Goal: Information Seeking & Learning: Learn about a topic

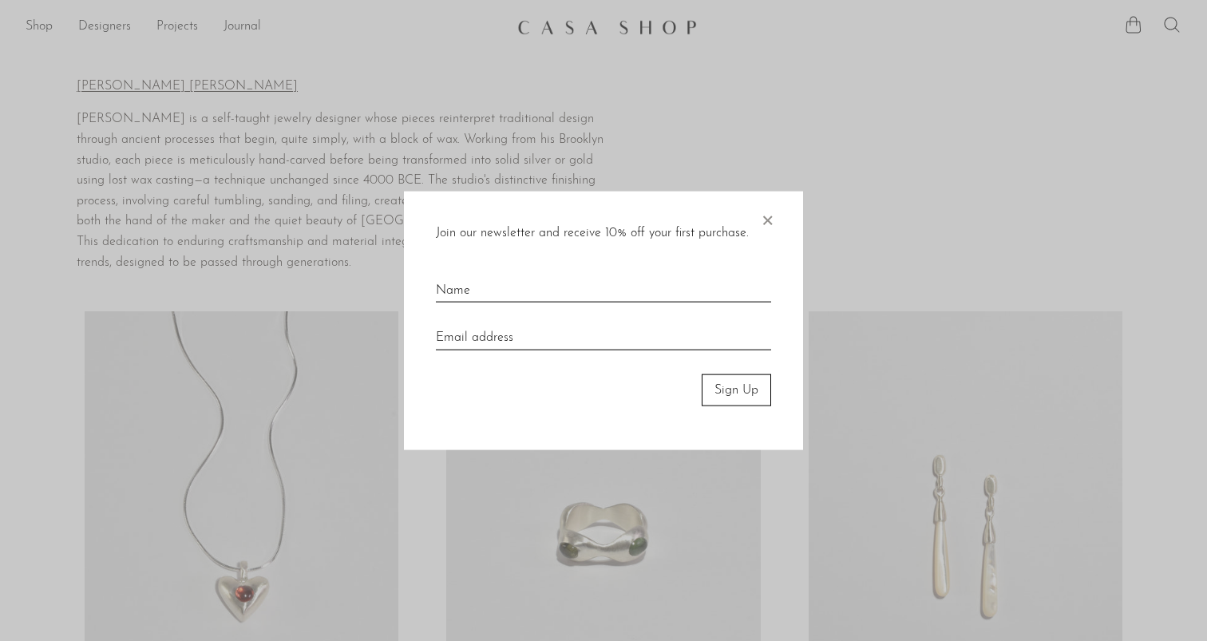
click at [761, 217] on span "×" at bounding box center [767, 216] width 16 height 51
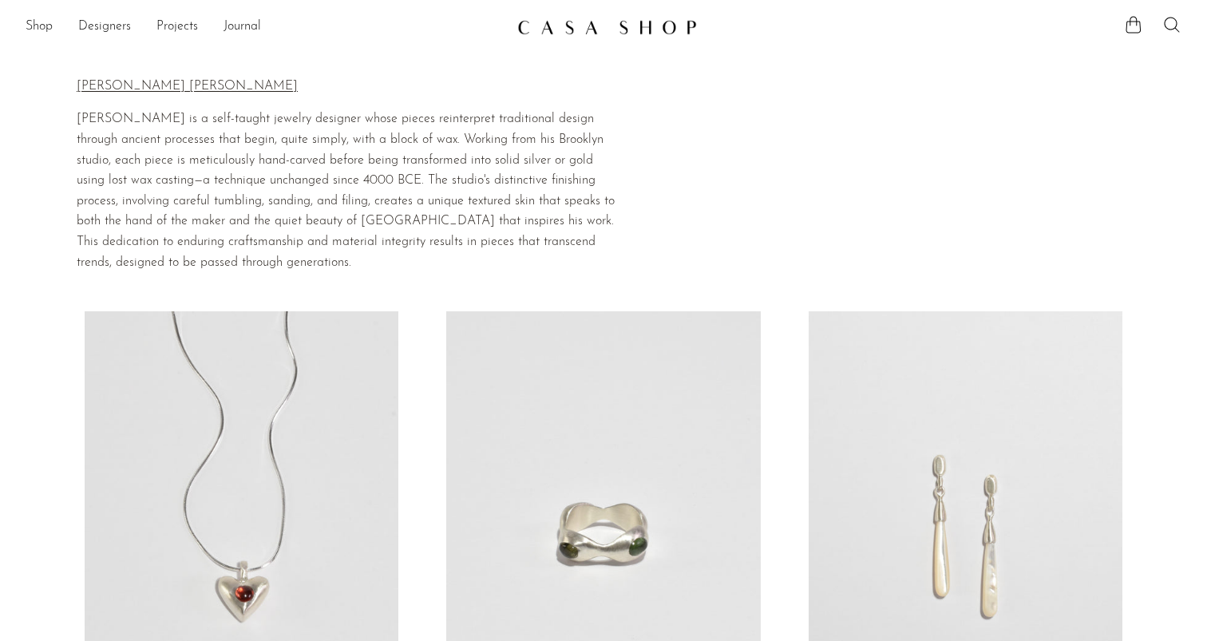
click at [631, 17] on link at bounding box center [603, 27] width 172 height 29
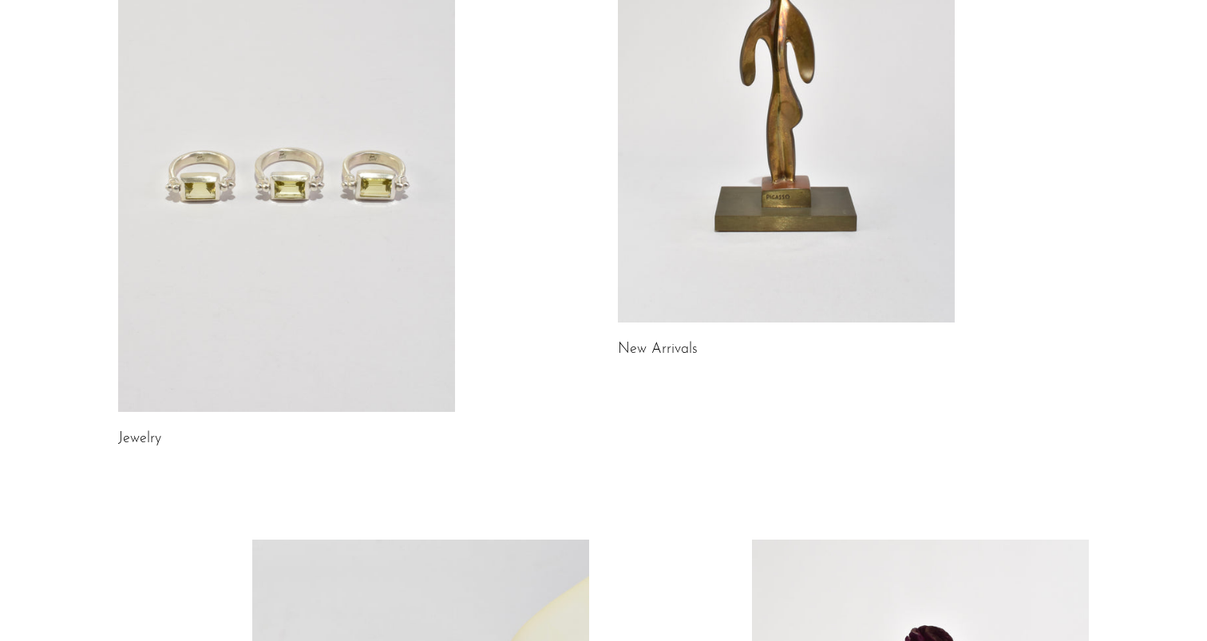
scroll to position [359, 0]
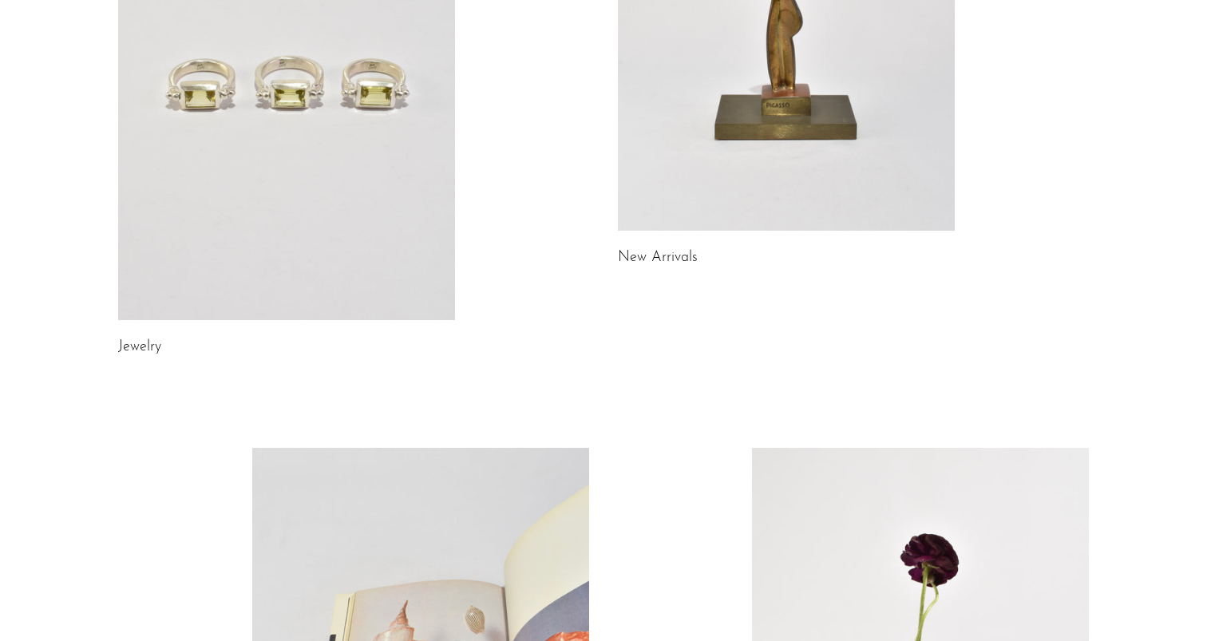
click at [140, 346] on link "Jewelry" at bounding box center [139, 347] width 43 height 14
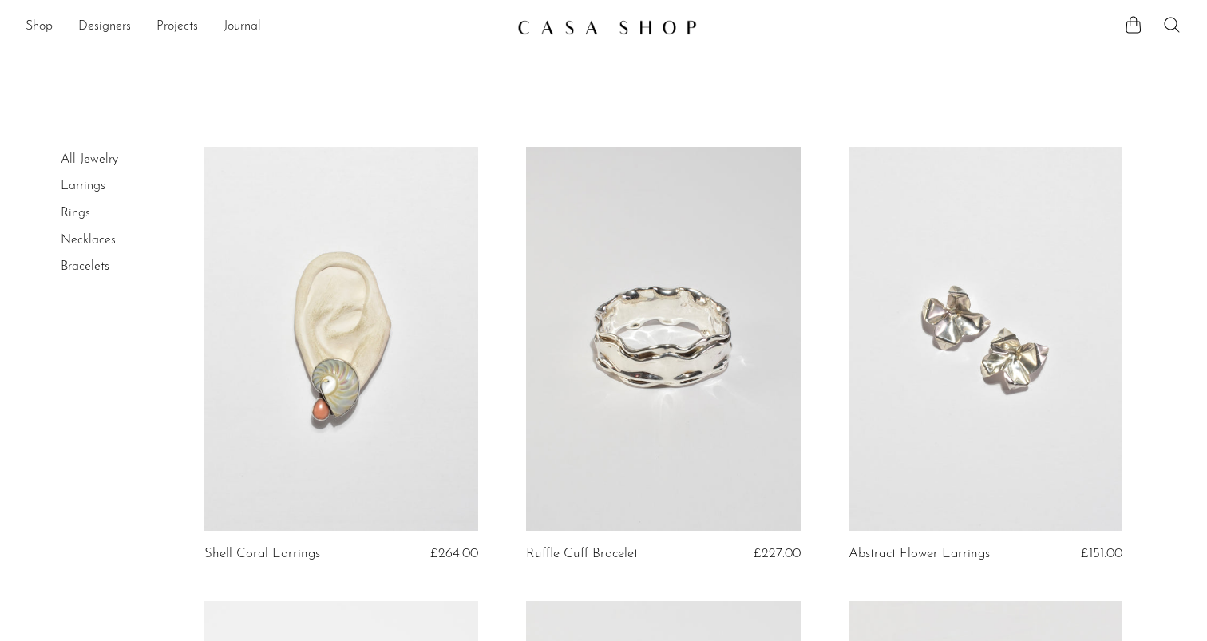
scroll to position [53, 0]
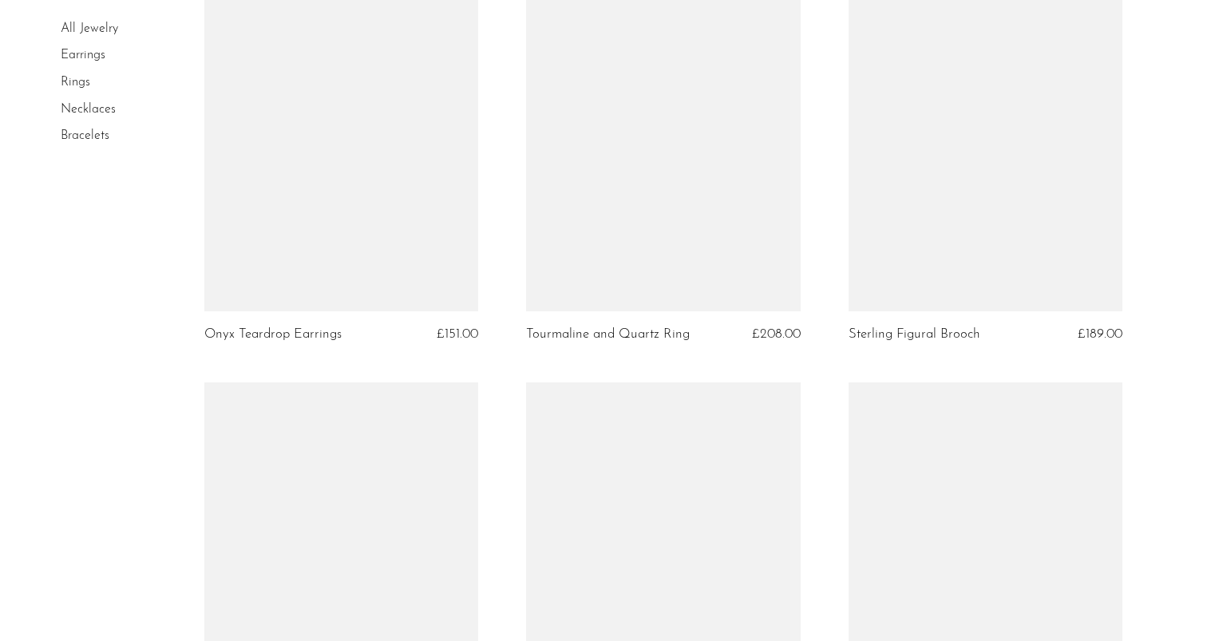
scroll to position [1645, 0]
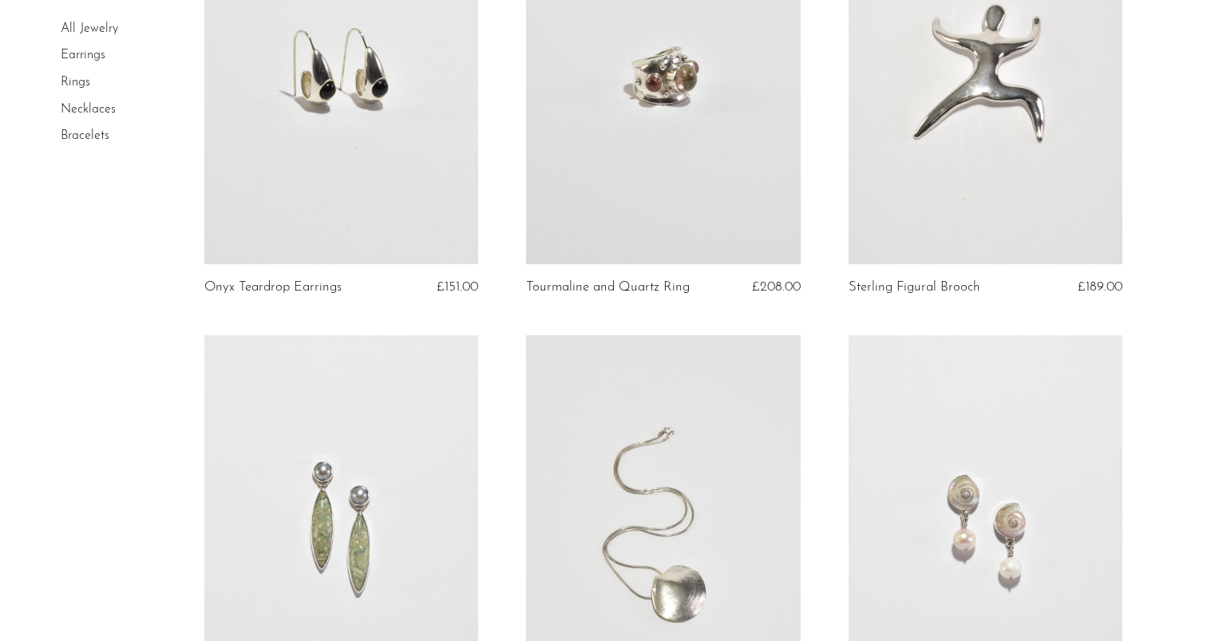
click at [642, 204] on link at bounding box center [663, 73] width 275 height 384
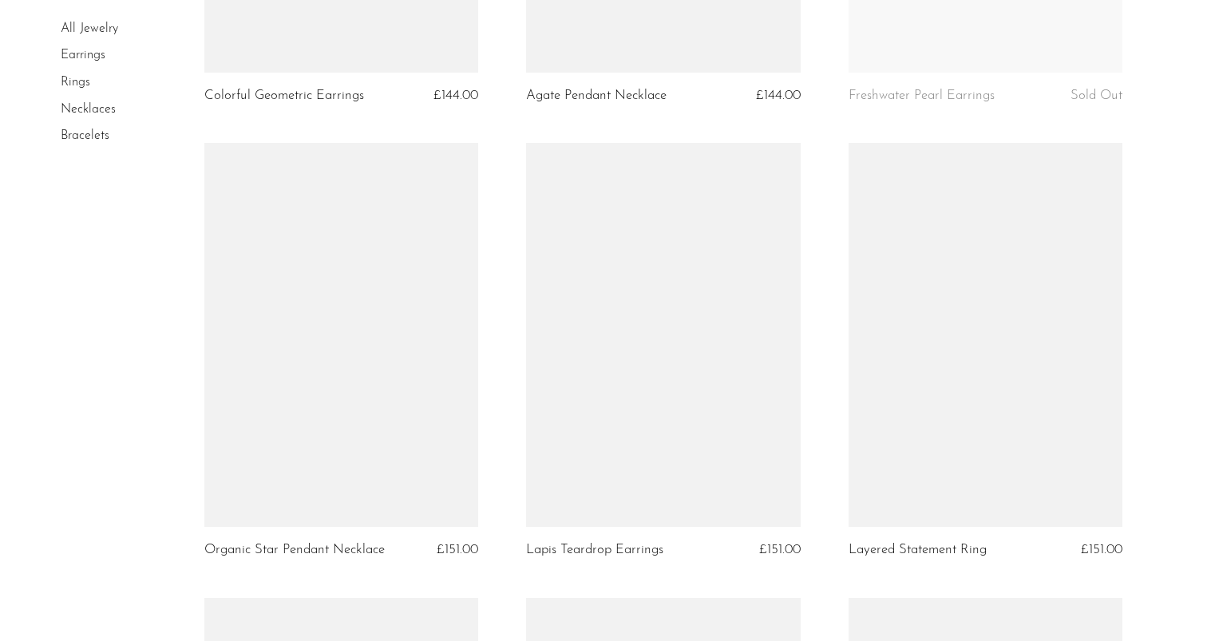
scroll to position [3283, 0]
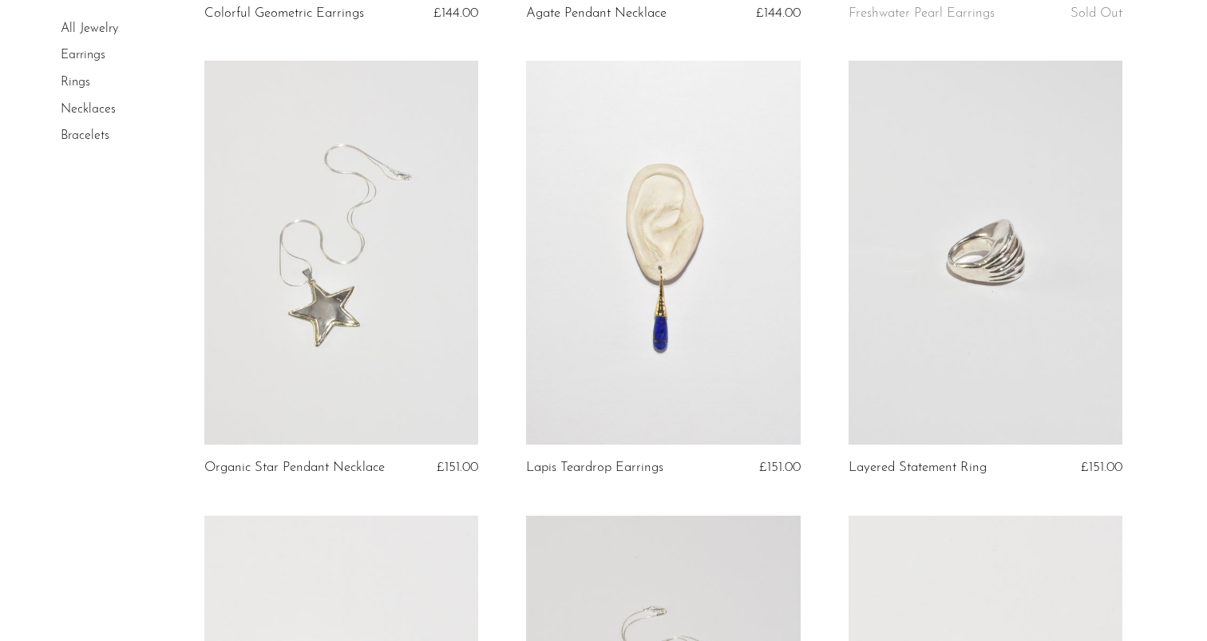
click at [685, 318] on link at bounding box center [663, 253] width 275 height 384
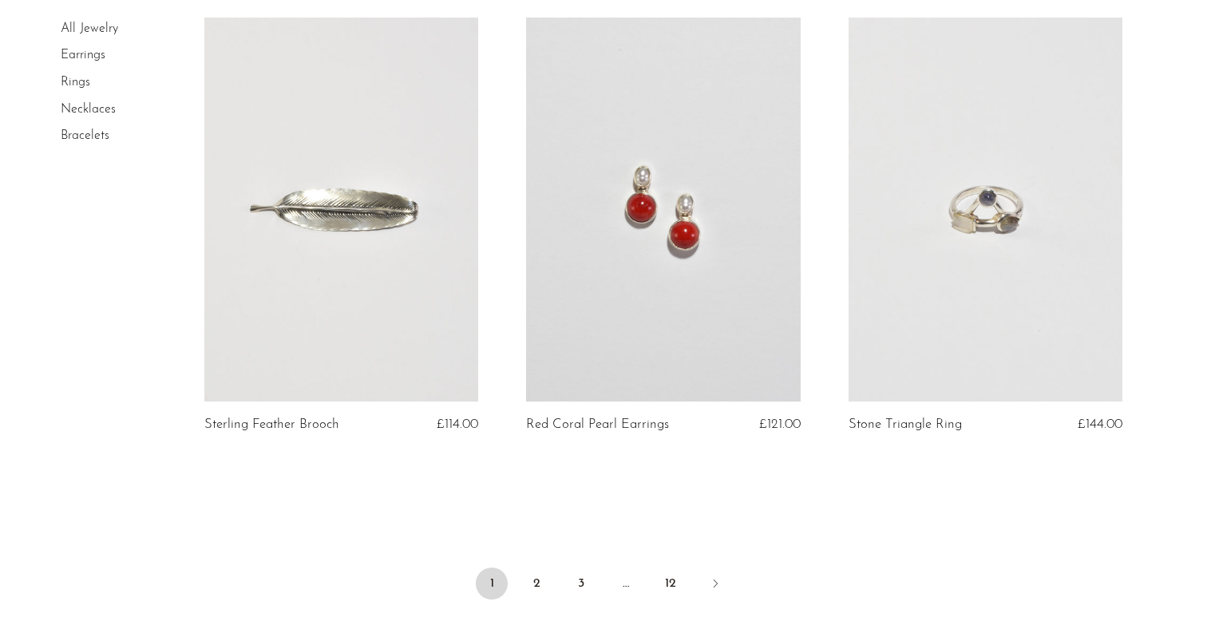
scroll to position [5322, 0]
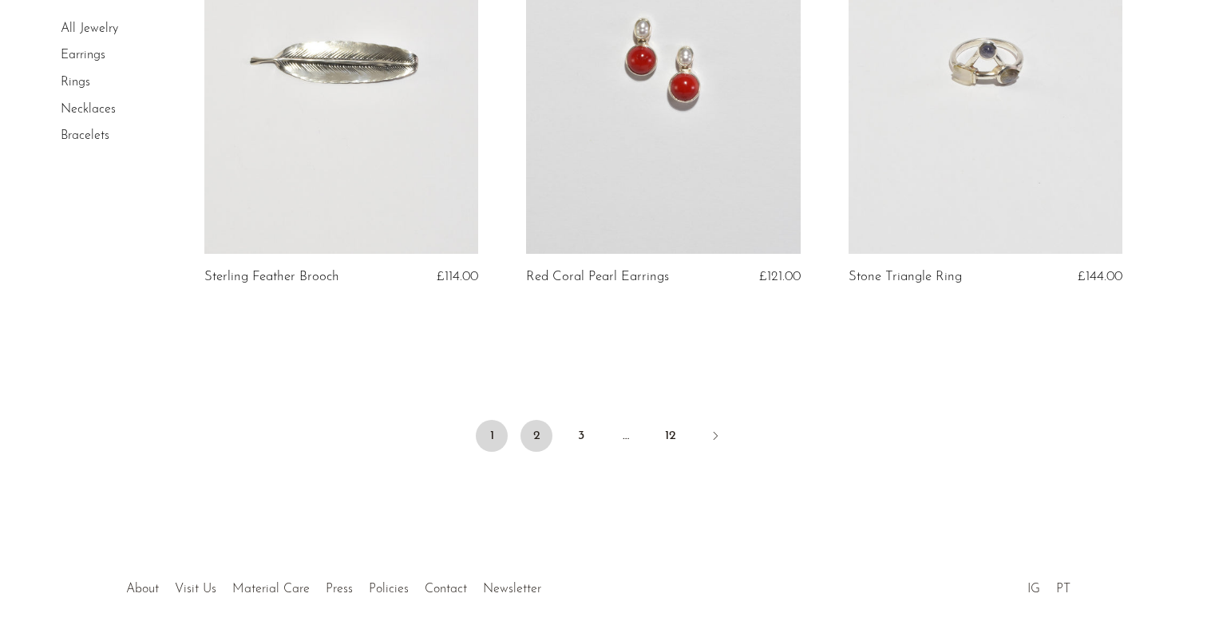
click at [535, 451] on link "2" at bounding box center [537, 436] width 32 height 32
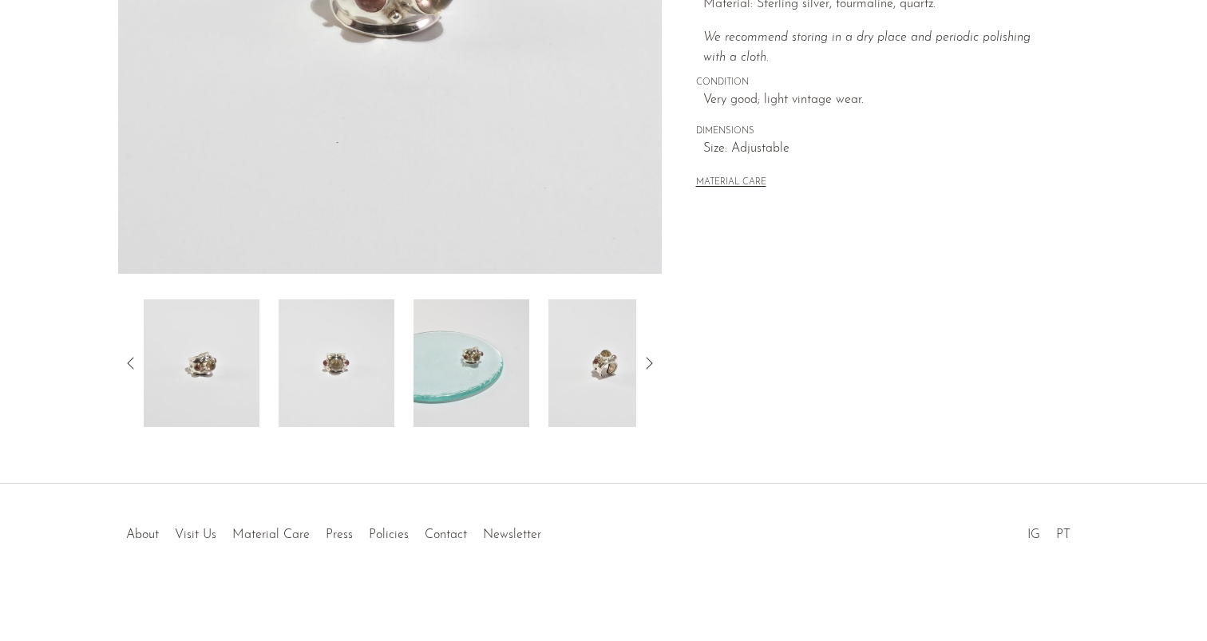
click at [341, 399] on img at bounding box center [337, 363] width 116 height 128
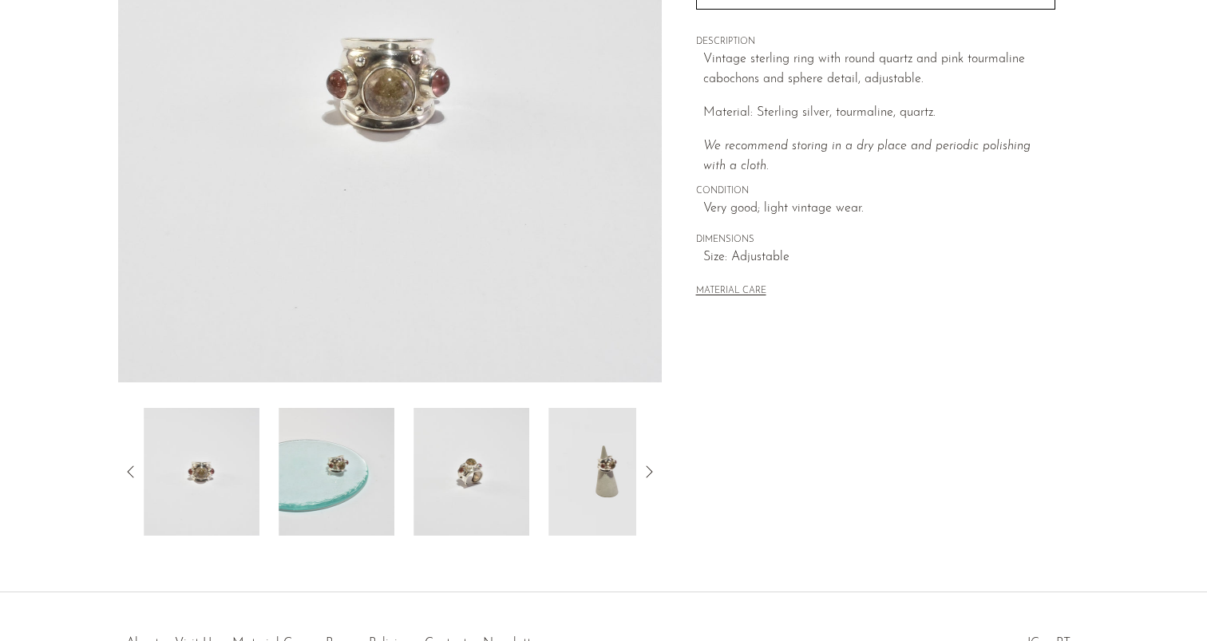
scroll to position [274, 0]
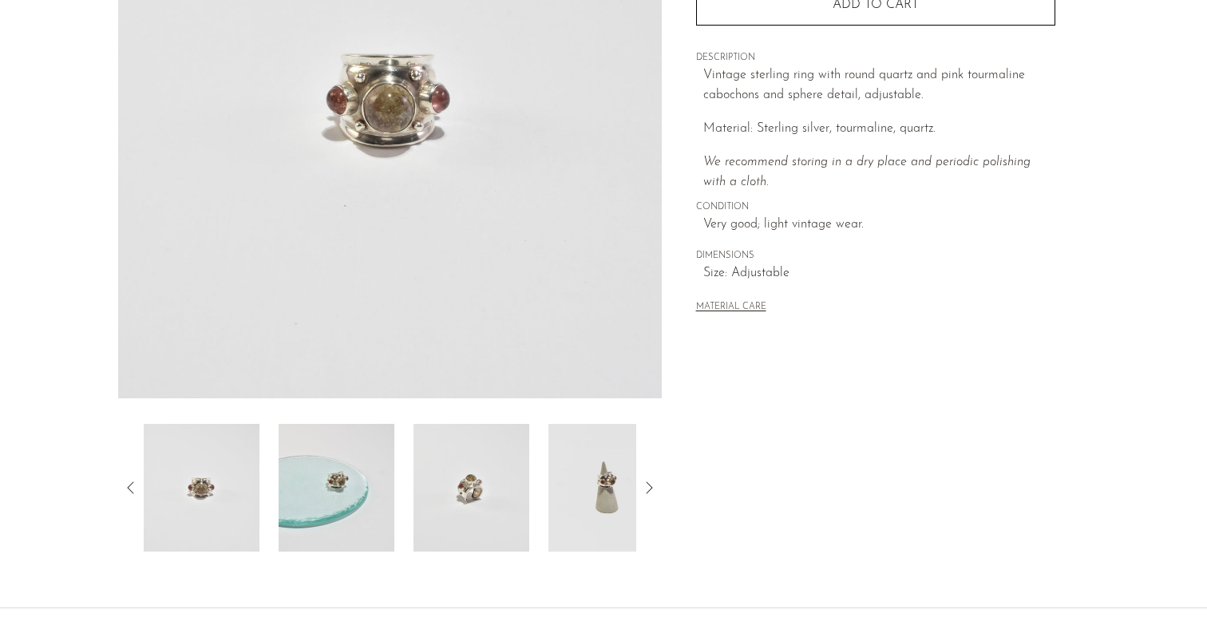
click at [332, 480] on img at bounding box center [337, 488] width 116 height 128
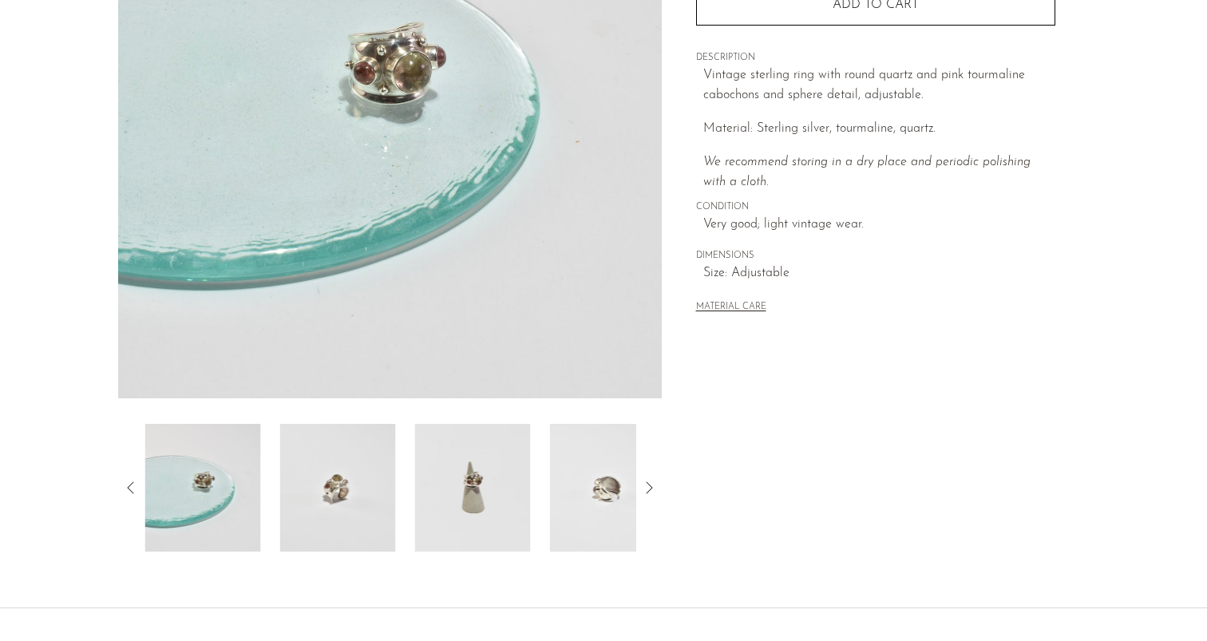
click at [367, 485] on img at bounding box center [338, 488] width 116 height 128
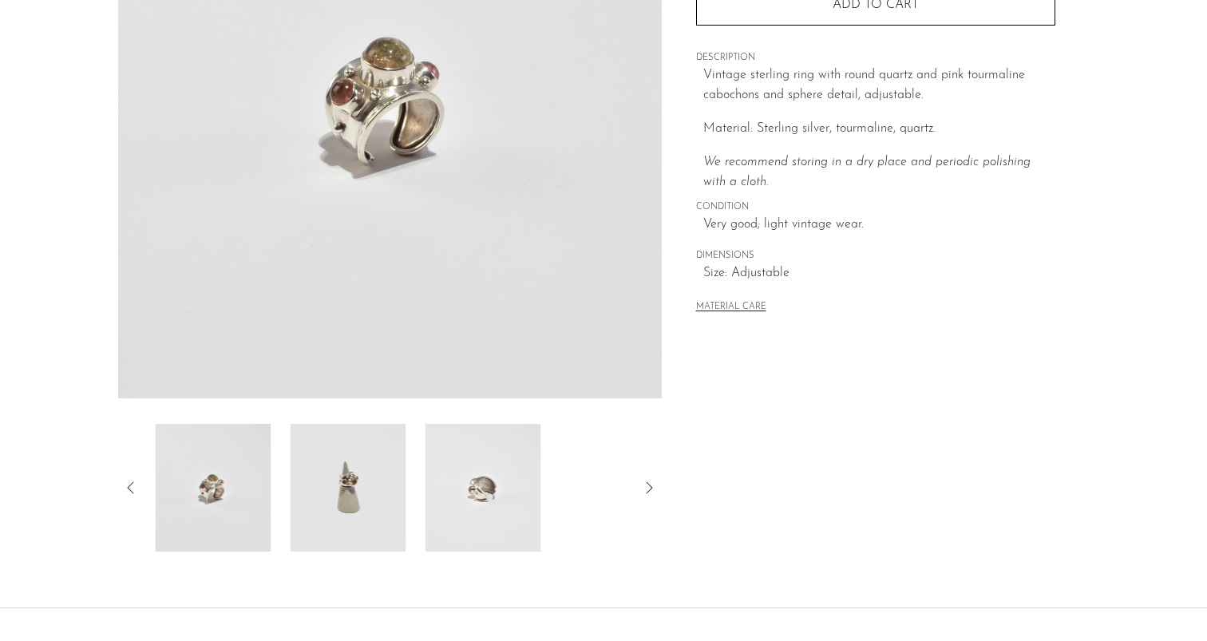
click at [367, 485] on img at bounding box center [348, 488] width 116 height 128
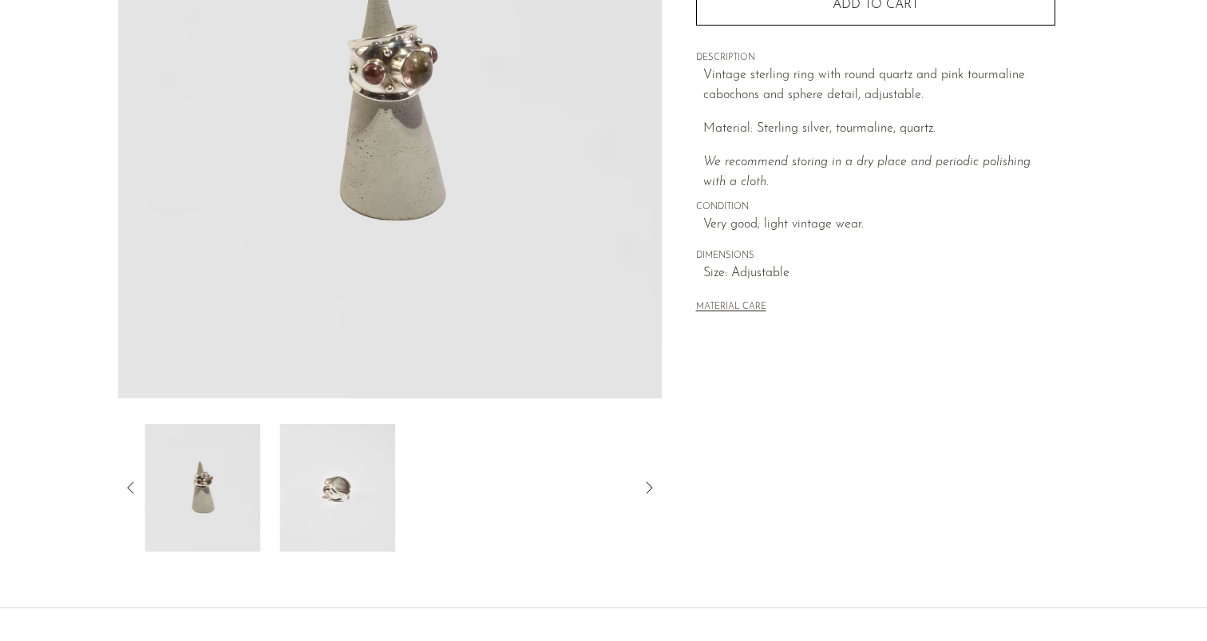
click at [367, 485] on img at bounding box center [337, 488] width 116 height 128
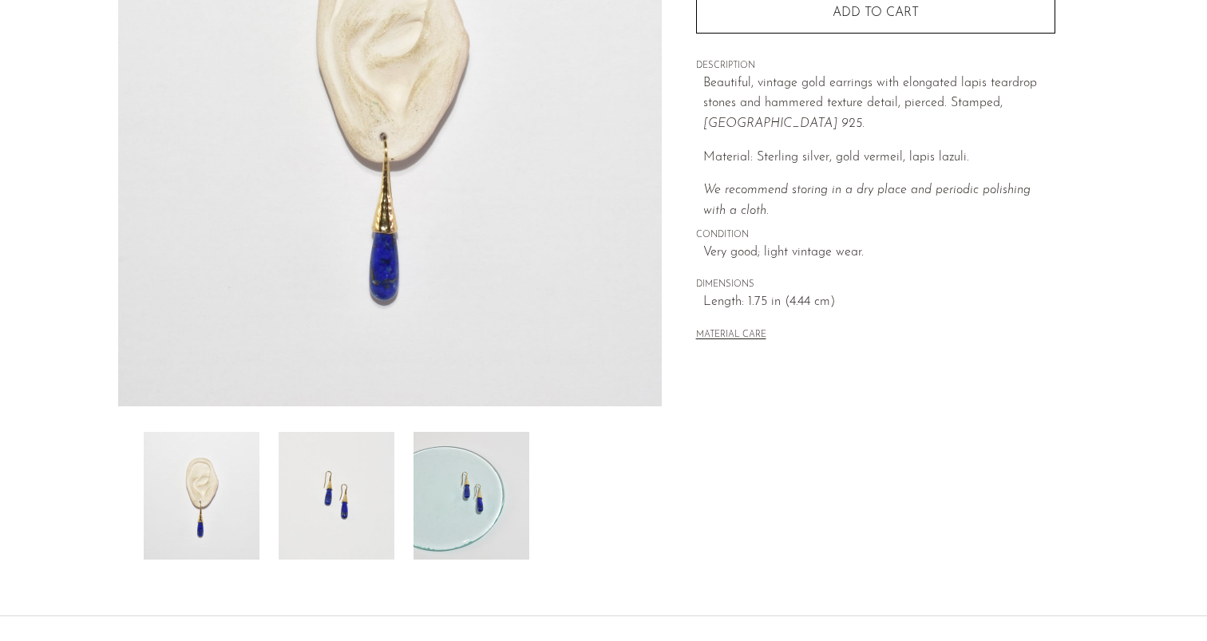
scroll to position [342, 0]
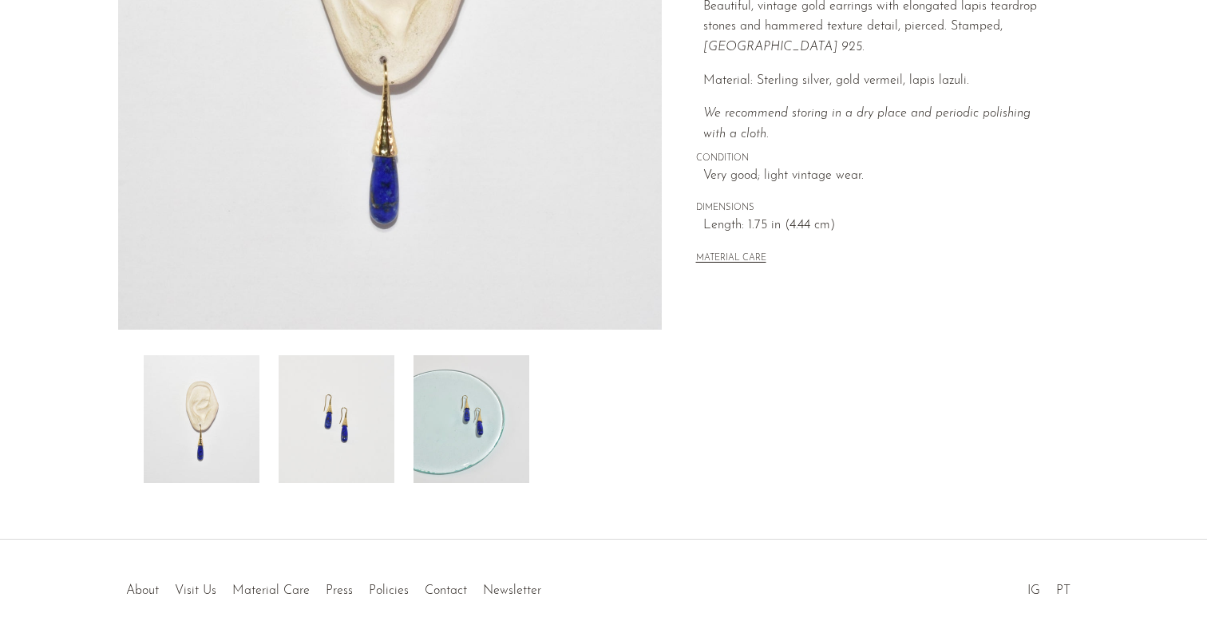
click at [318, 444] on img at bounding box center [337, 419] width 116 height 128
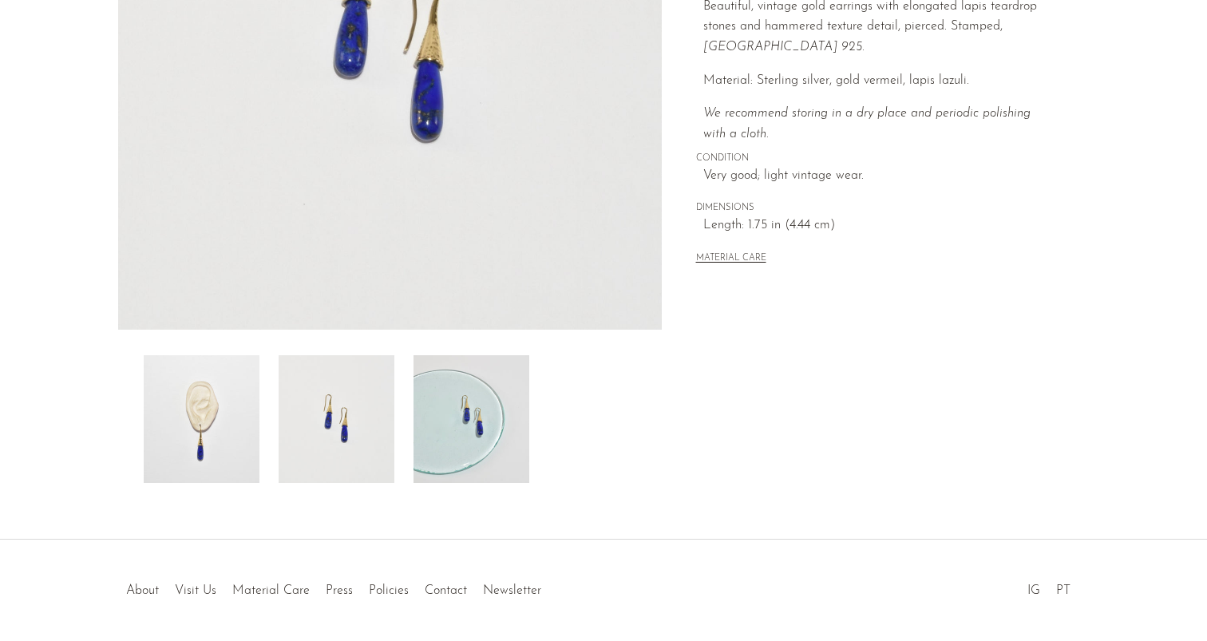
click at [469, 426] on img at bounding box center [472, 419] width 116 height 128
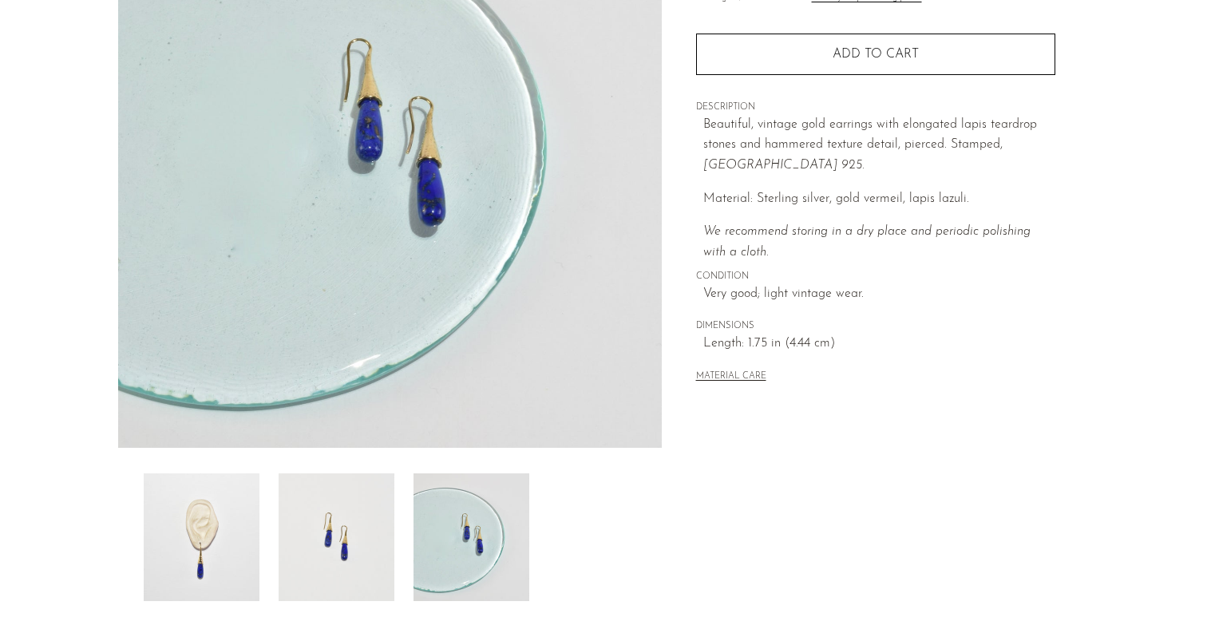
scroll to position [74, 0]
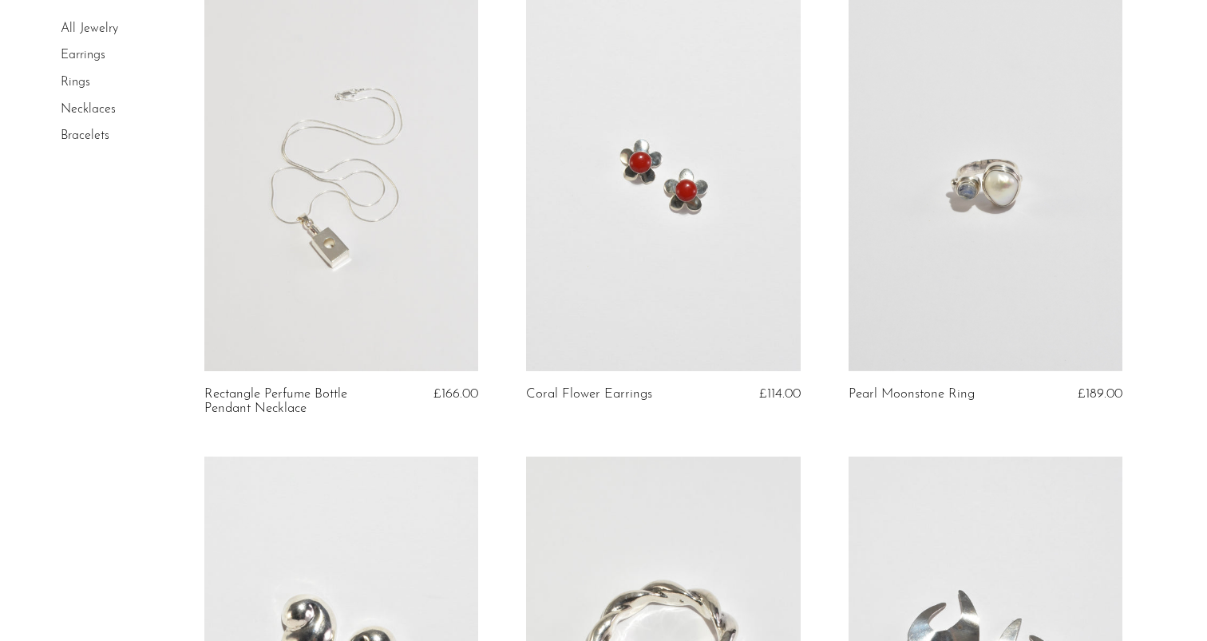
scroll to position [668, 0]
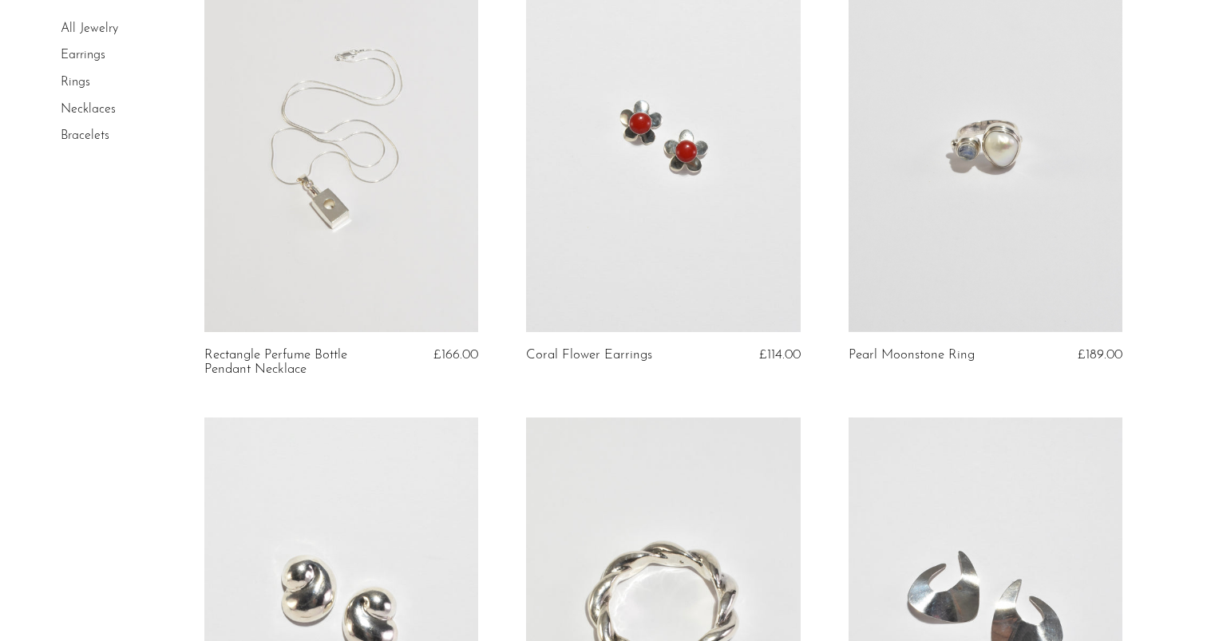
click at [981, 161] on link at bounding box center [986, 140] width 275 height 384
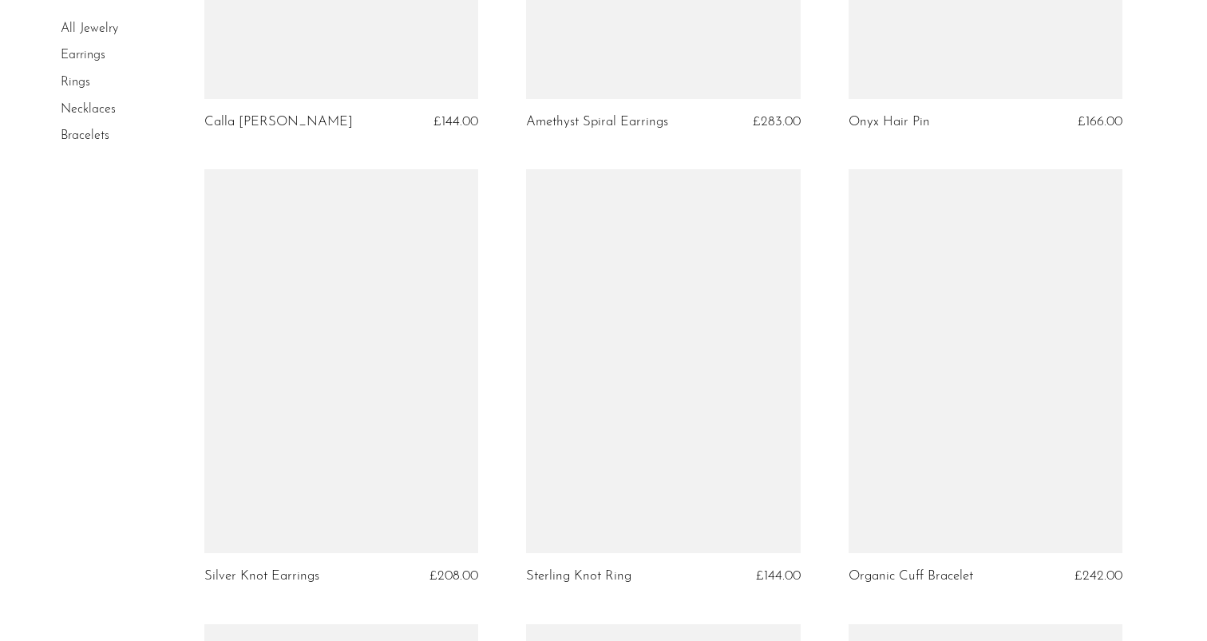
scroll to position [2797, 0]
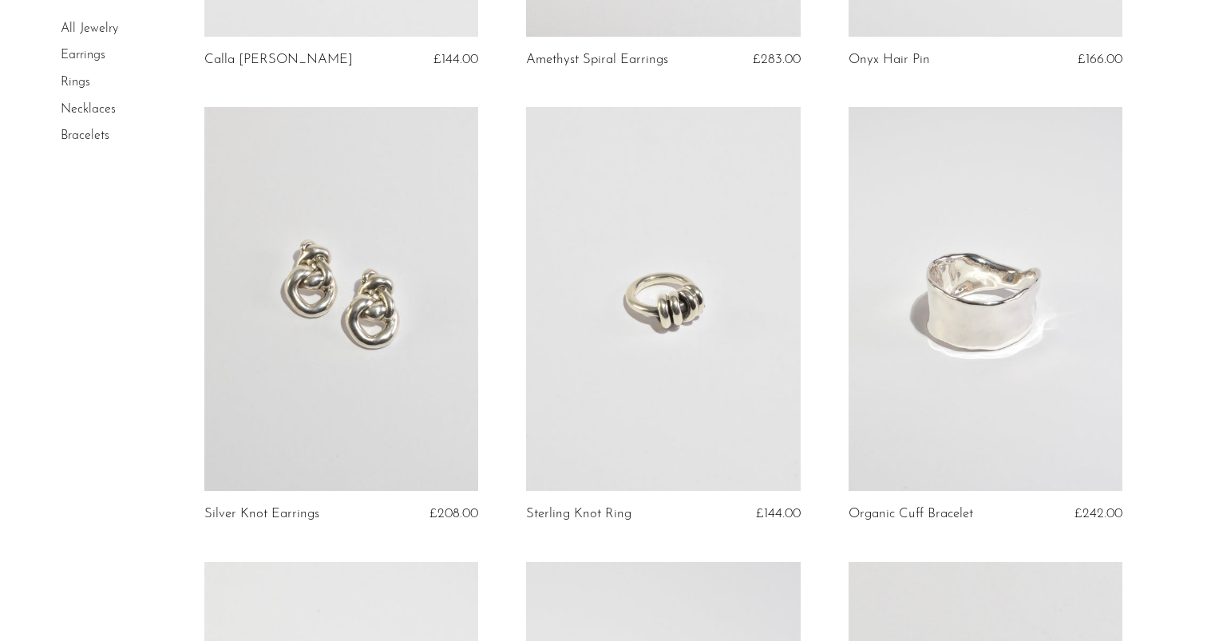
click at [660, 378] on link at bounding box center [663, 299] width 275 height 384
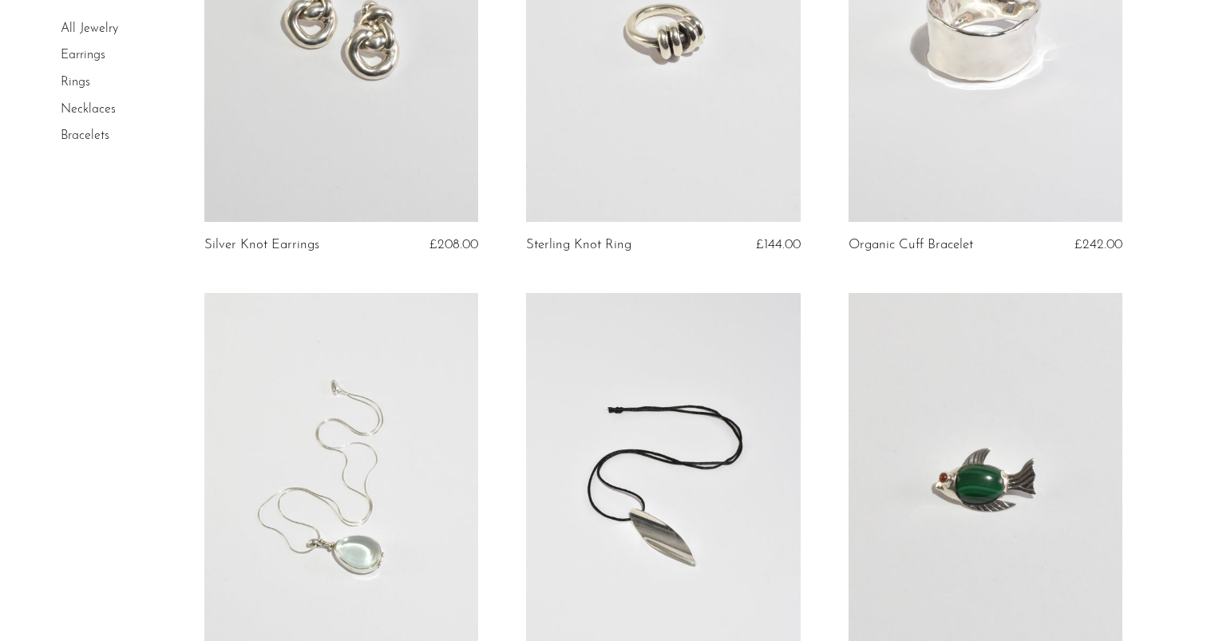
scroll to position [3224, 0]
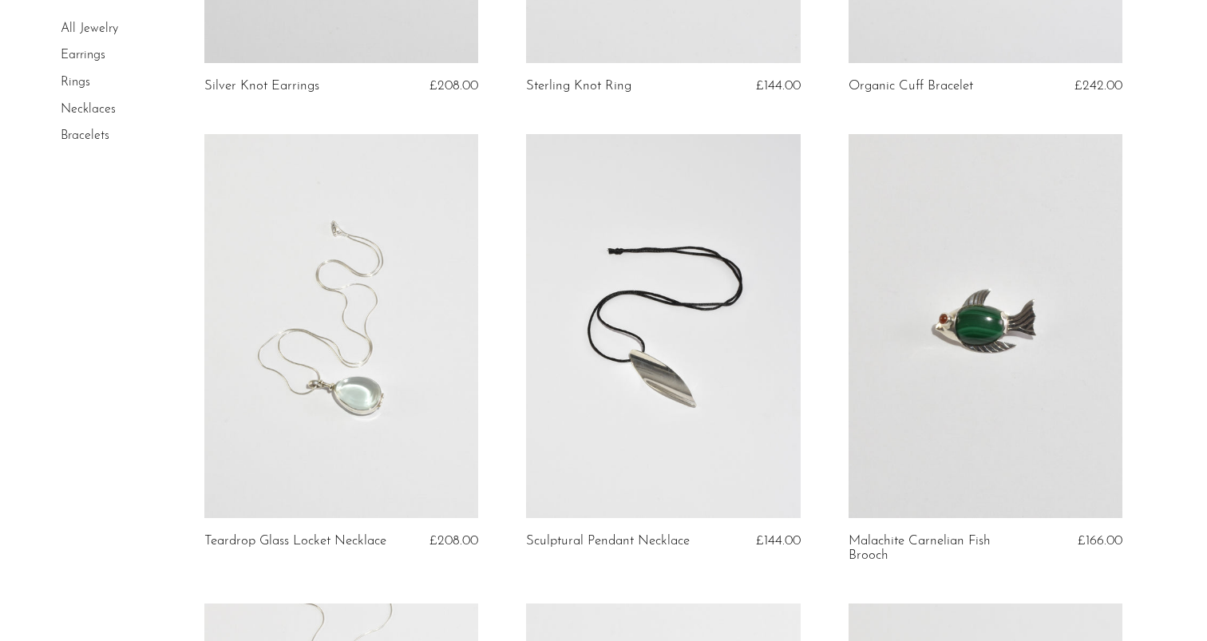
click at [350, 373] on link at bounding box center [341, 326] width 275 height 384
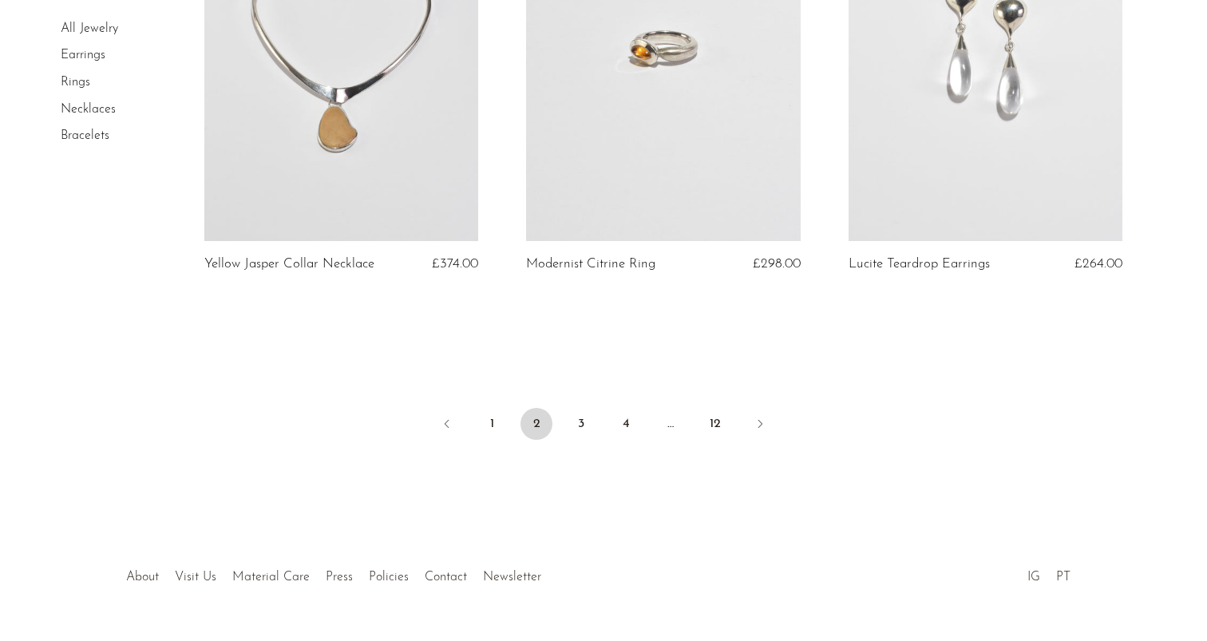
scroll to position [5398, 0]
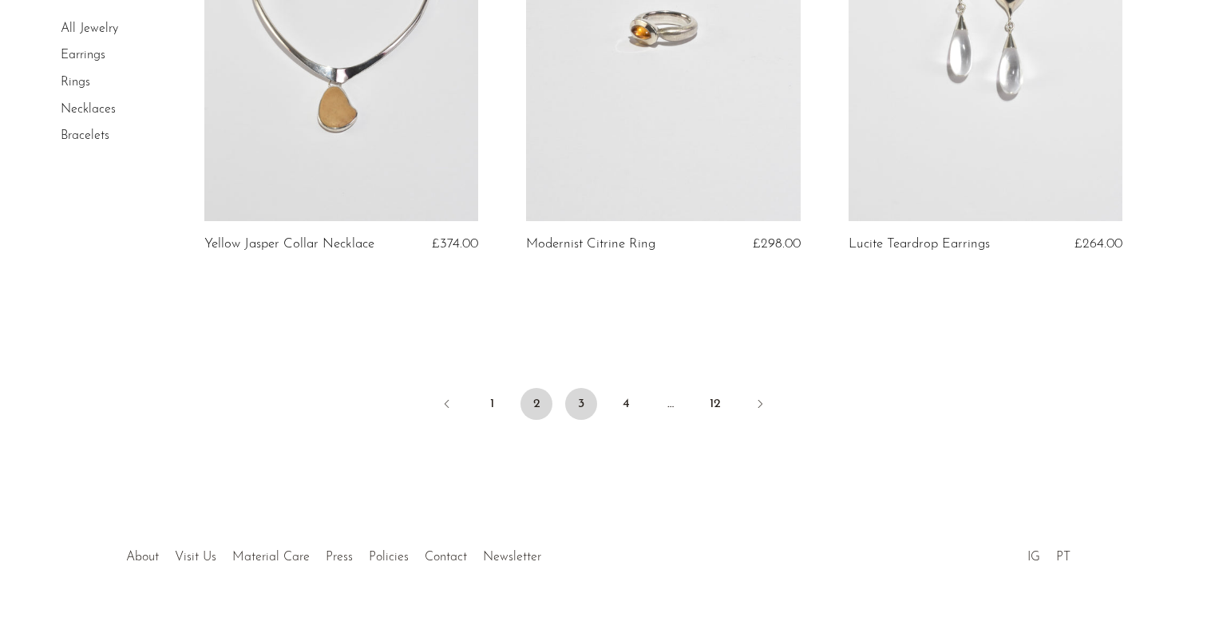
click at [578, 388] on link "3" at bounding box center [581, 404] width 32 height 32
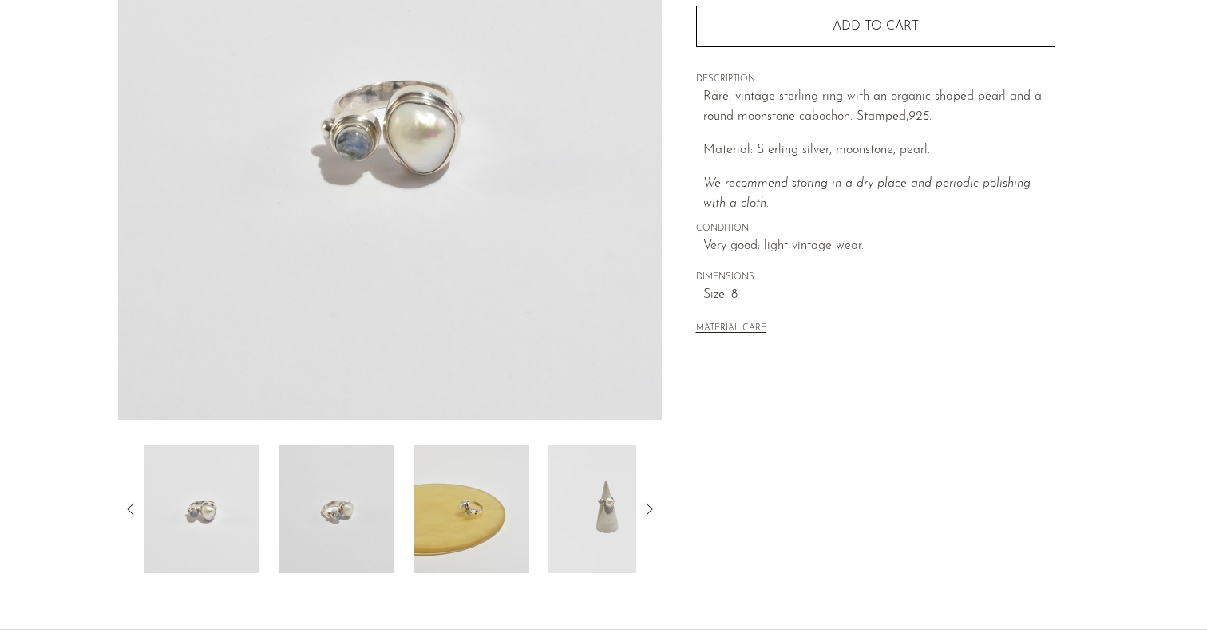
scroll to position [350, 0]
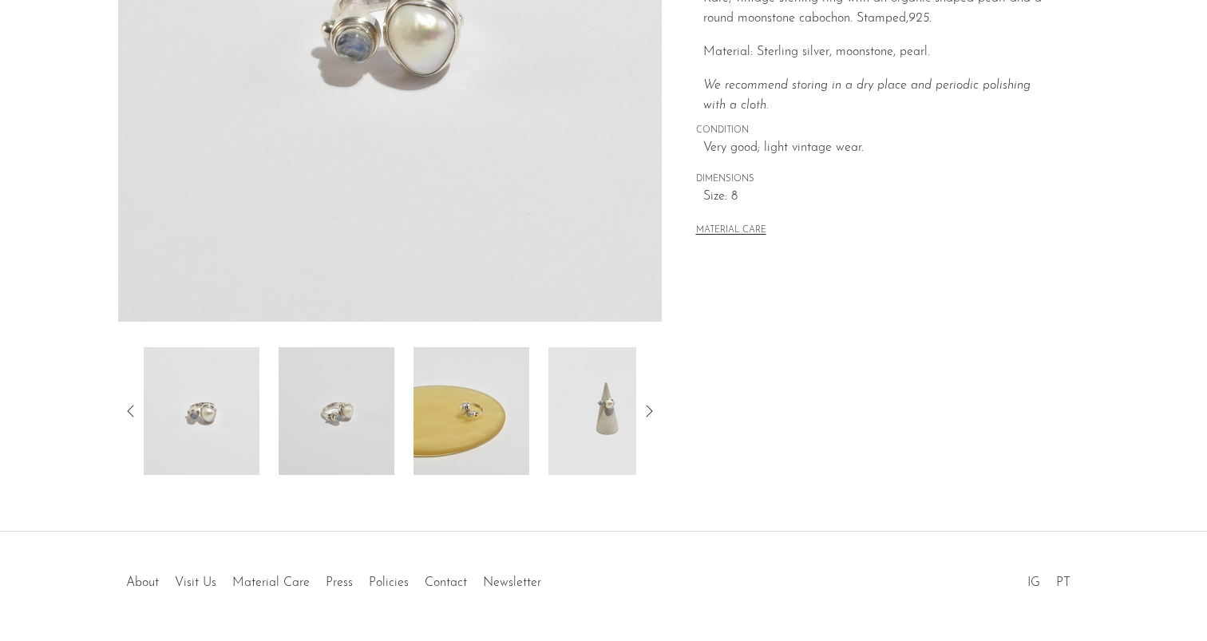
click at [340, 394] on img at bounding box center [337, 411] width 116 height 128
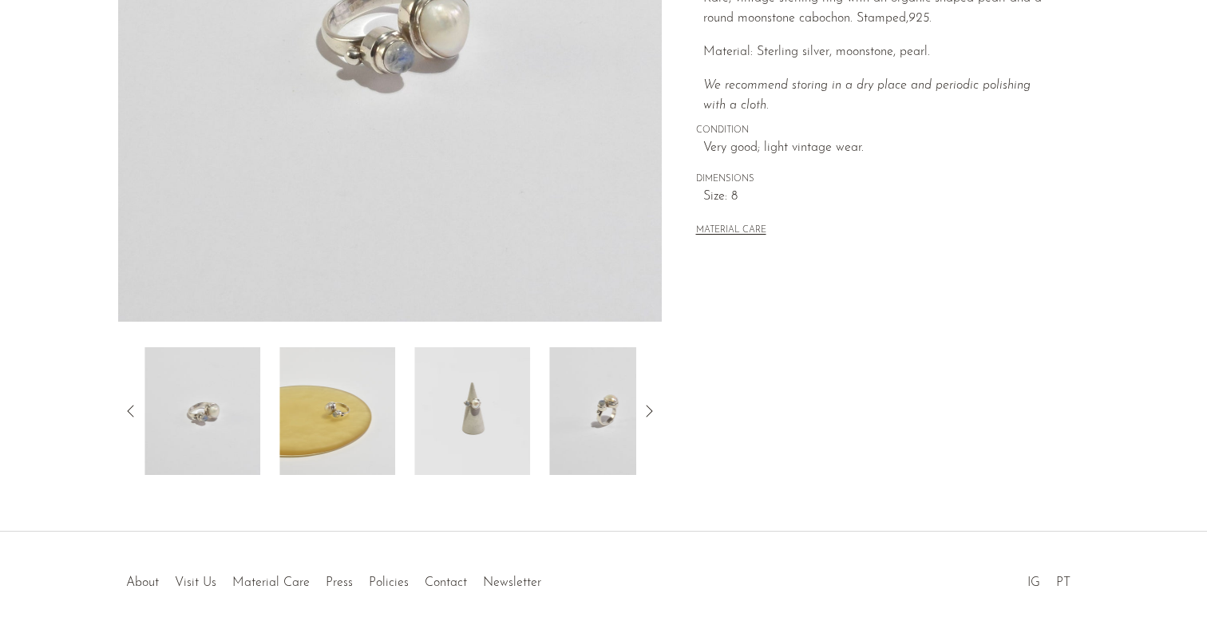
click at [345, 416] on img at bounding box center [337, 411] width 116 height 128
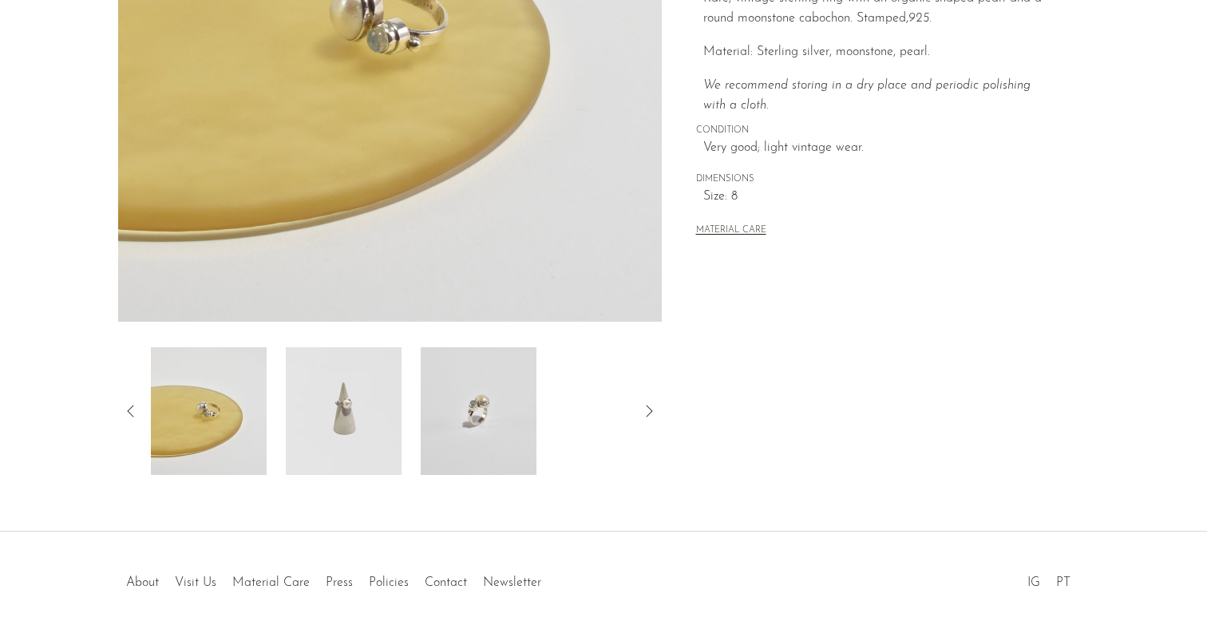
click at [350, 418] on img at bounding box center [344, 411] width 116 height 128
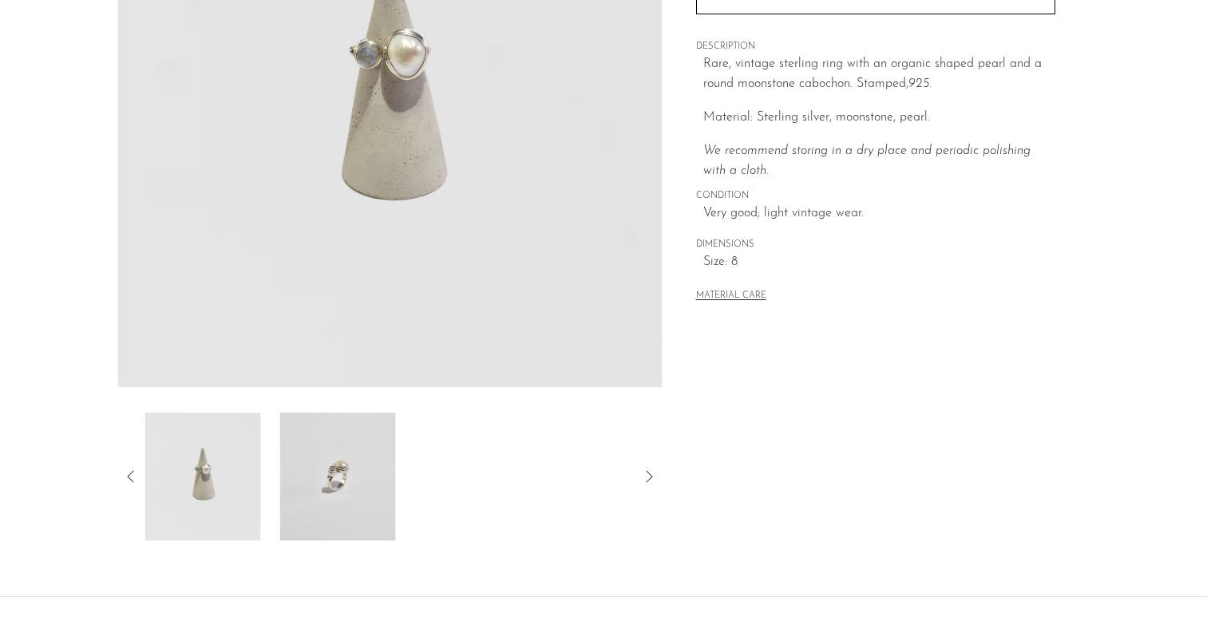
scroll to position [239, 0]
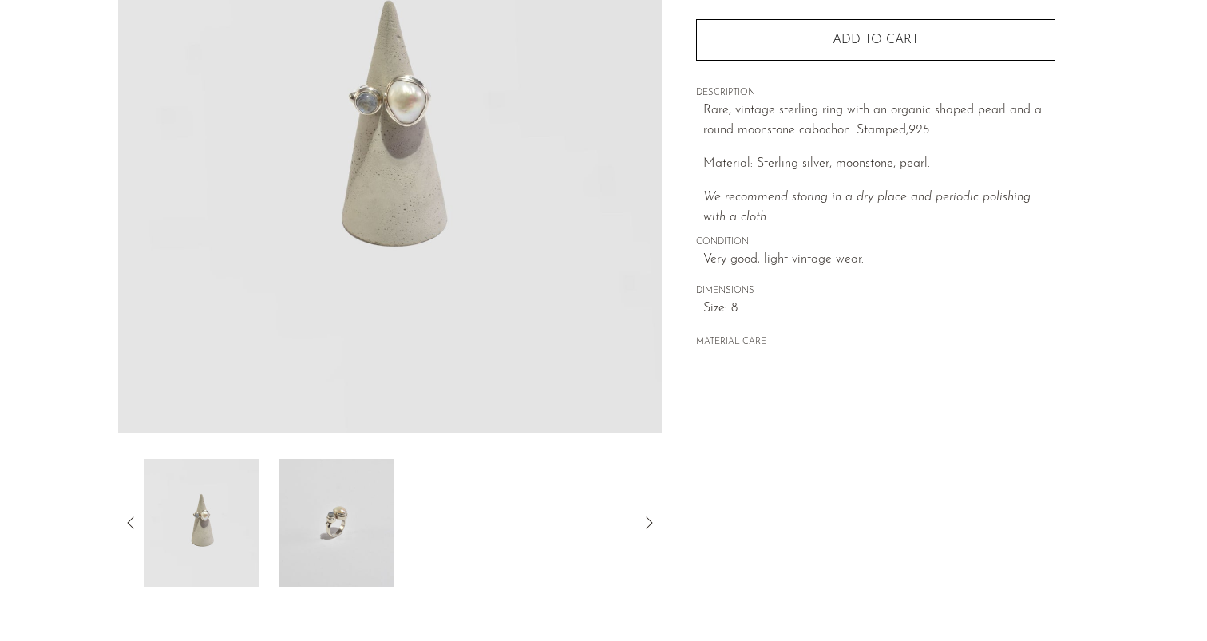
click at [328, 539] on img at bounding box center [337, 523] width 116 height 128
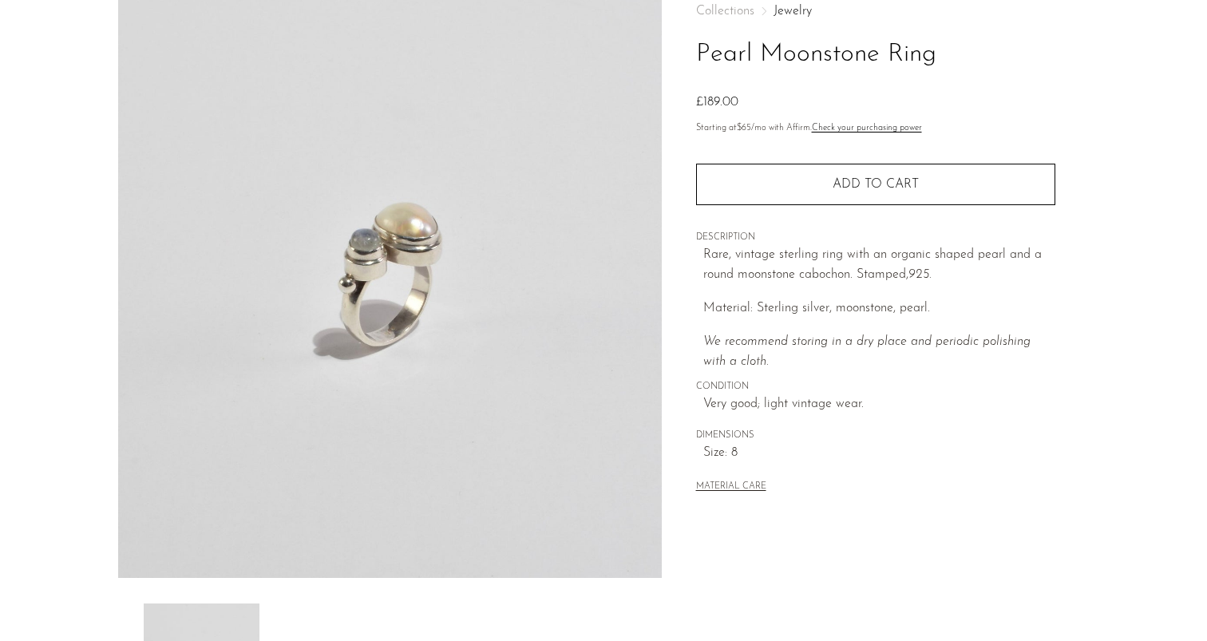
scroll to position [81, 0]
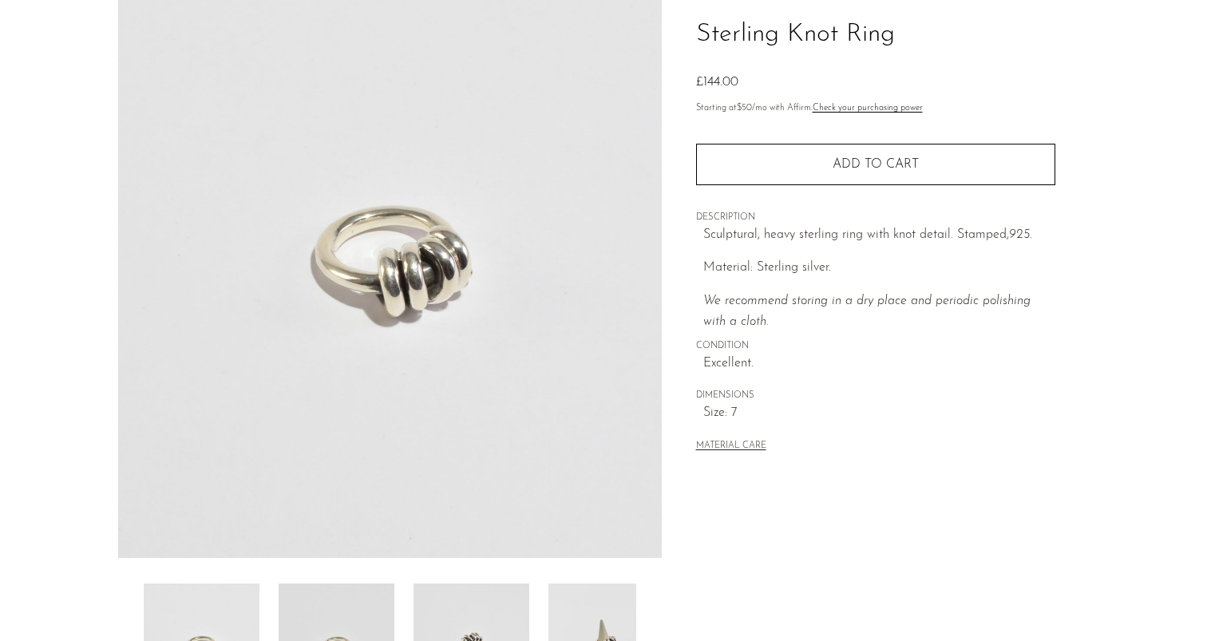
scroll to position [300, 0]
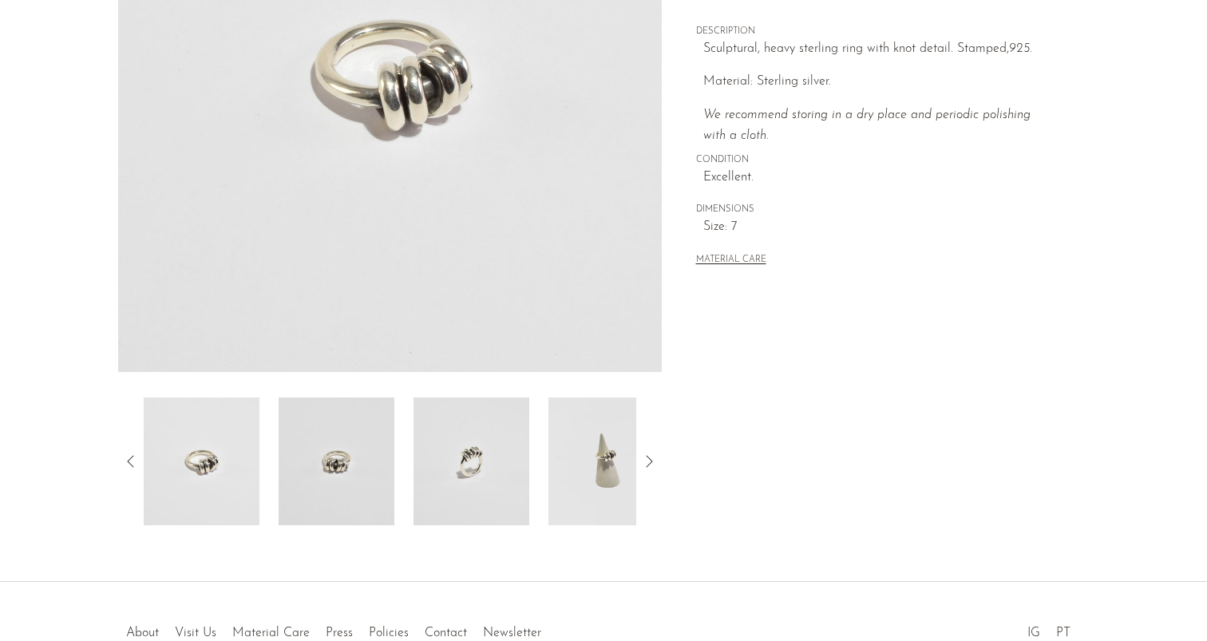
click at [334, 476] on img at bounding box center [337, 462] width 116 height 128
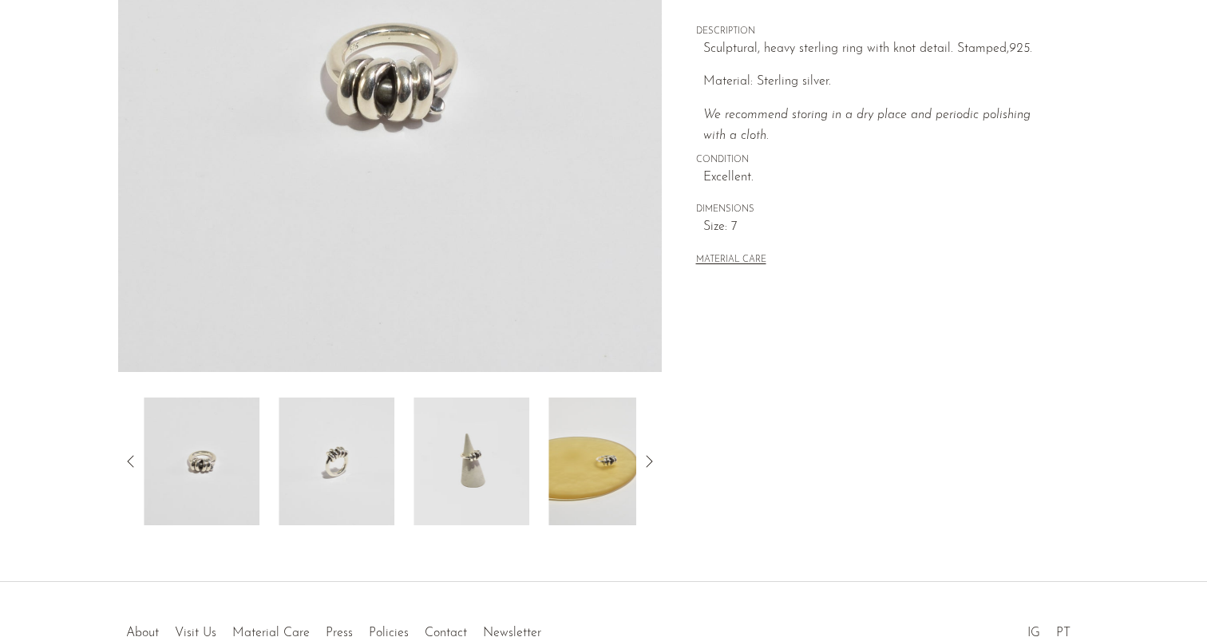
click at [351, 477] on img at bounding box center [337, 462] width 116 height 128
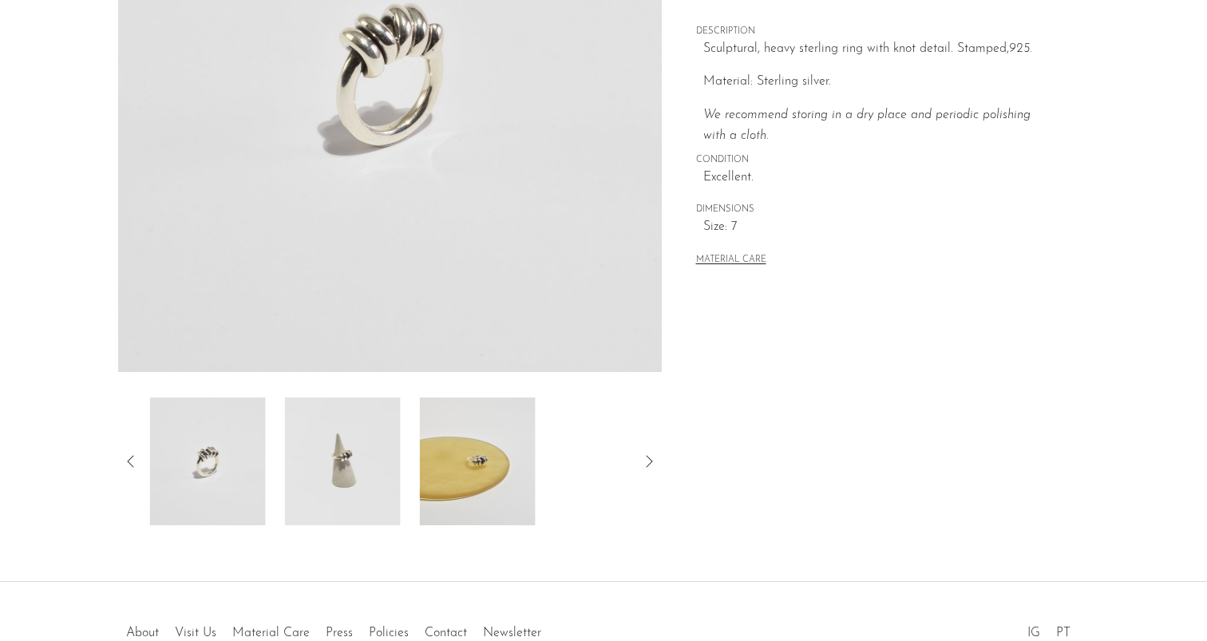
click at [357, 478] on img at bounding box center [343, 462] width 116 height 128
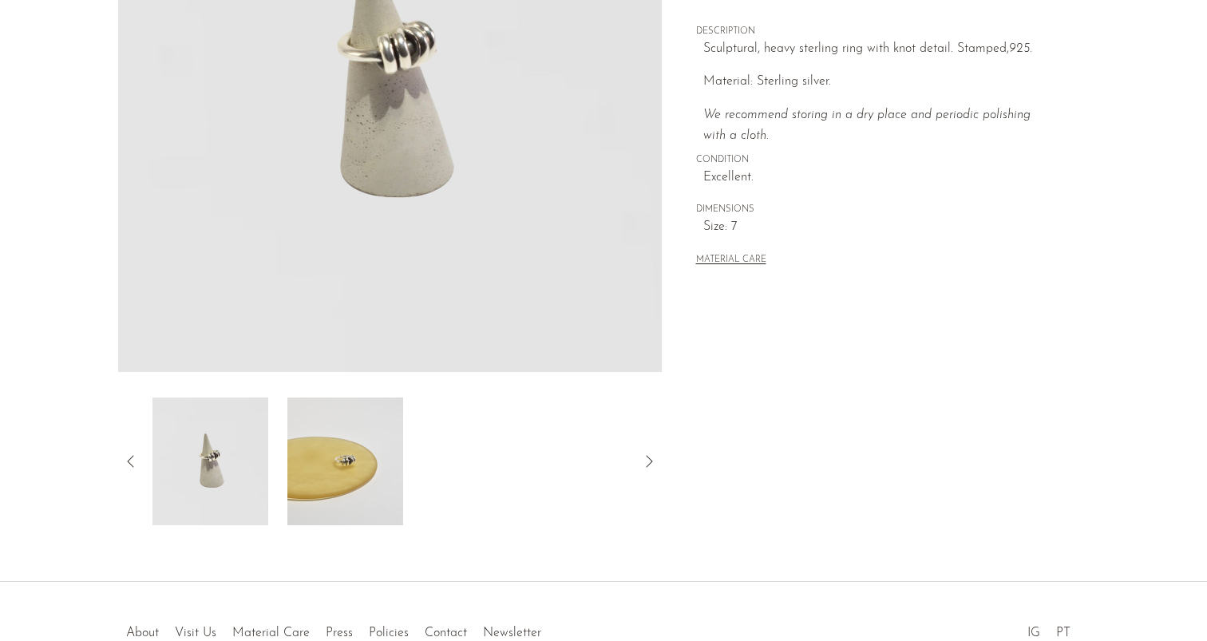
click at [357, 478] on img at bounding box center [345, 462] width 116 height 128
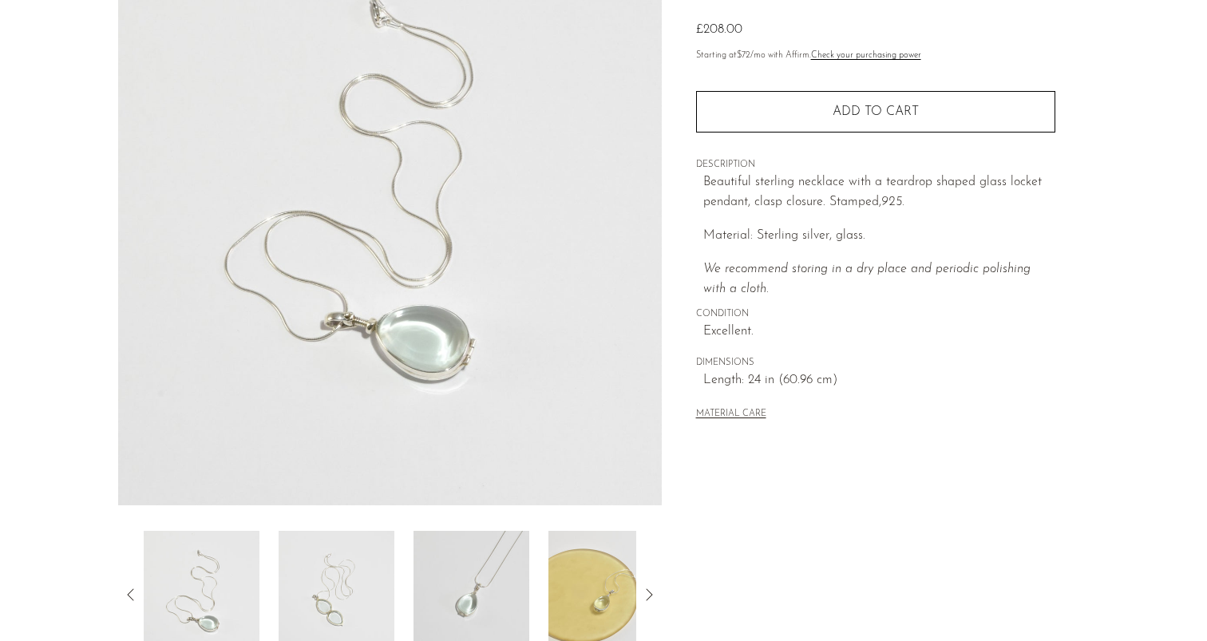
scroll to position [200, 0]
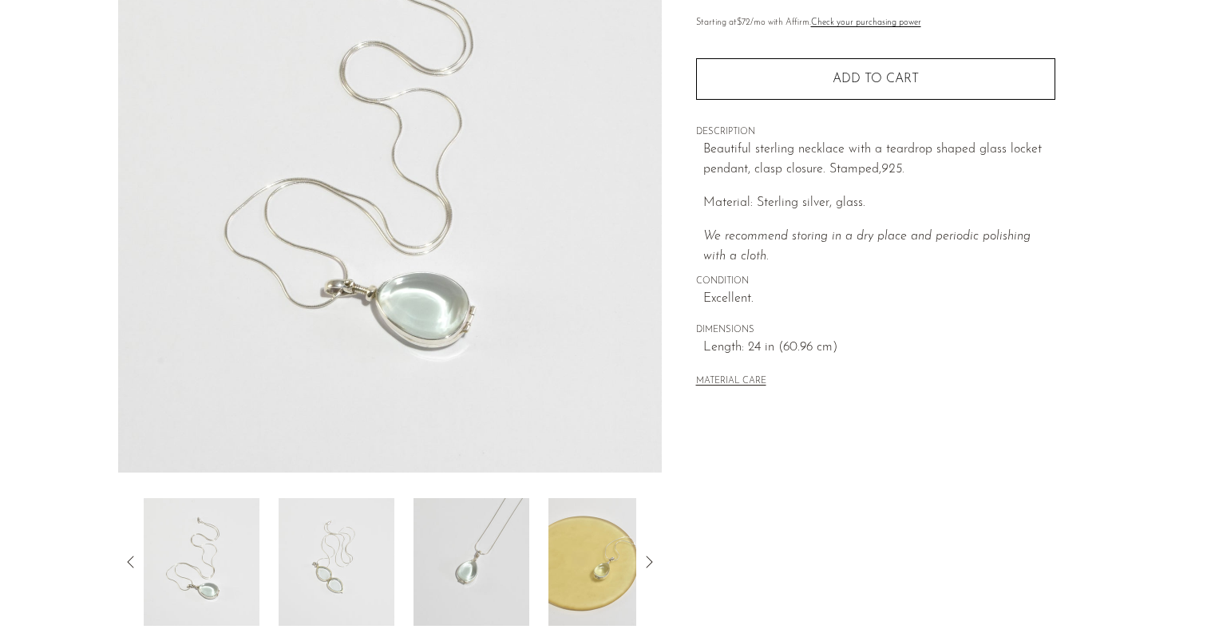
click at [339, 536] on img at bounding box center [337, 562] width 116 height 128
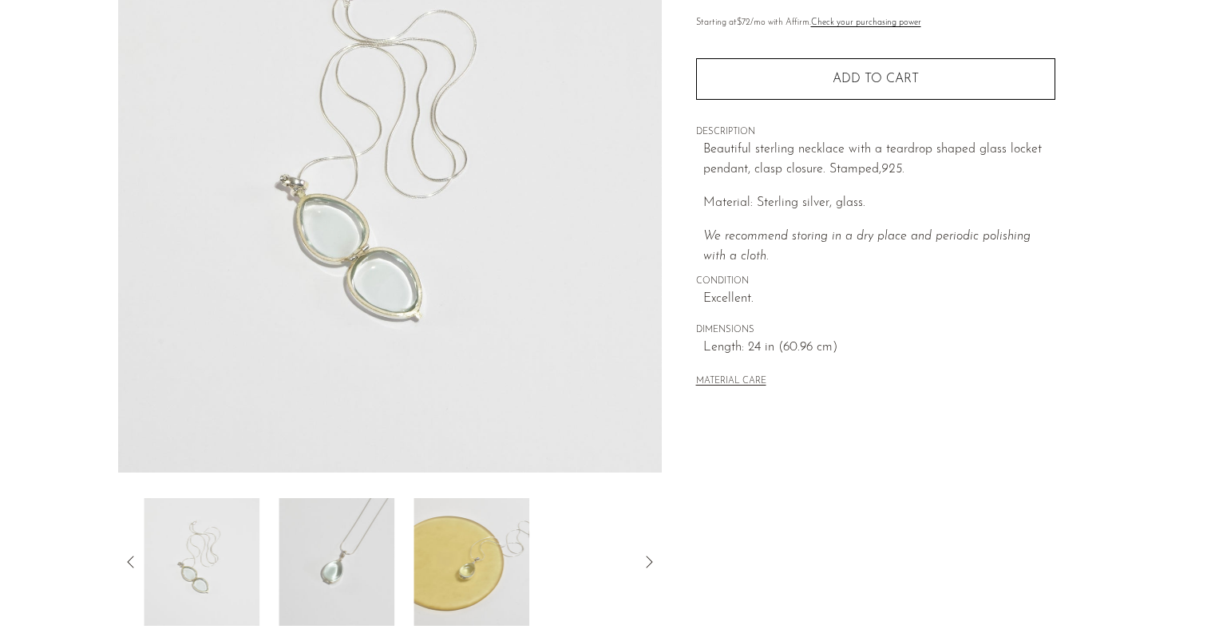
click at [335, 573] on img at bounding box center [337, 562] width 116 height 128
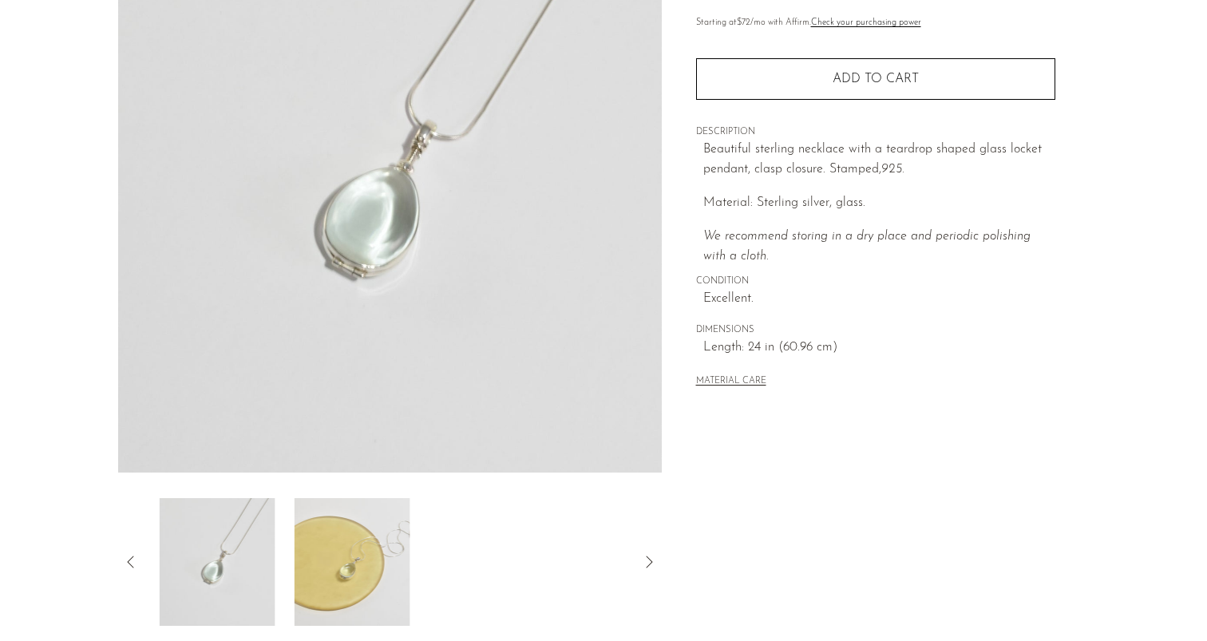
click at [349, 577] on img at bounding box center [353, 562] width 116 height 128
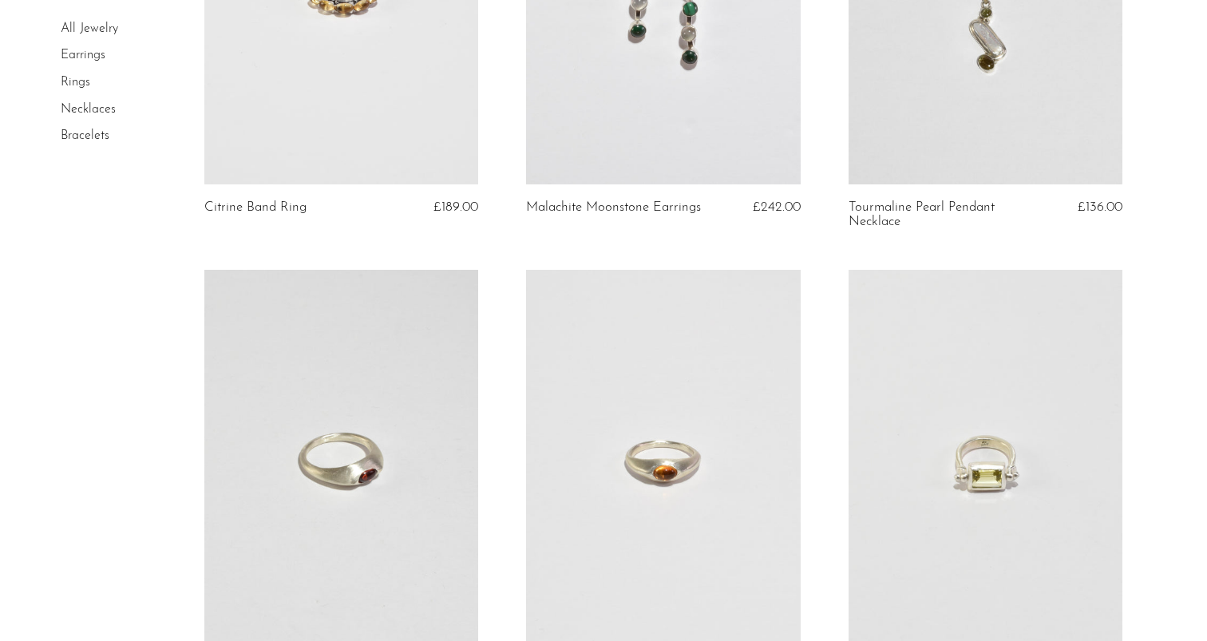
scroll to position [481, 0]
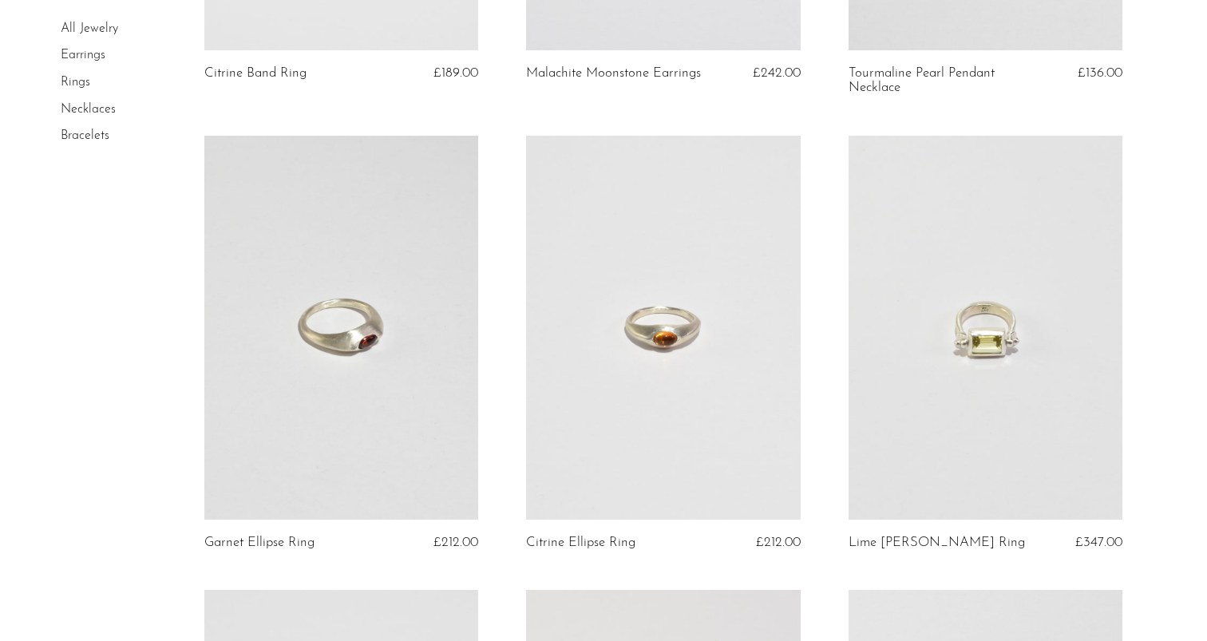
click at [616, 417] on link at bounding box center [663, 328] width 275 height 384
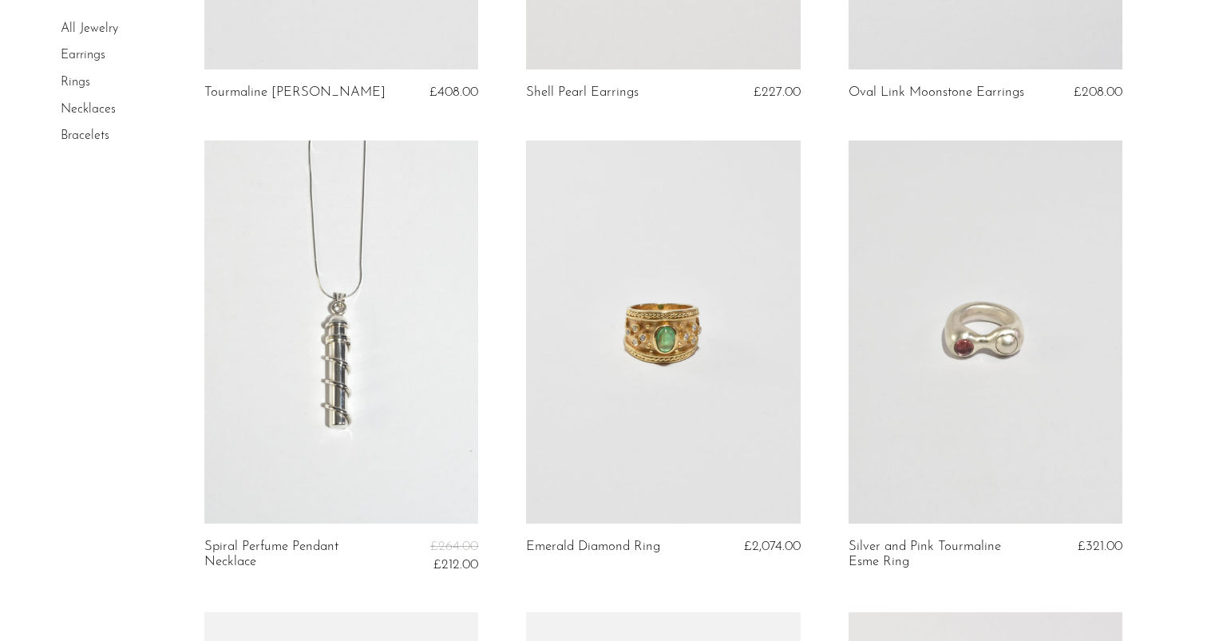
scroll to position [1429, 0]
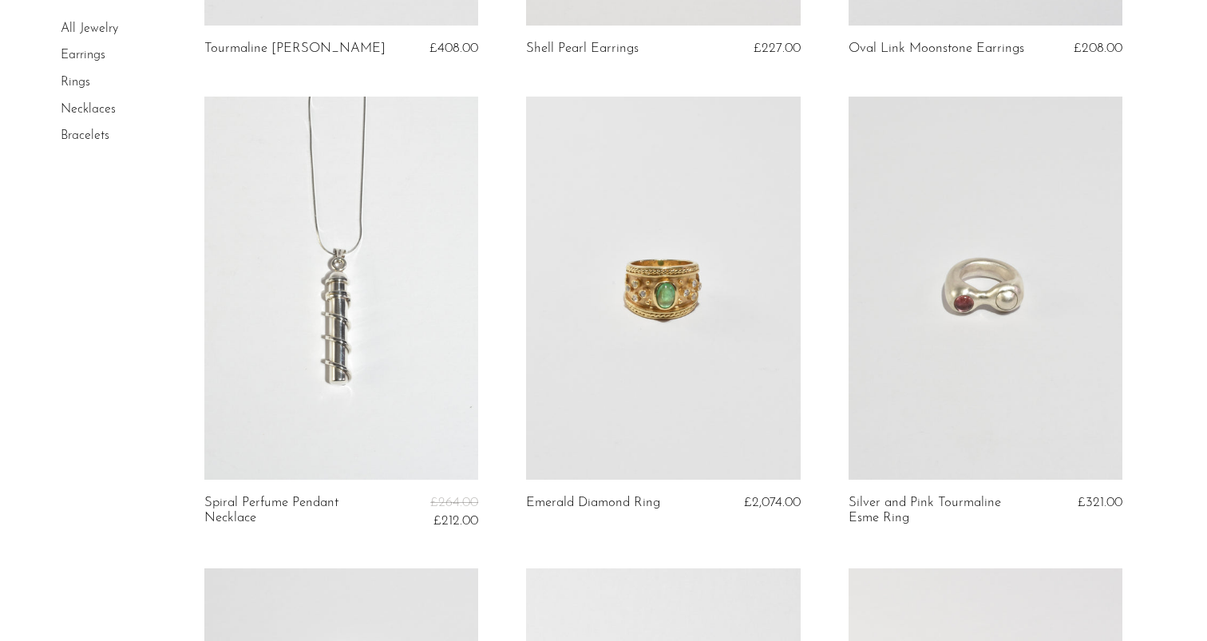
click at [667, 366] on link at bounding box center [663, 289] width 275 height 384
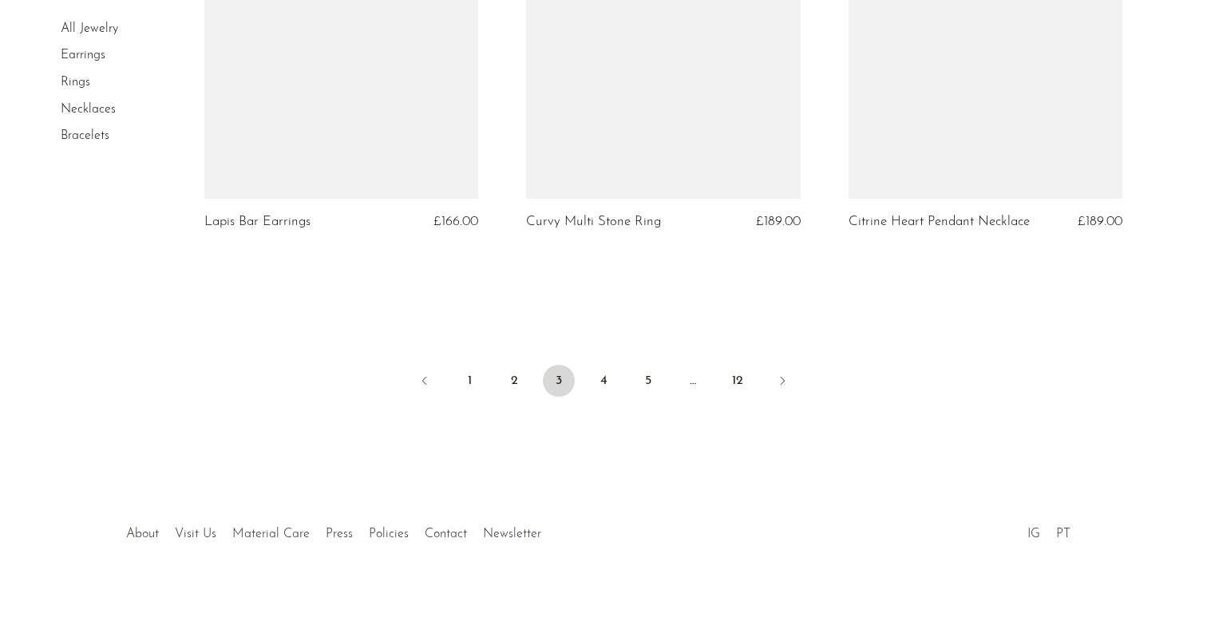
scroll to position [5437, 0]
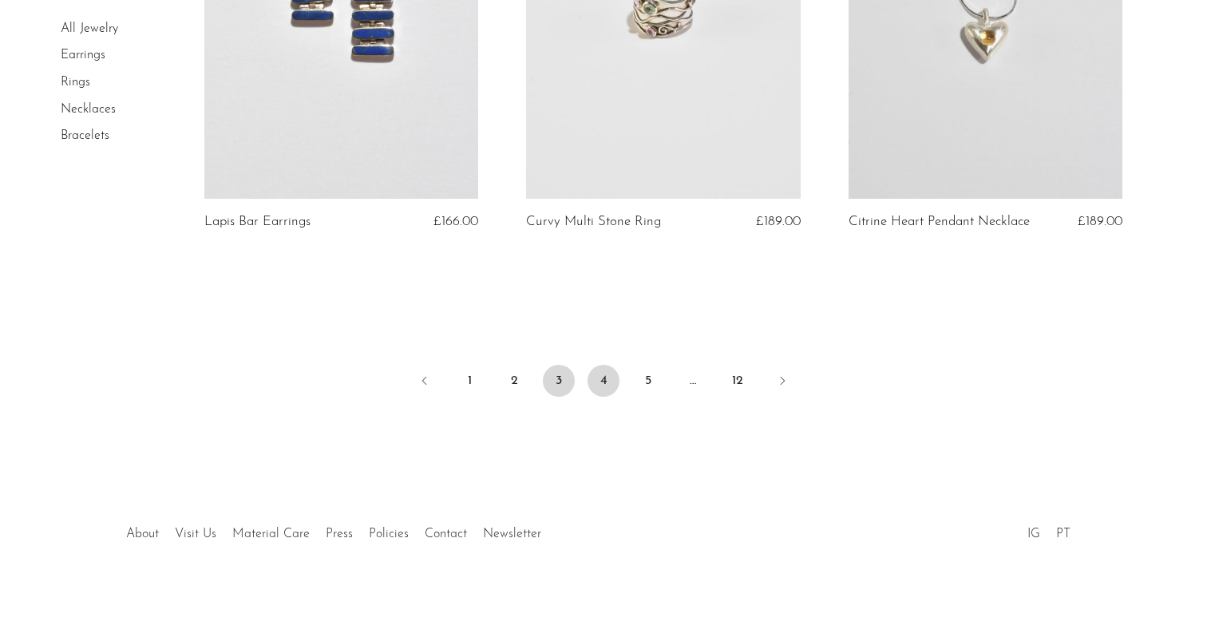
click at [600, 378] on link "4" at bounding box center [604, 381] width 32 height 32
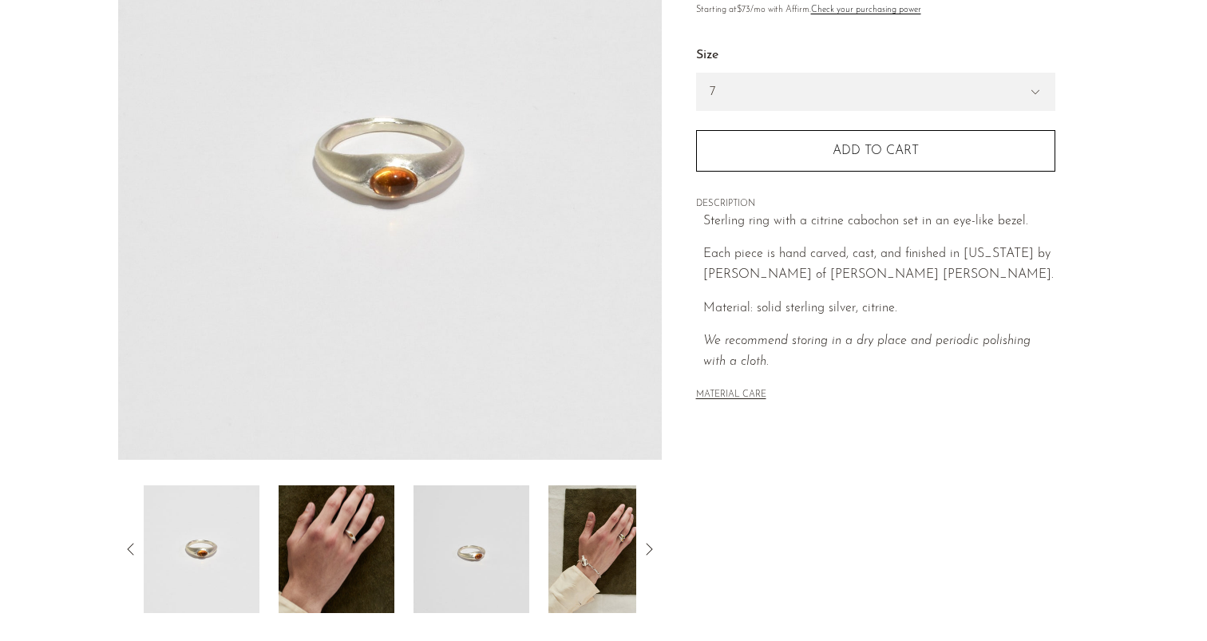
scroll to position [259, 0]
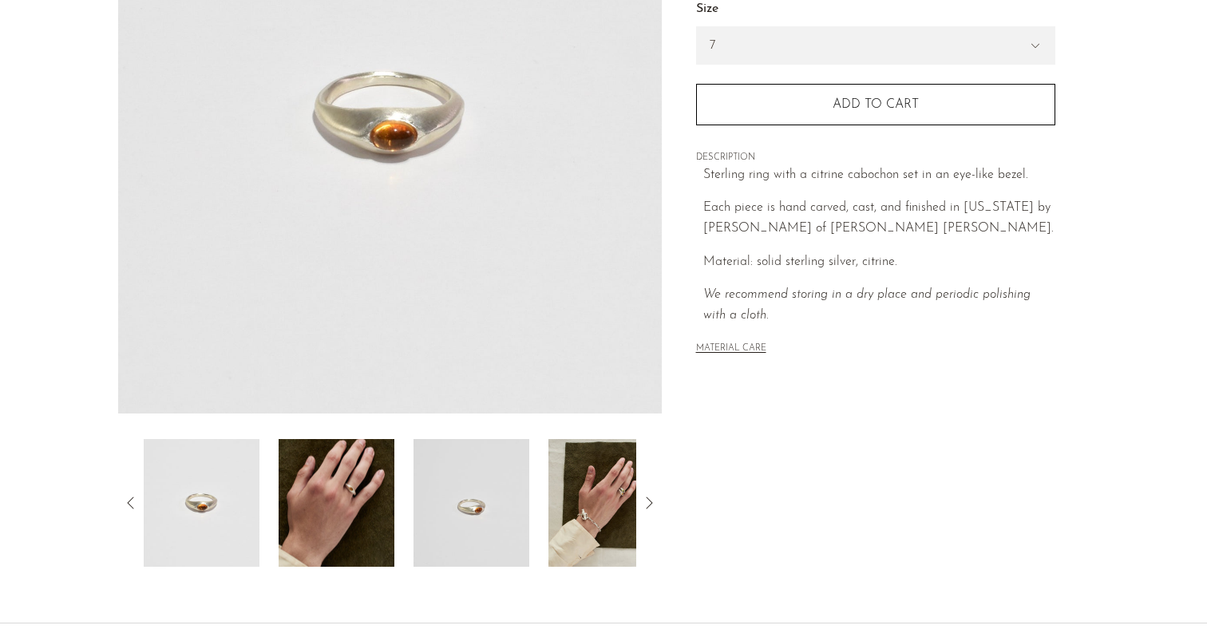
click at [314, 513] on img at bounding box center [337, 503] width 116 height 128
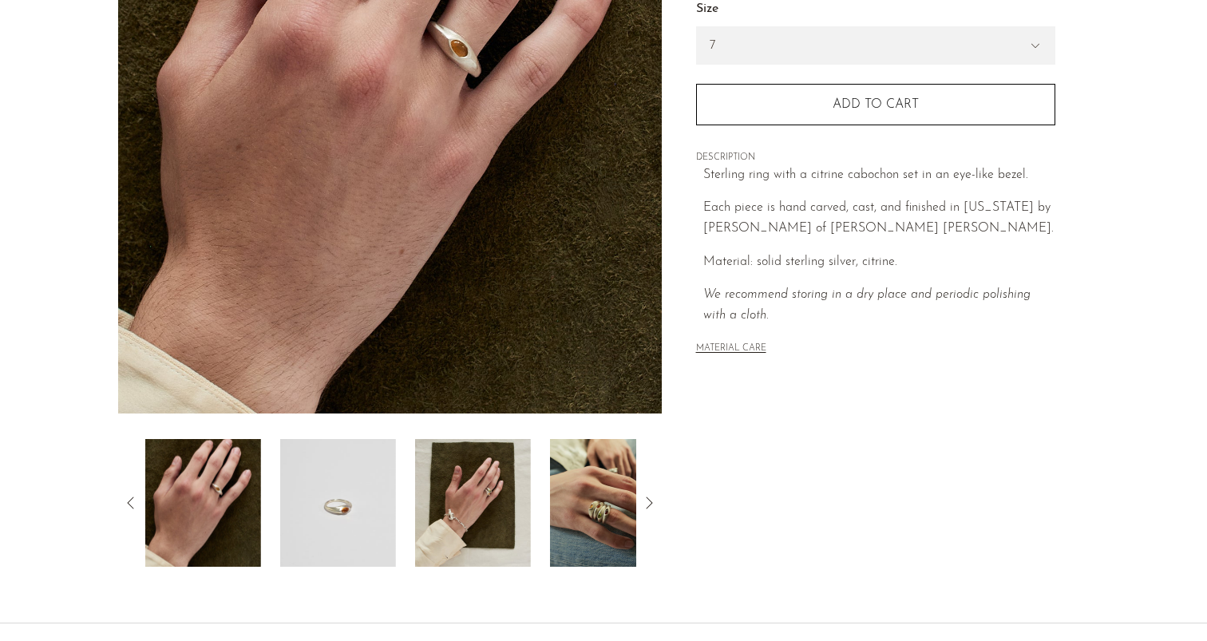
click at [334, 522] on img at bounding box center [338, 503] width 116 height 128
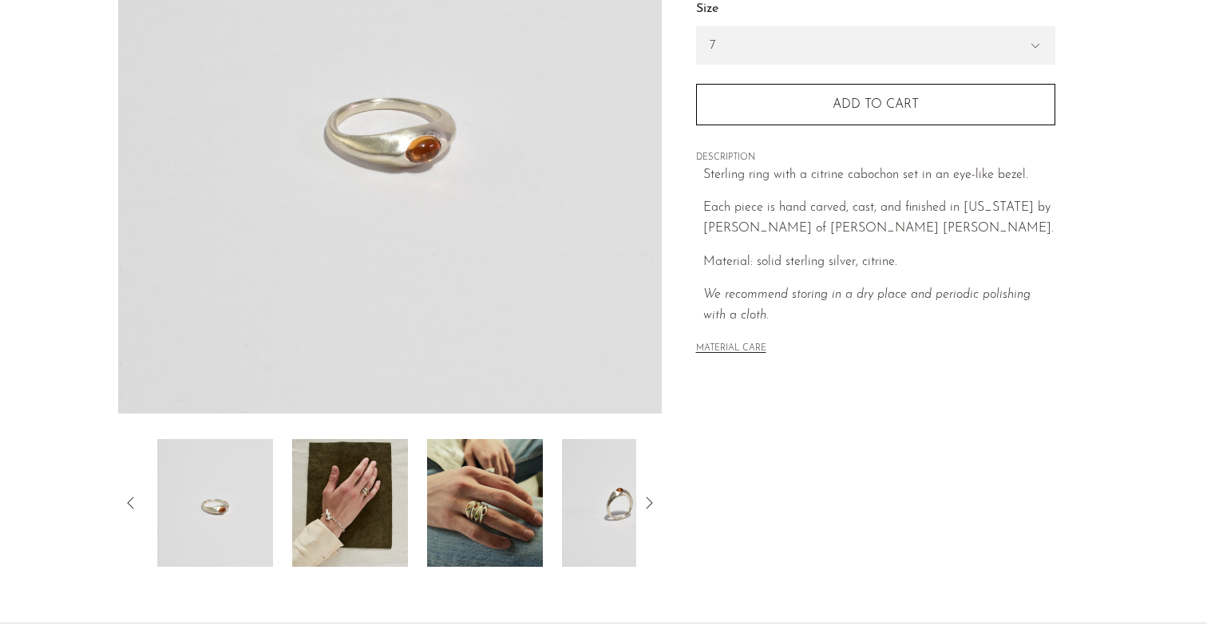
click at [334, 522] on img at bounding box center [350, 503] width 116 height 128
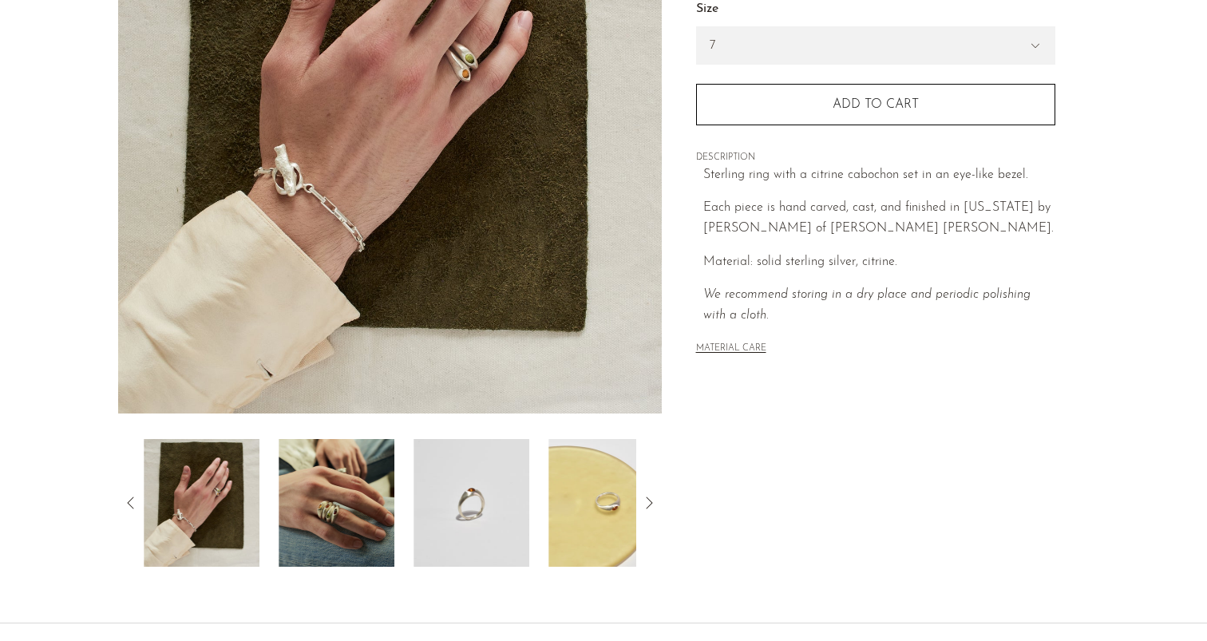
click at [334, 522] on img at bounding box center [337, 503] width 116 height 128
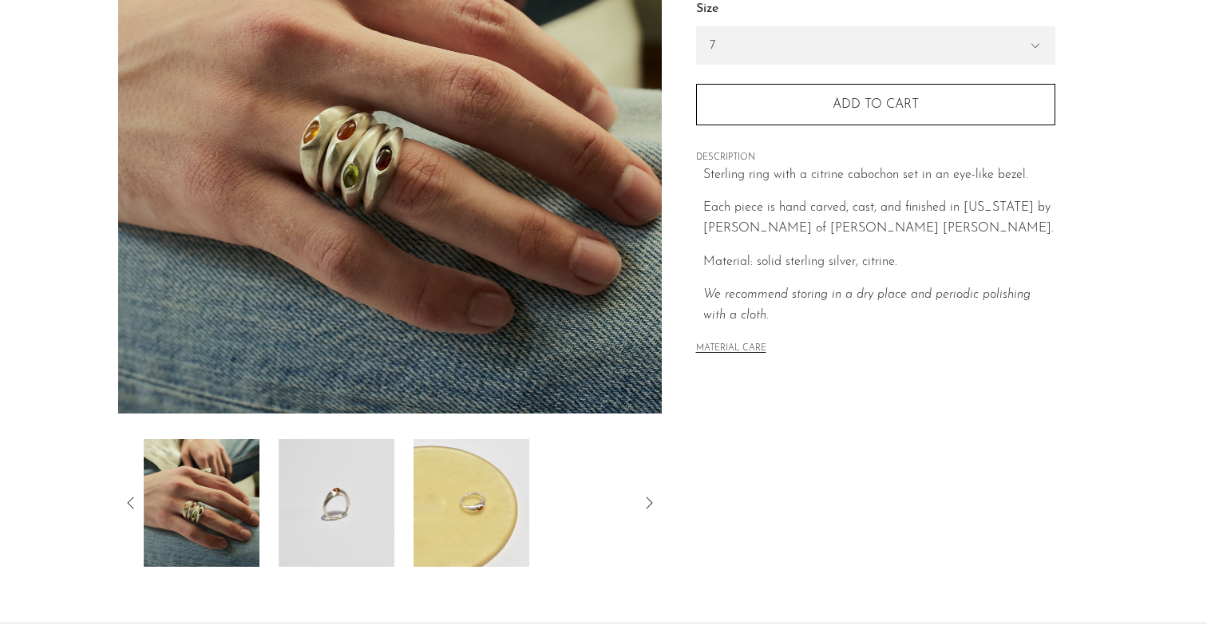
click at [334, 522] on img at bounding box center [337, 503] width 116 height 128
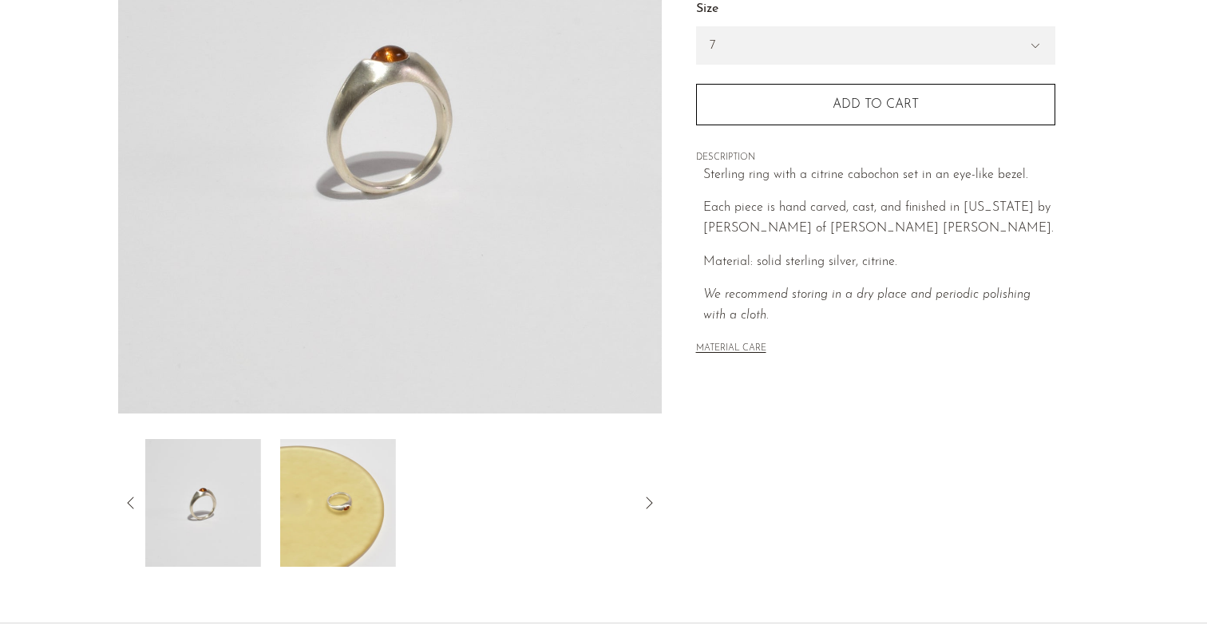
click at [334, 522] on img at bounding box center [338, 503] width 116 height 128
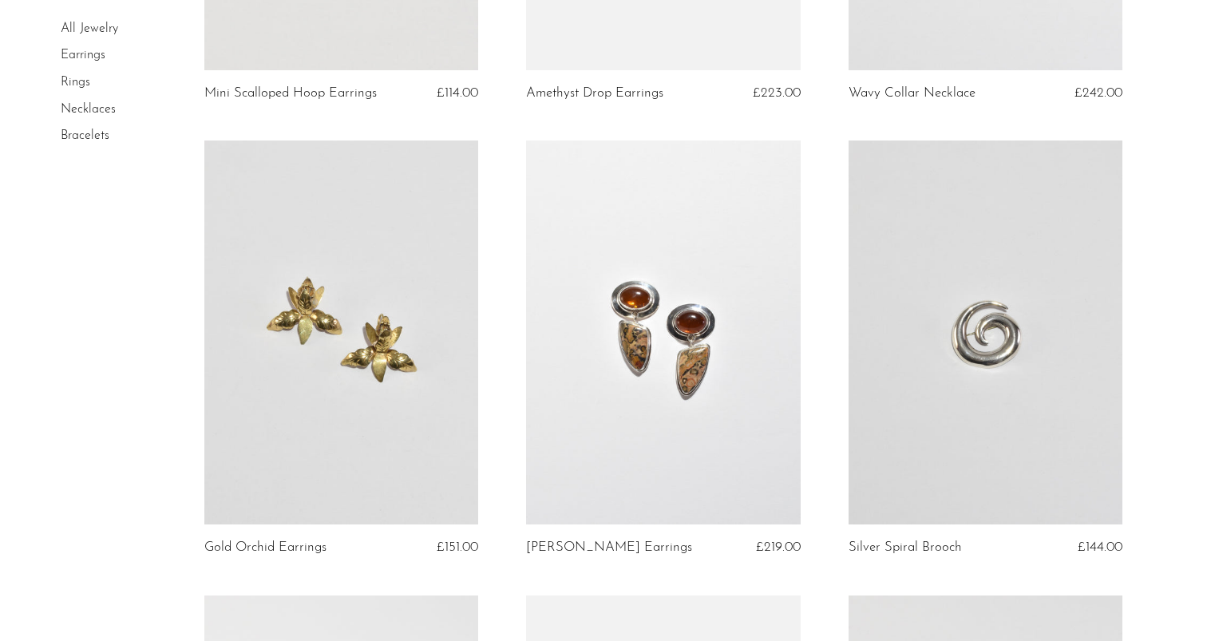
scroll to position [2330, 0]
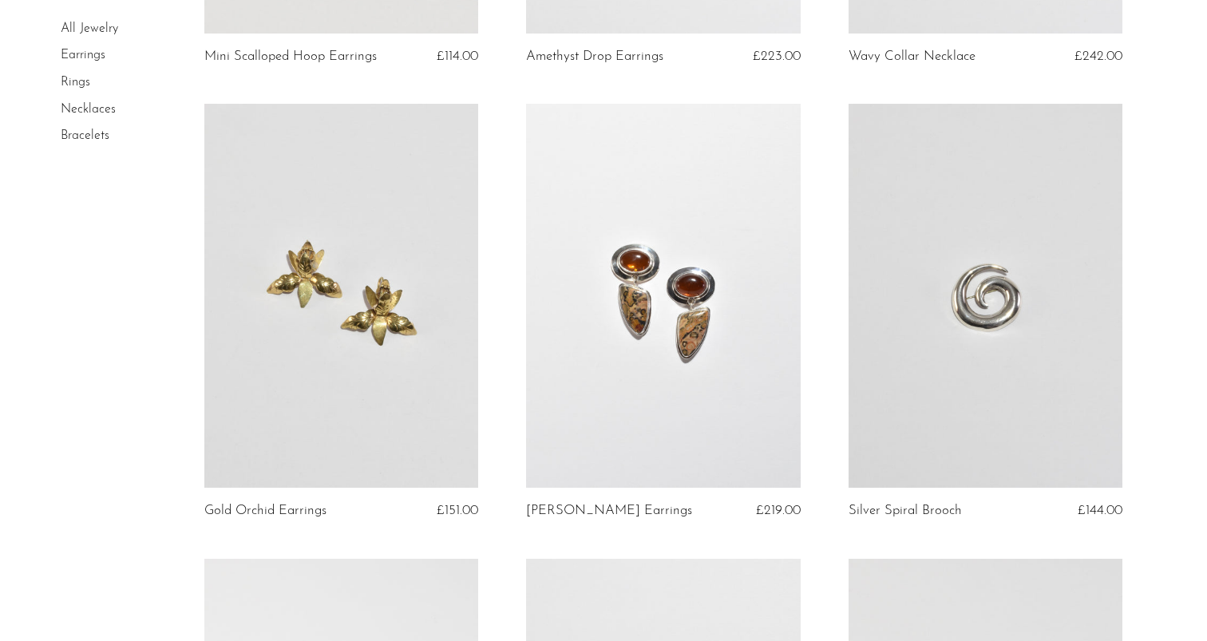
click at [358, 348] on link at bounding box center [341, 296] width 275 height 384
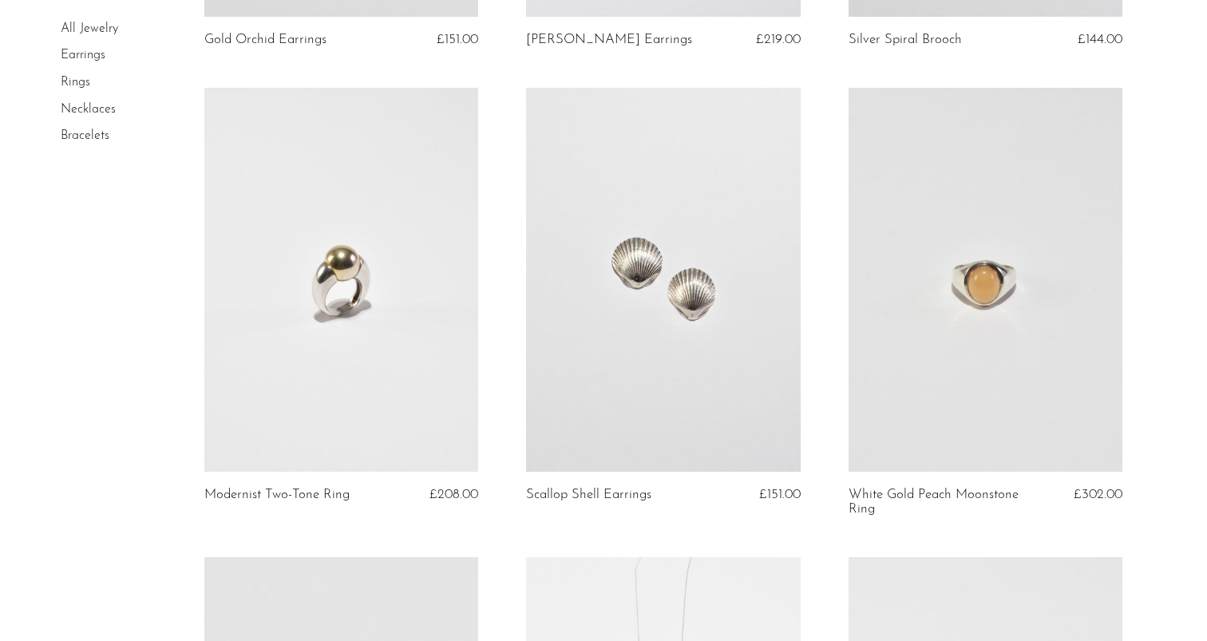
scroll to position [2842, 0]
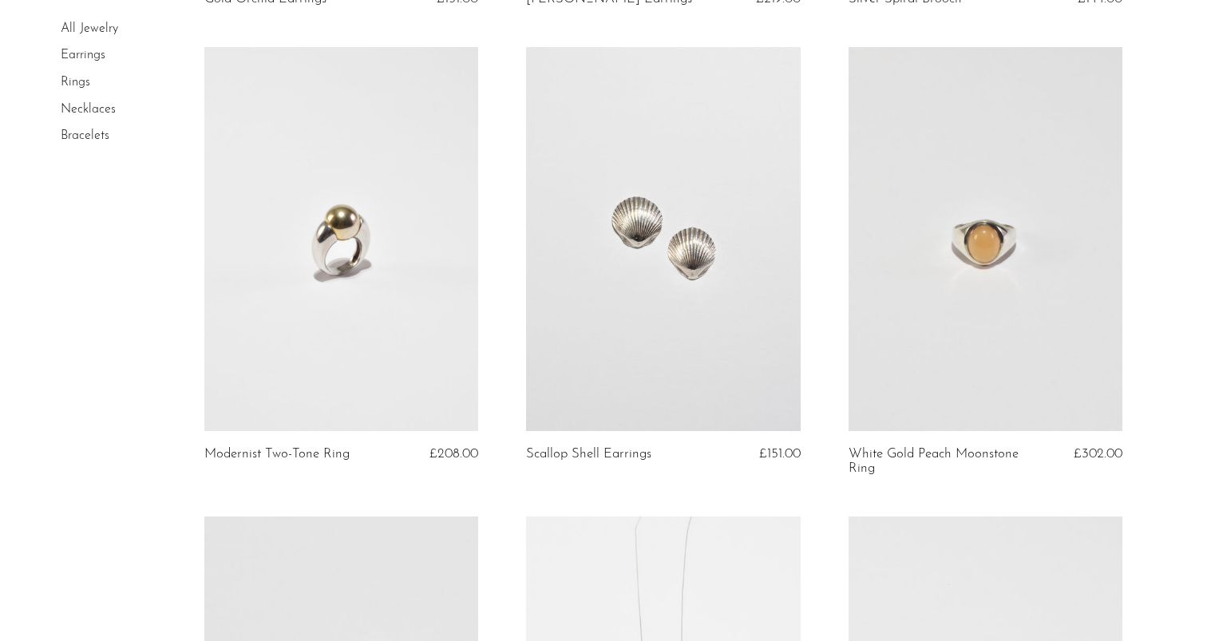
click at [1001, 351] on link at bounding box center [986, 239] width 275 height 384
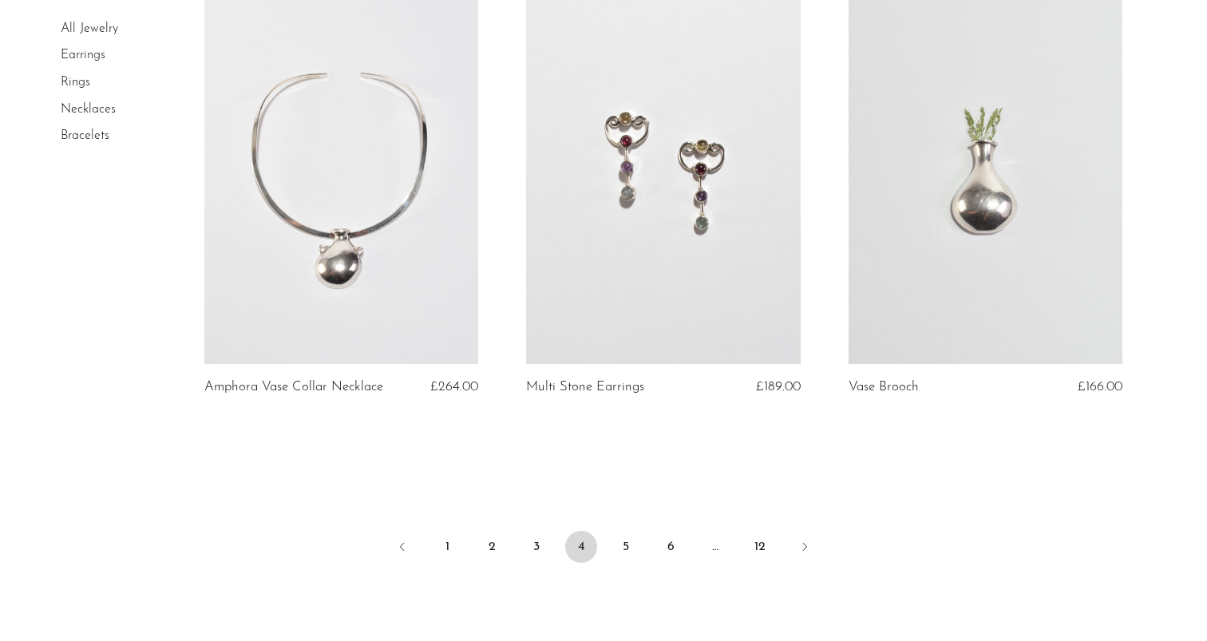
scroll to position [5227, 0]
click at [622, 539] on link "5" at bounding box center [626, 545] width 32 height 32
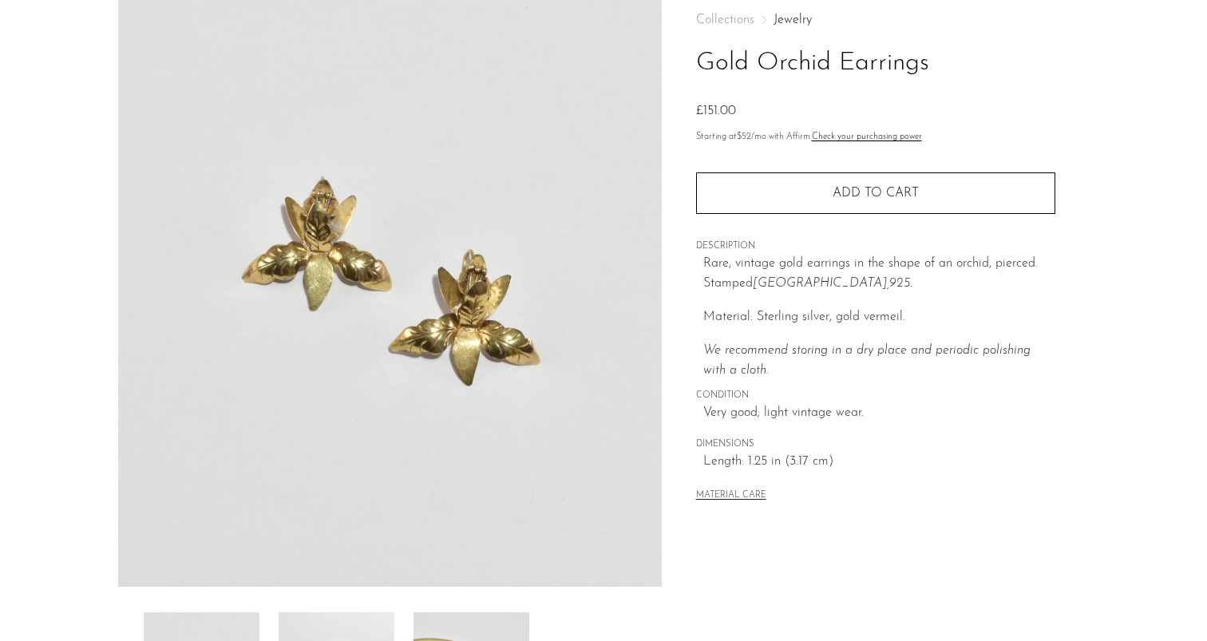
scroll to position [233, 0]
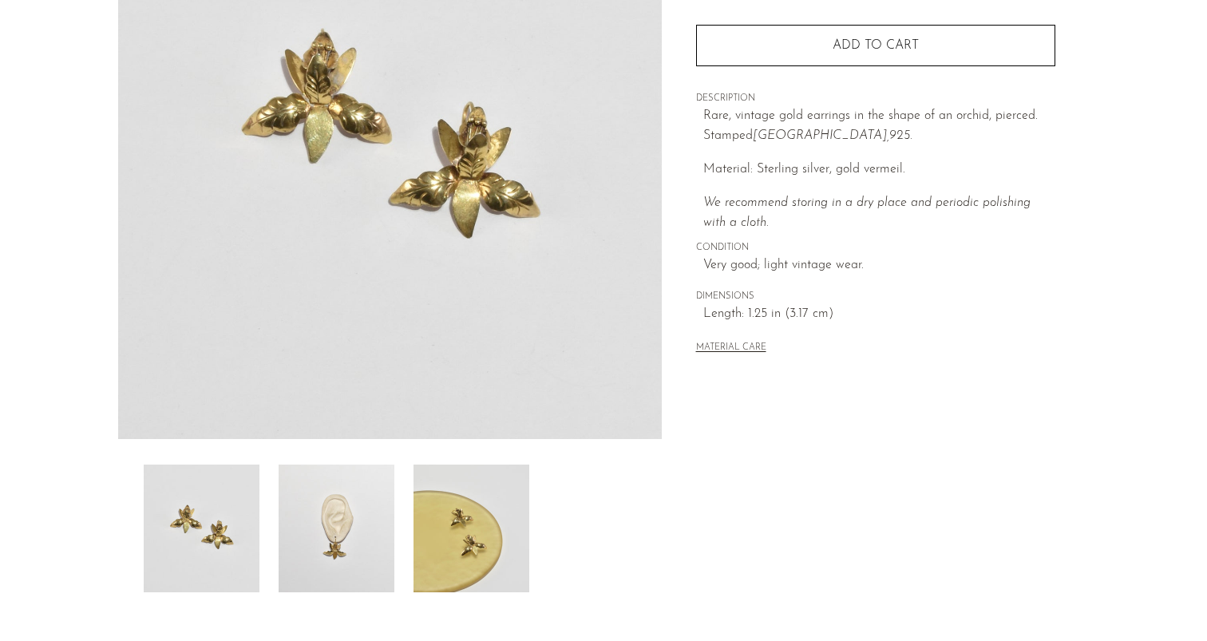
click at [316, 522] on img at bounding box center [337, 529] width 116 height 128
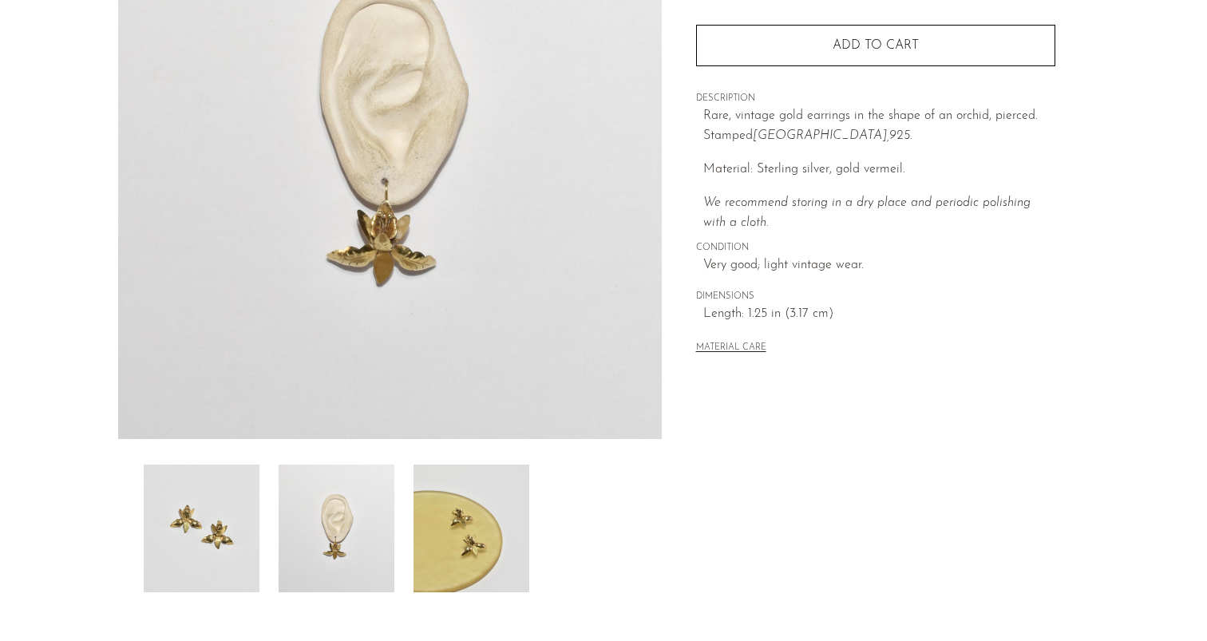
click at [445, 532] on img at bounding box center [472, 529] width 116 height 128
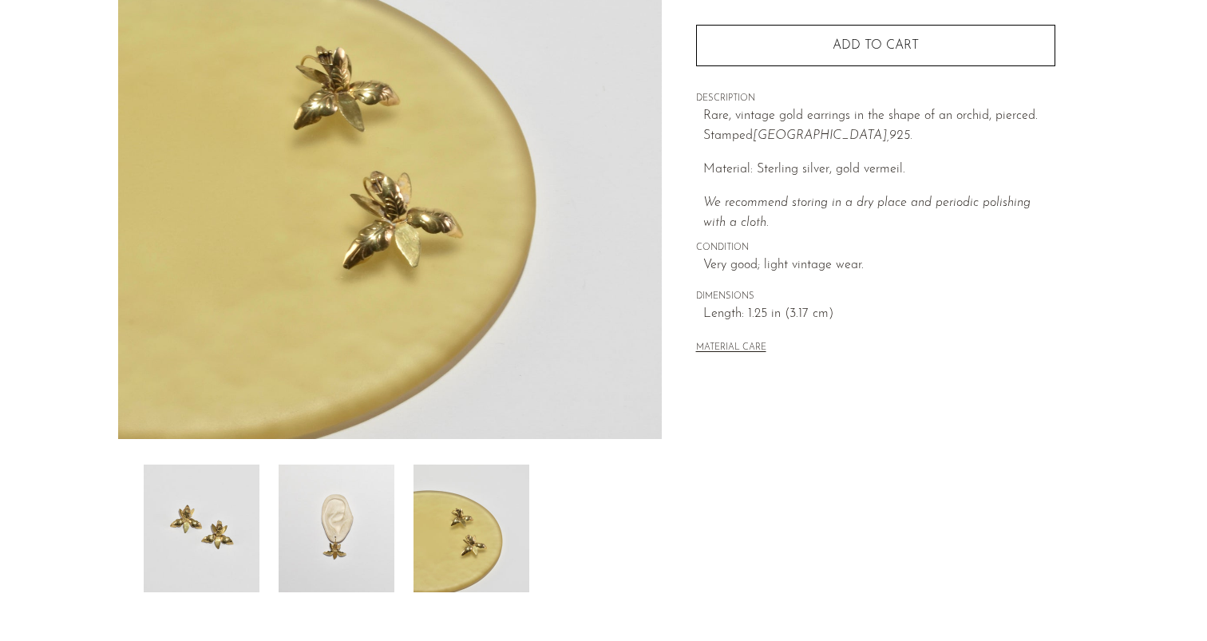
click at [350, 530] on img at bounding box center [337, 529] width 116 height 128
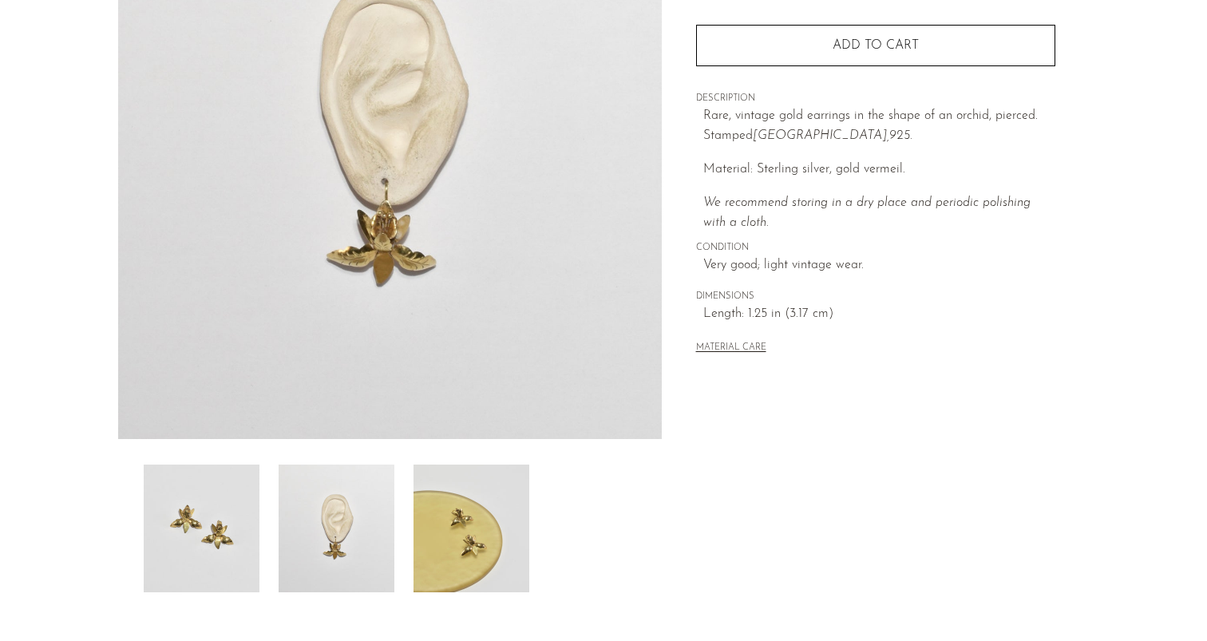
click at [234, 525] on img at bounding box center [202, 529] width 116 height 128
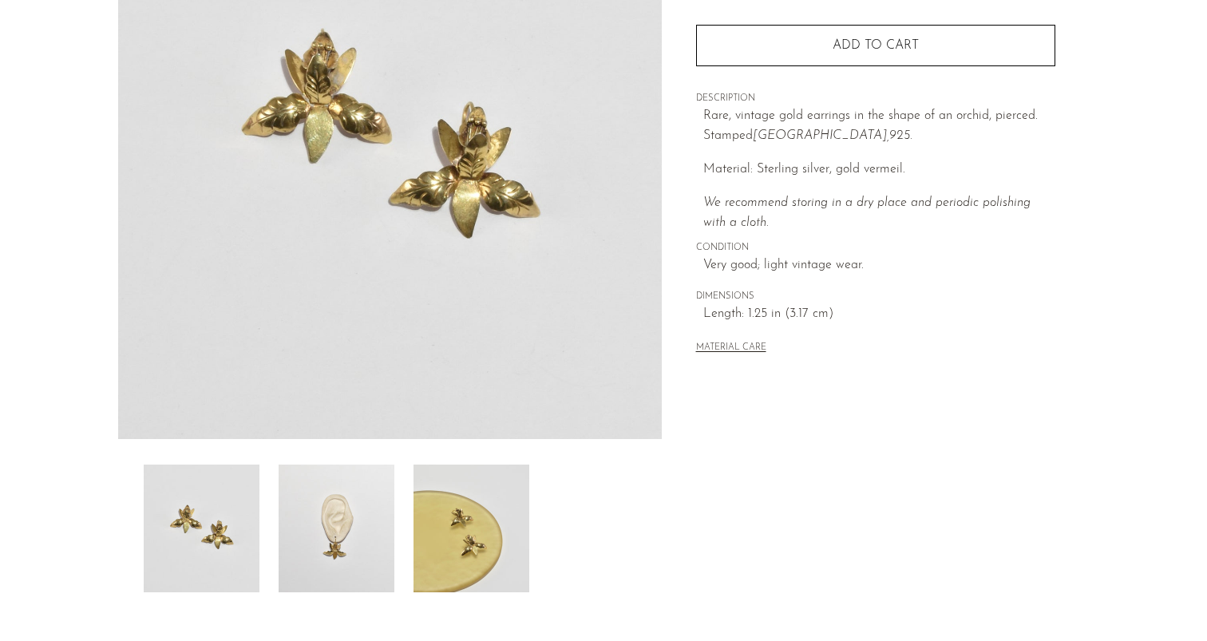
click at [358, 538] on img at bounding box center [337, 529] width 116 height 128
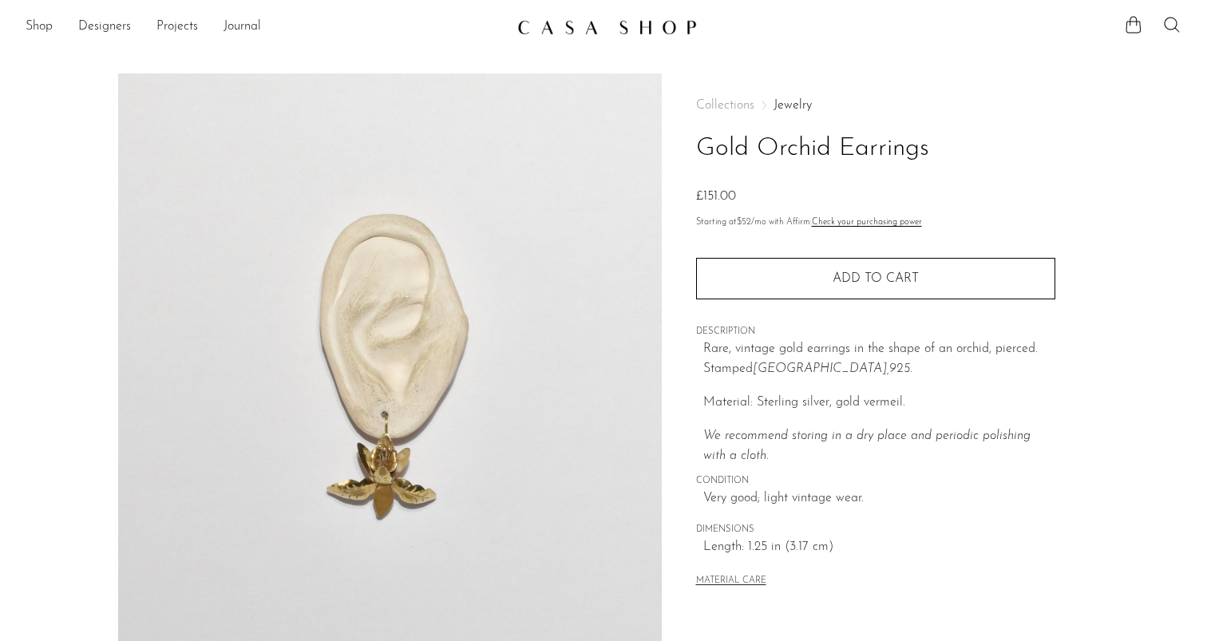
scroll to position [0, 0]
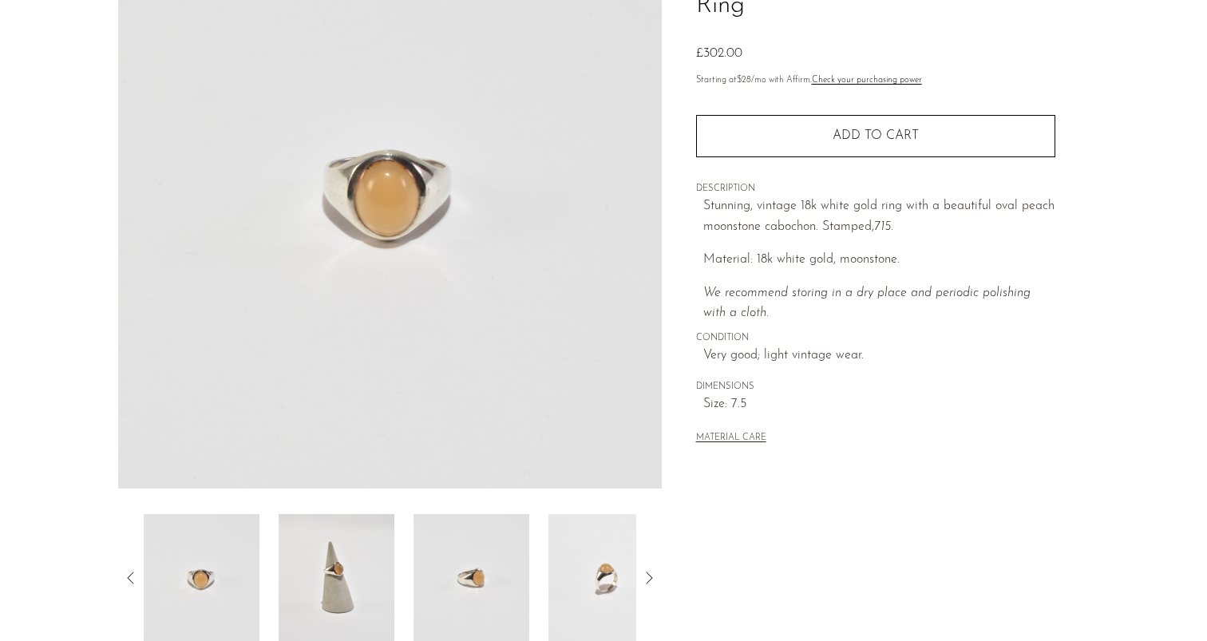
scroll to position [258, 0]
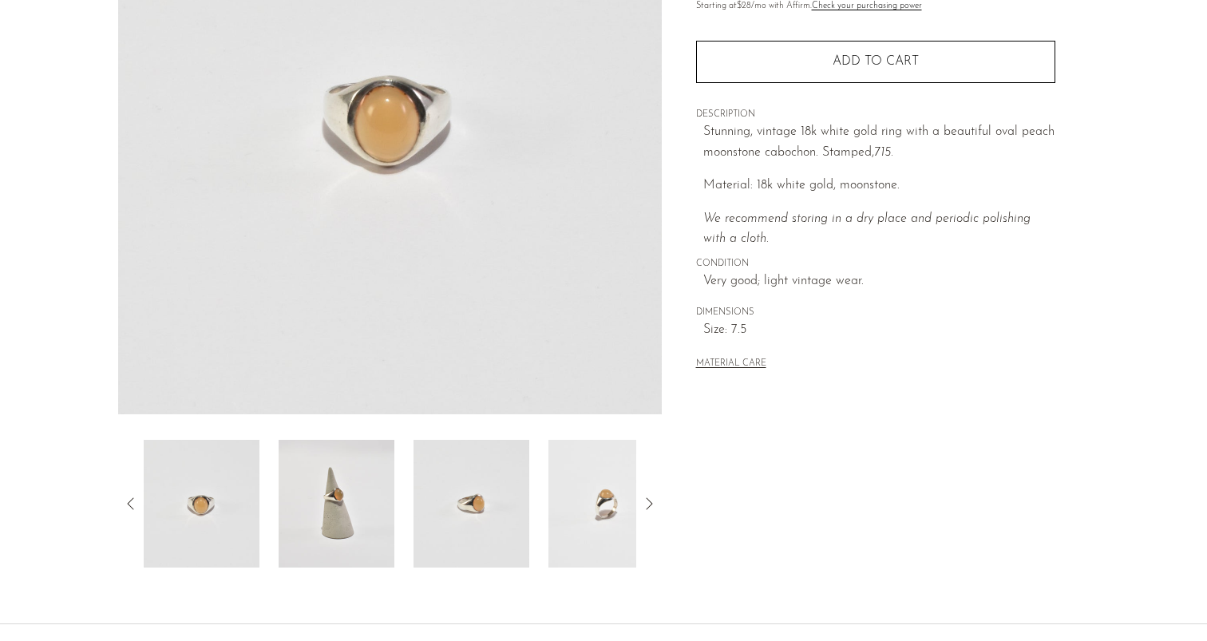
click at [317, 512] on img at bounding box center [337, 504] width 116 height 128
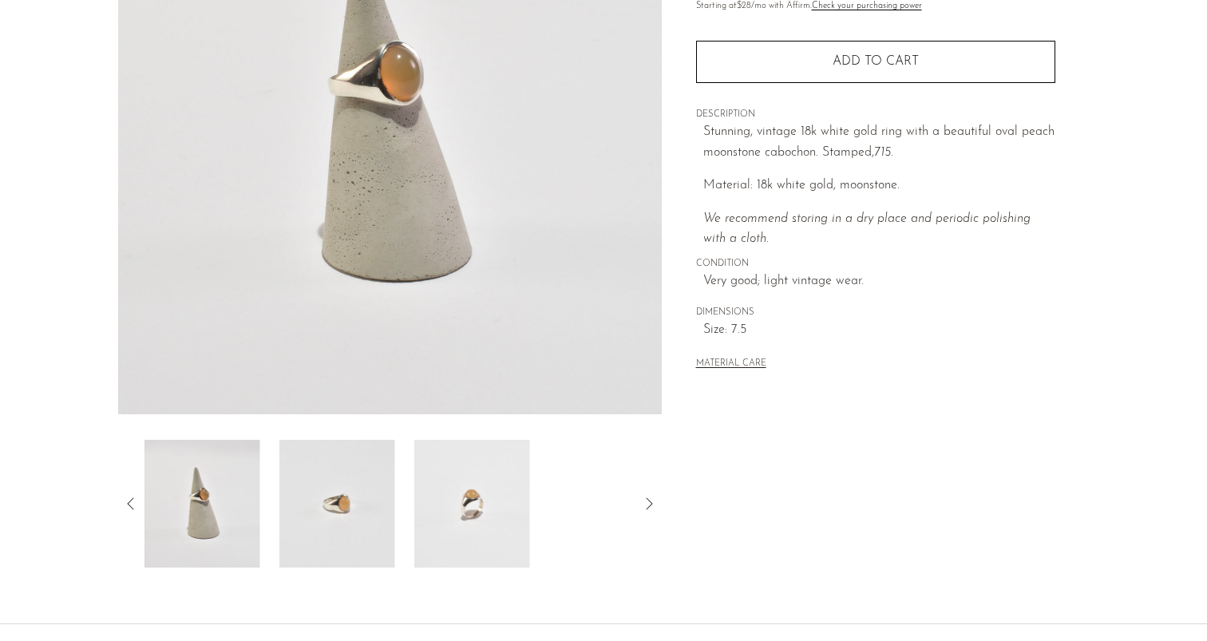
click at [349, 522] on img at bounding box center [337, 504] width 116 height 128
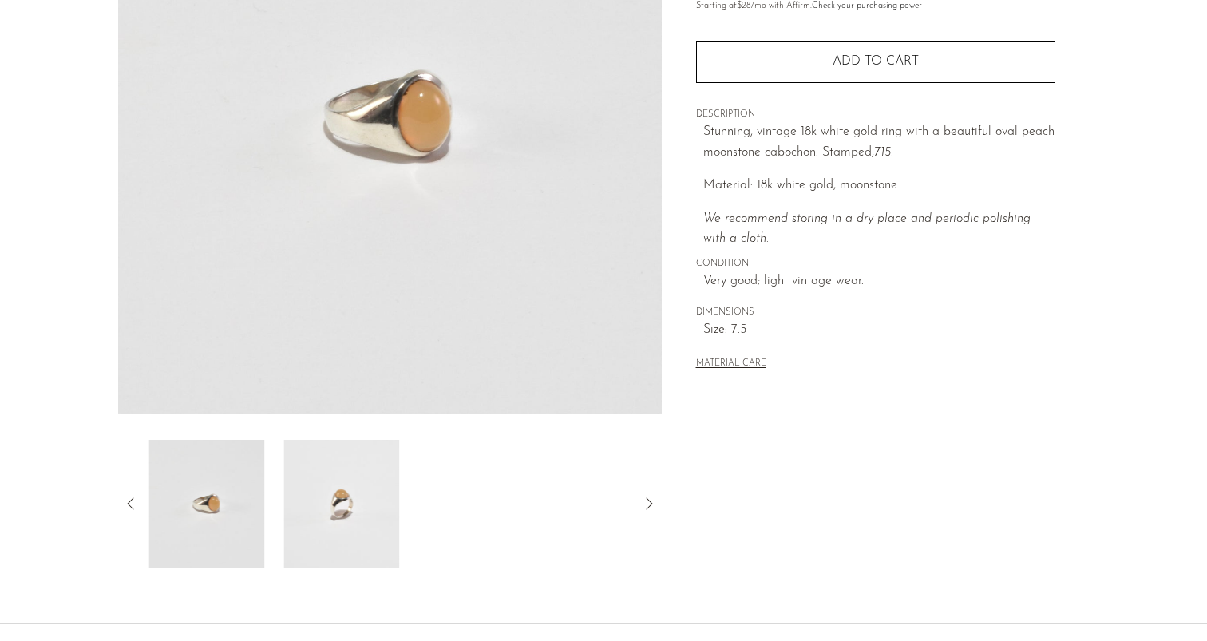
click at [360, 524] on img at bounding box center [341, 504] width 116 height 128
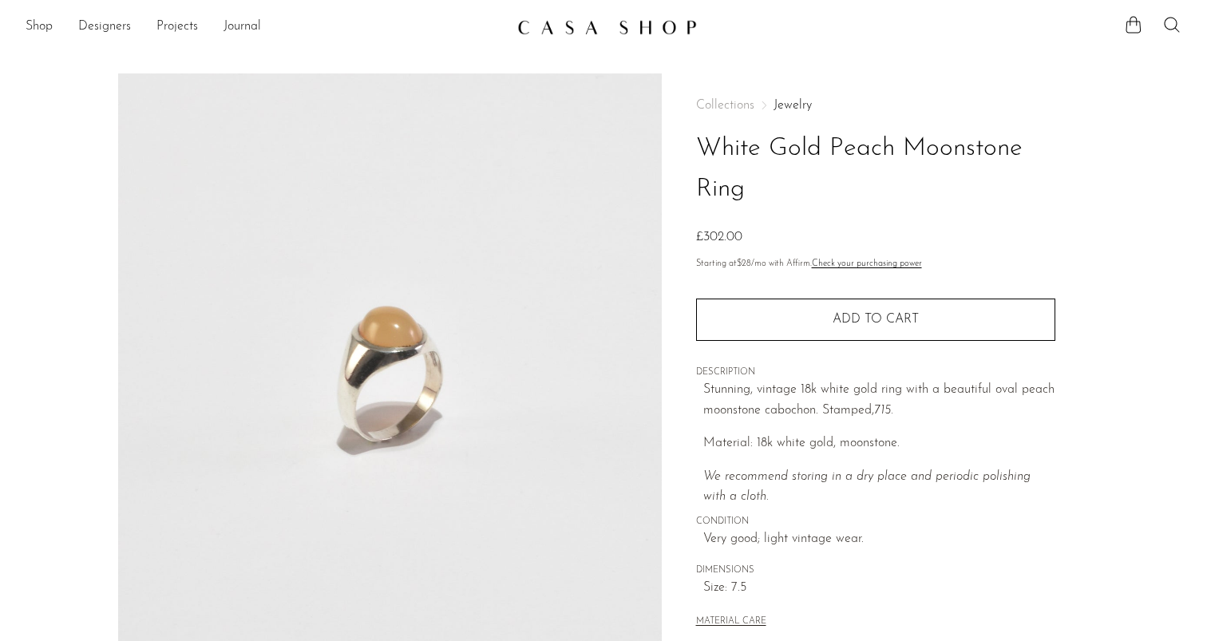
scroll to position [0, 0]
click at [1179, 129] on section "White Gold Peach Moonstone Ring £302.00" at bounding box center [603, 449] width 1207 height 752
click at [1065, 2] on section "Shop Featured New Arrivals Bestsellers Coming Soon Jewelry Jewelry All Earrings…" at bounding box center [603, 21] width 1207 height 42
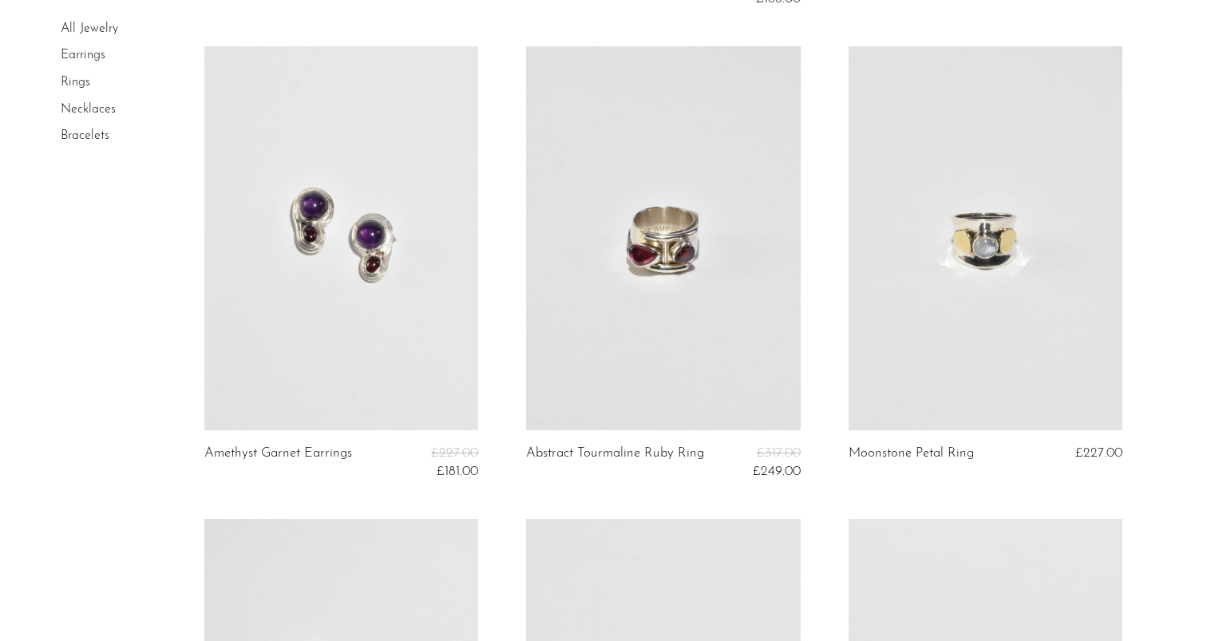
scroll to position [1058, 0]
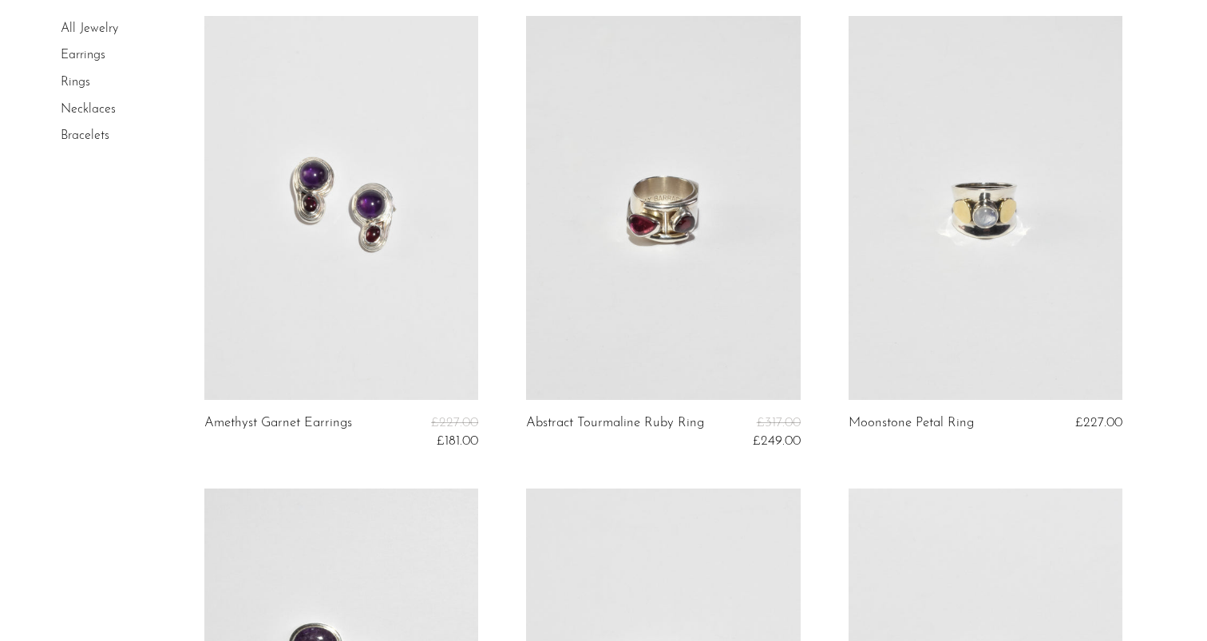
click at [1071, 326] on link at bounding box center [986, 208] width 275 height 384
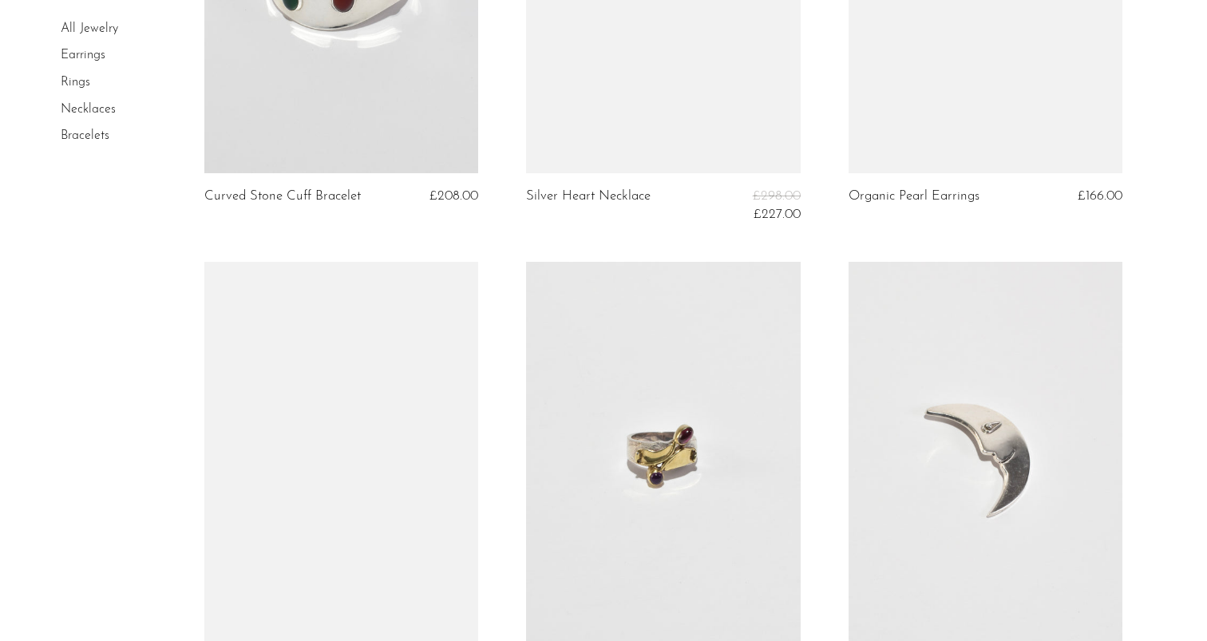
scroll to position [2211, 0]
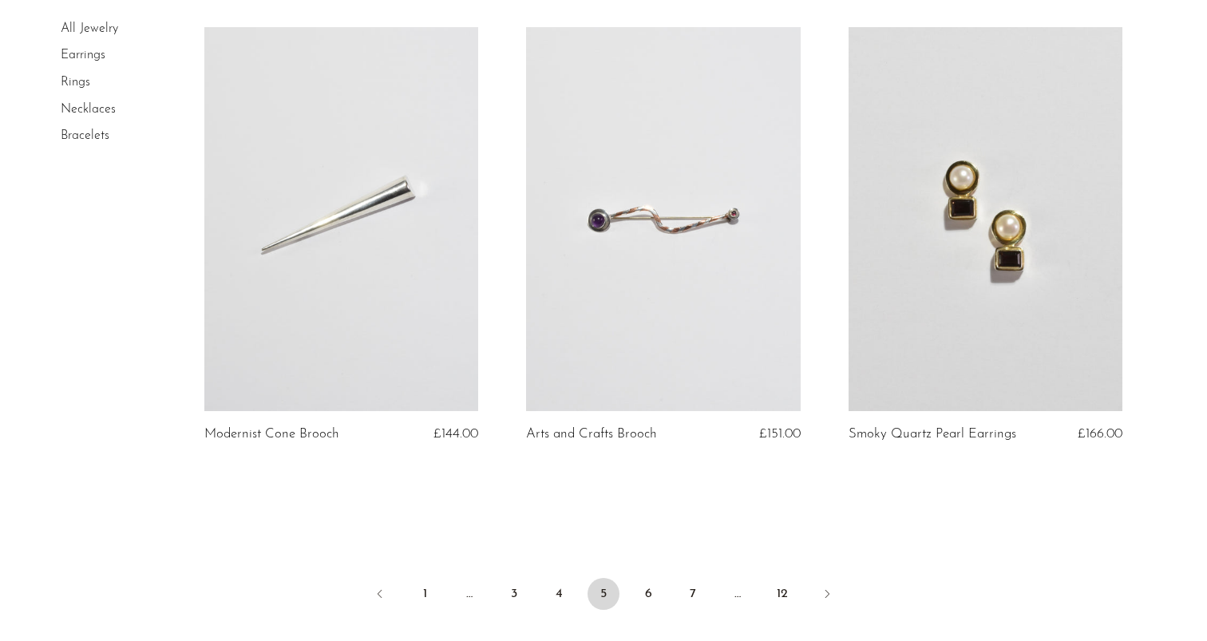
scroll to position [5228, 0]
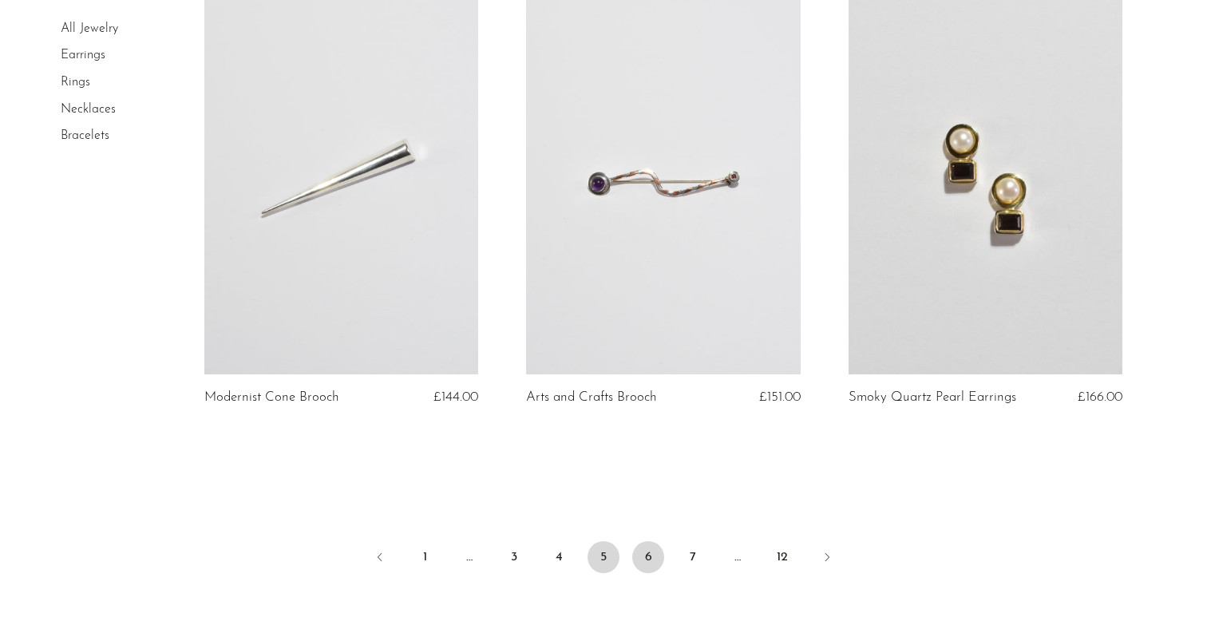
click at [648, 551] on link "6" at bounding box center [648, 557] width 32 height 32
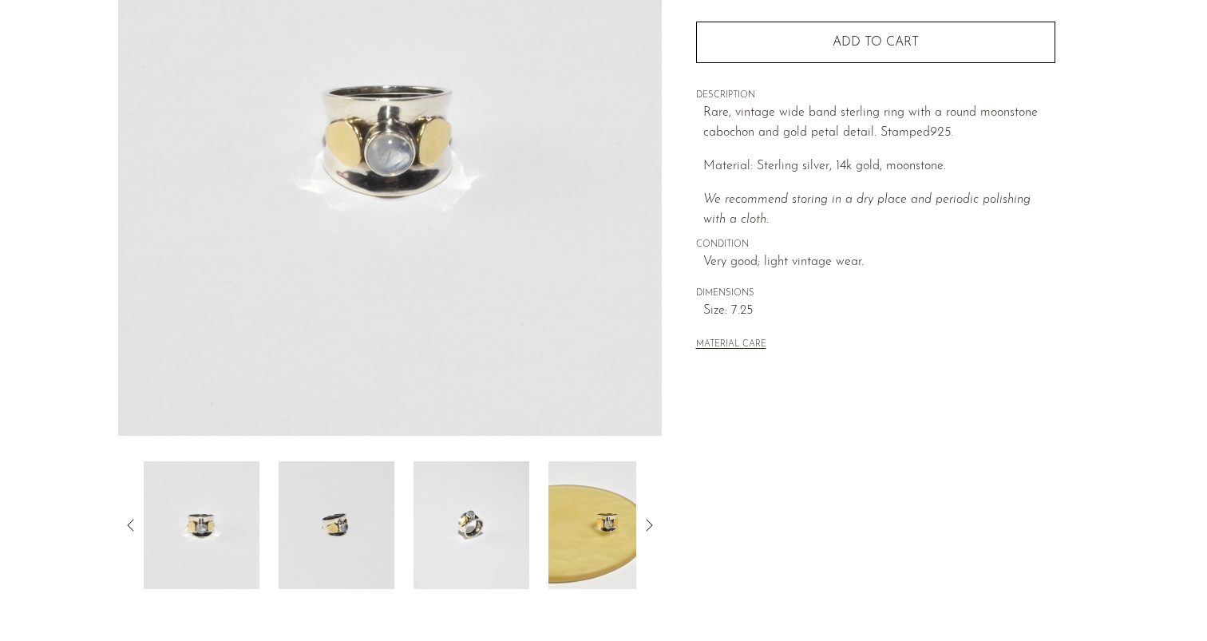
scroll to position [244, 0]
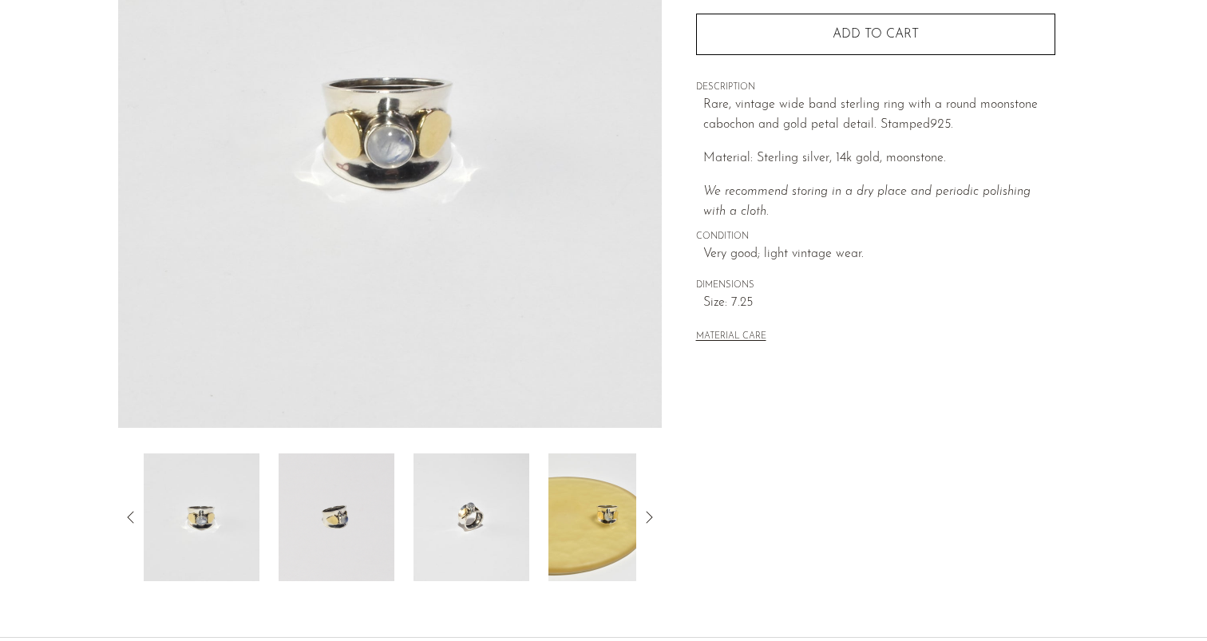
click at [359, 501] on img at bounding box center [337, 517] width 116 height 128
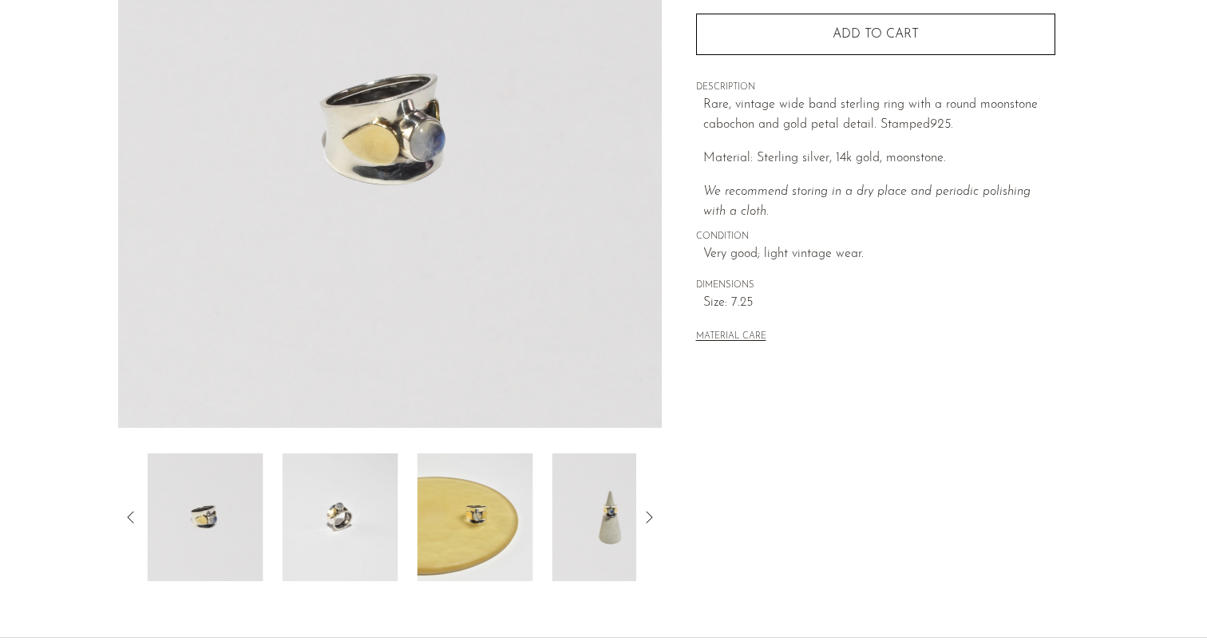
click at [364, 534] on img at bounding box center [341, 517] width 116 height 128
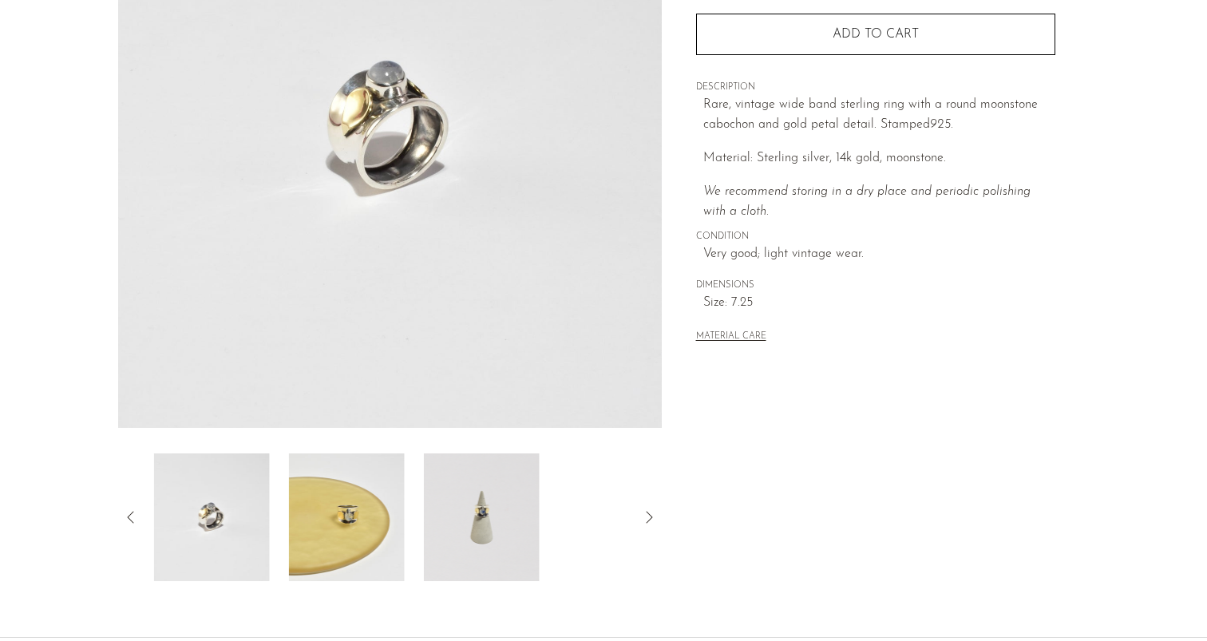
click at [364, 534] on img at bounding box center [347, 517] width 116 height 128
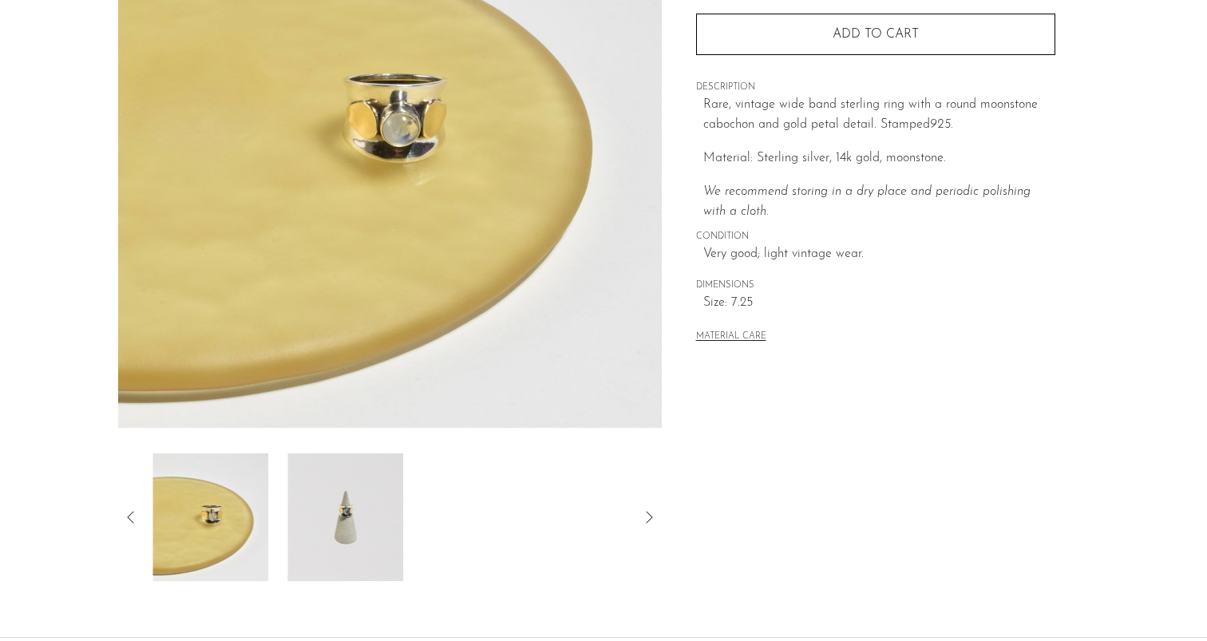
click at [364, 534] on img at bounding box center [345, 517] width 116 height 128
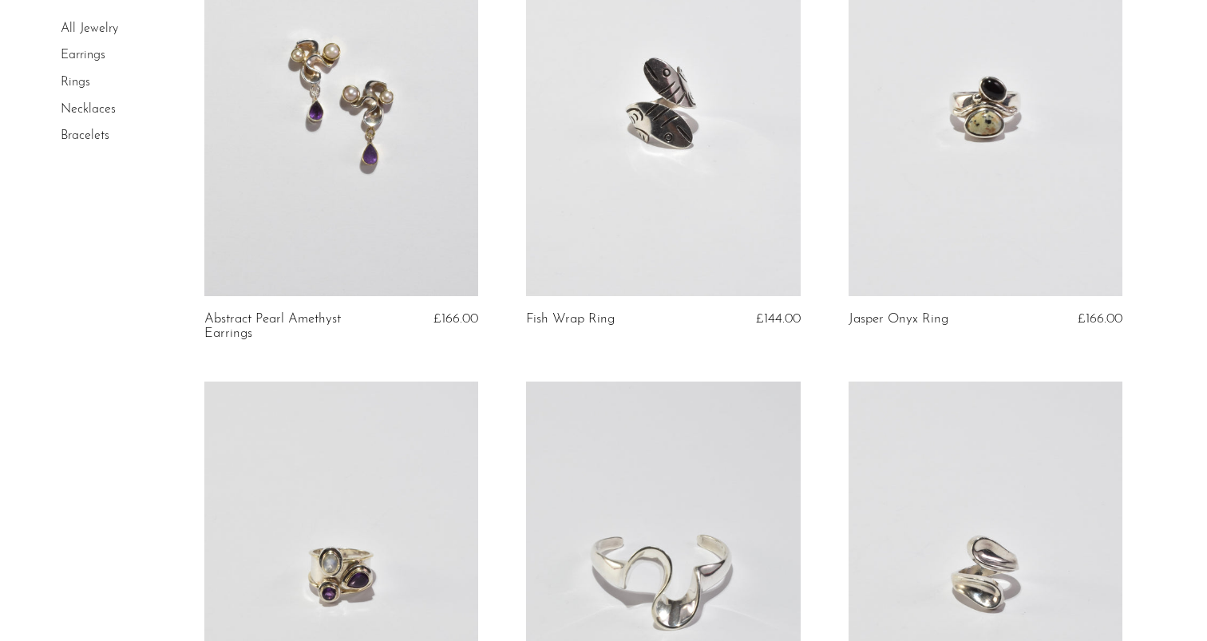
scroll to position [201, 0]
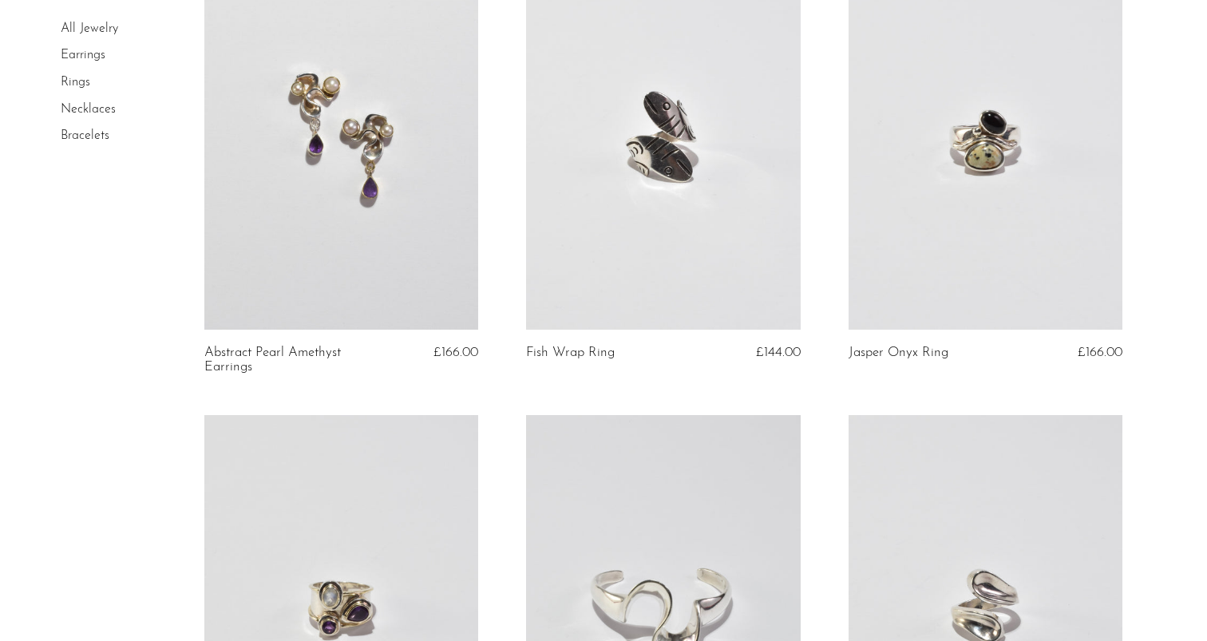
click at [1058, 197] on link at bounding box center [986, 138] width 275 height 384
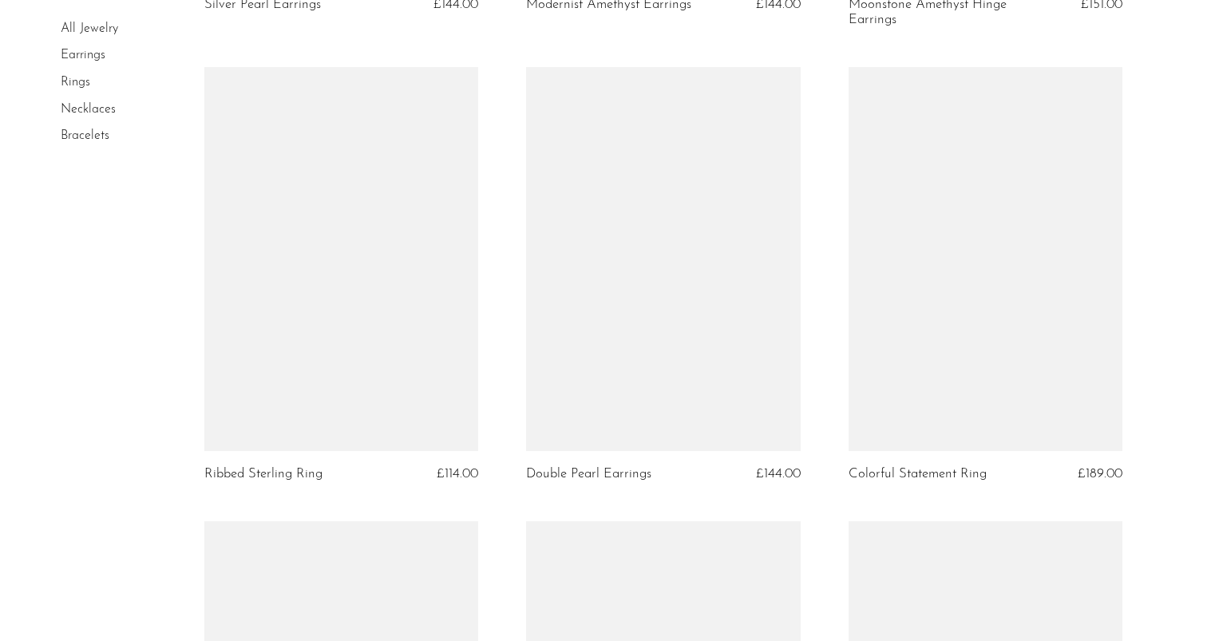
scroll to position [4233, 0]
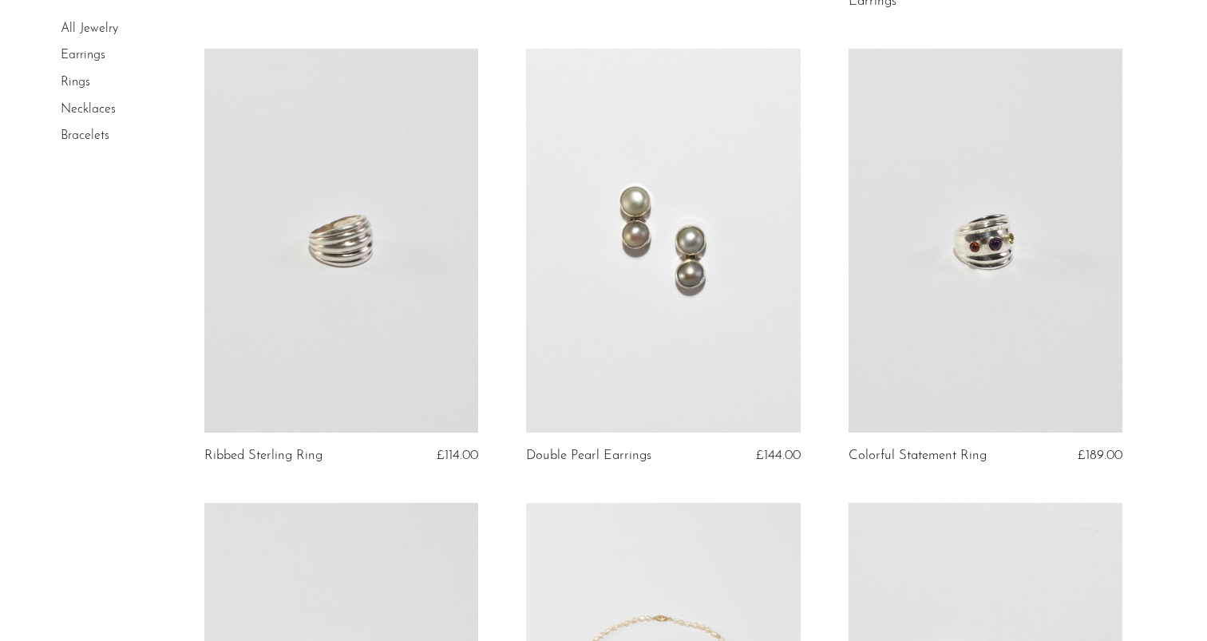
click at [362, 303] on link at bounding box center [341, 241] width 275 height 384
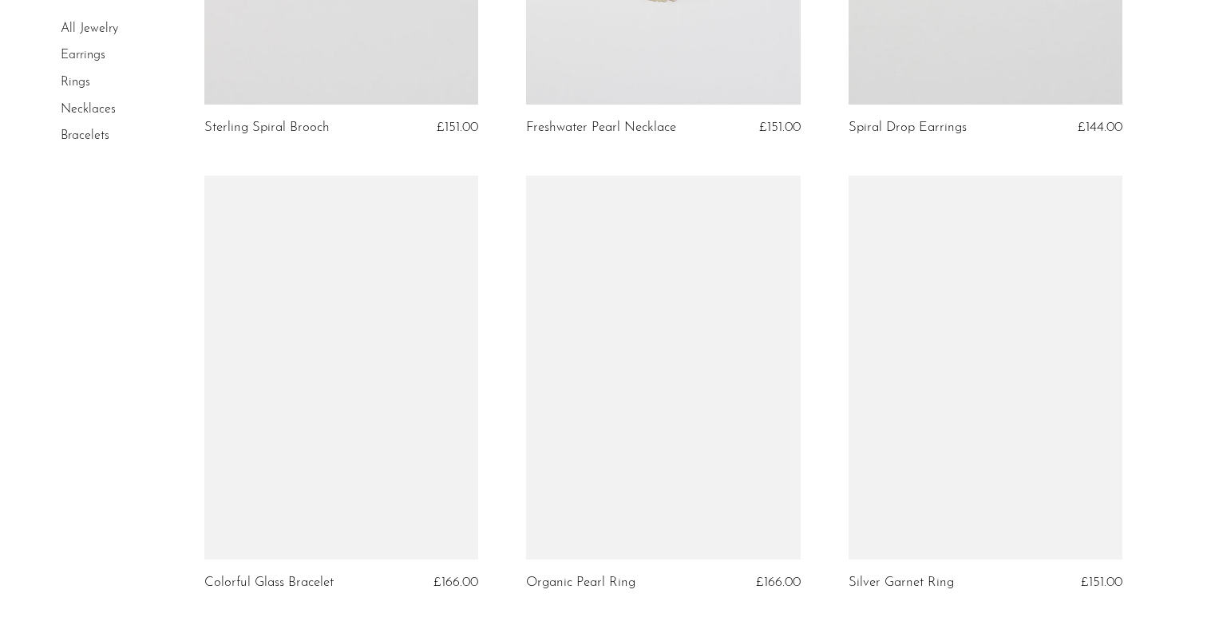
scroll to position [5151, 0]
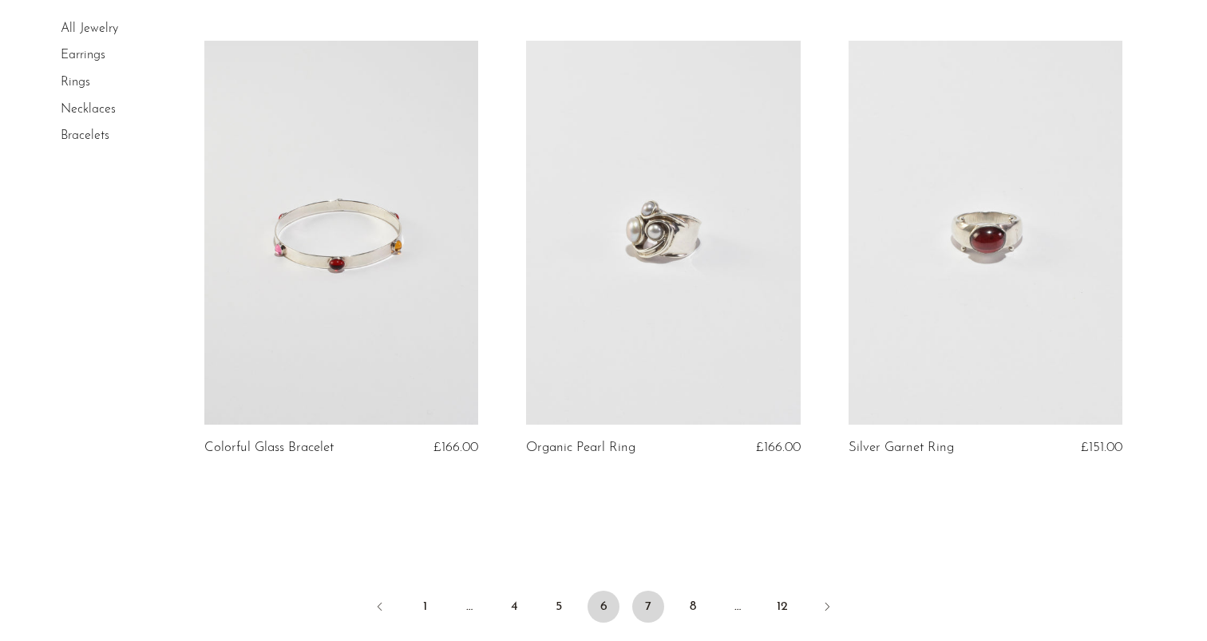
click at [650, 591] on link "7" at bounding box center [648, 607] width 32 height 32
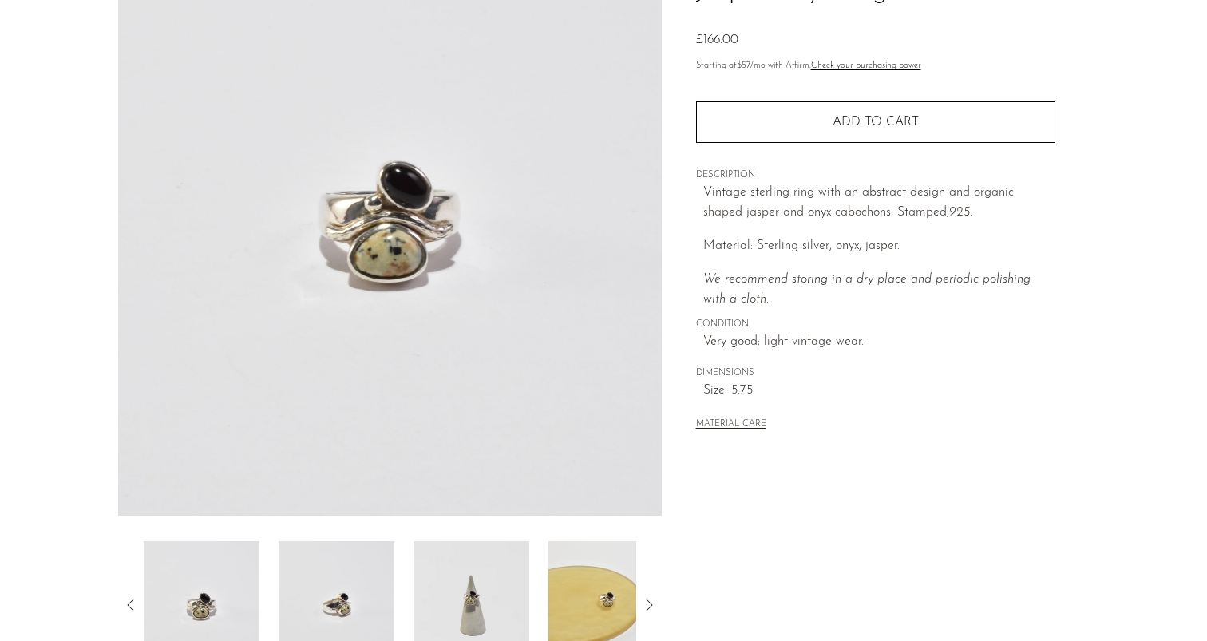
scroll to position [194, 0]
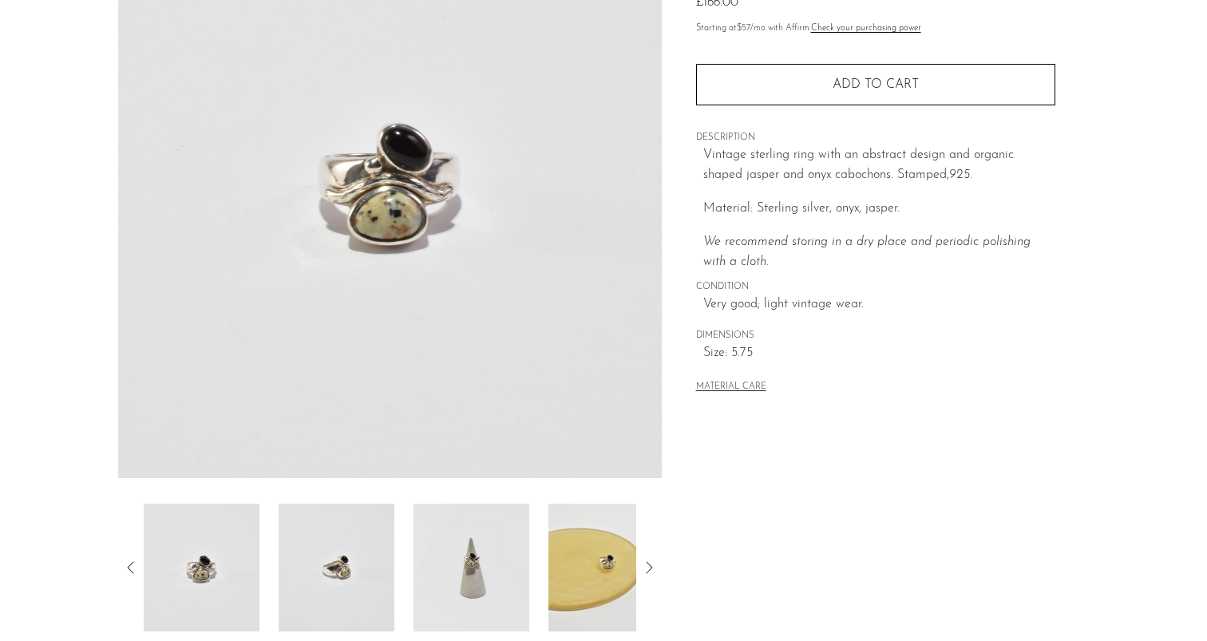
click at [311, 536] on img at bounding box center [337, 568] width 116 height 128
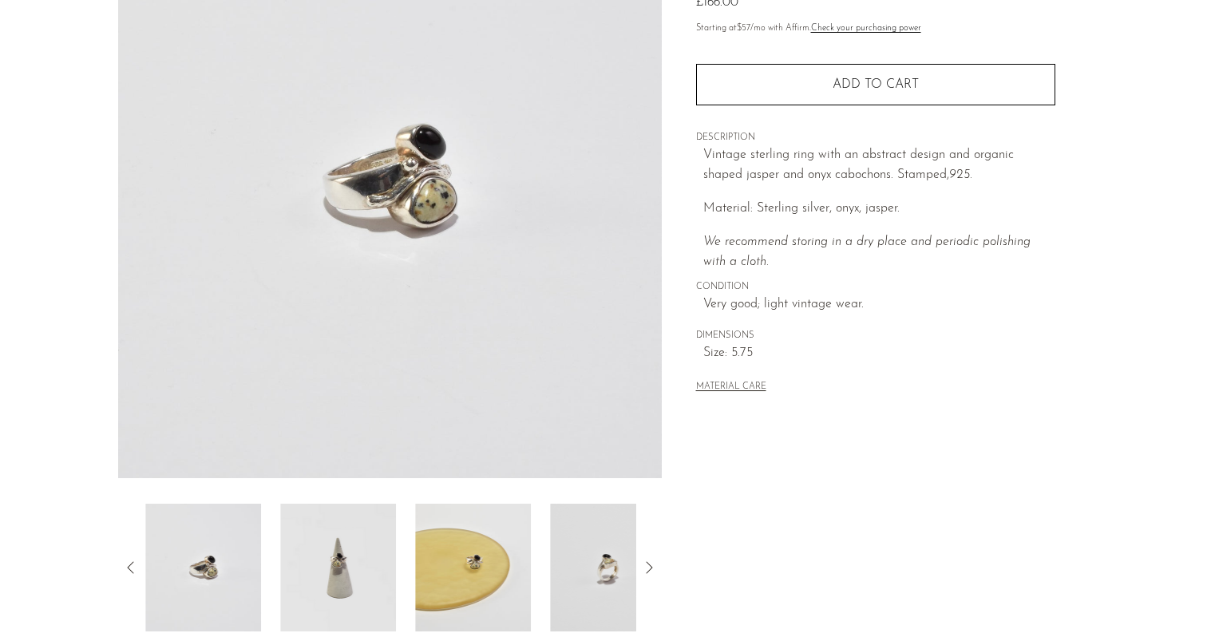
click at [334, 556] on img at bounding box center [338, 568] width 116 height 128
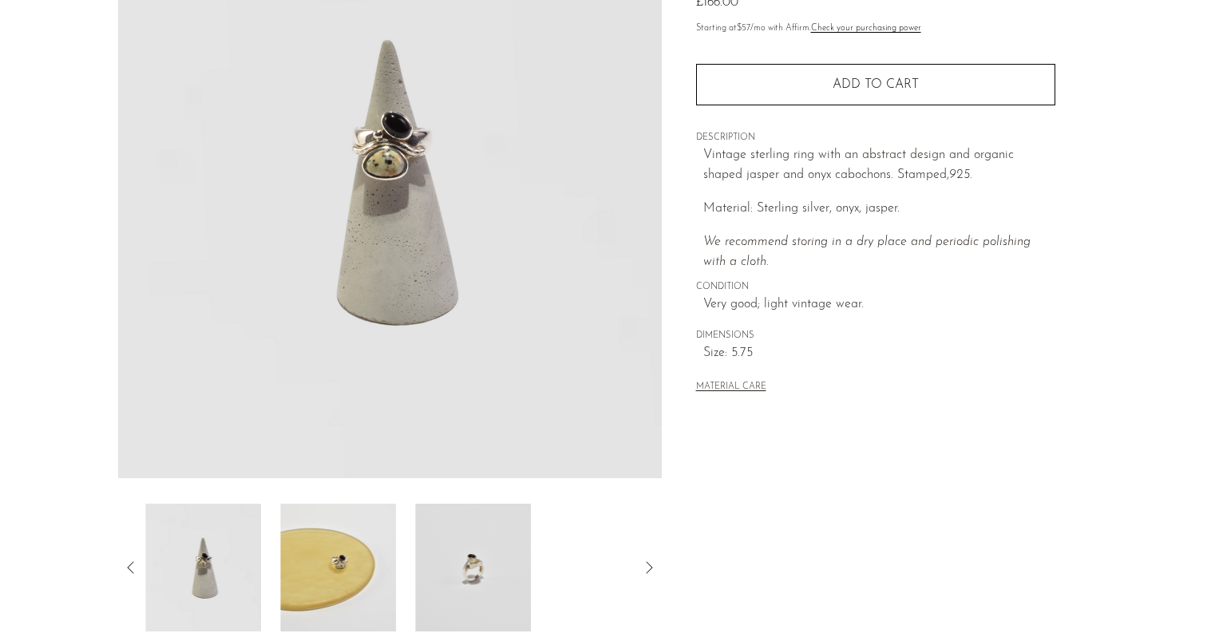
click at [353, 563] on img at bounding box center [338, 568] width 116 height 128
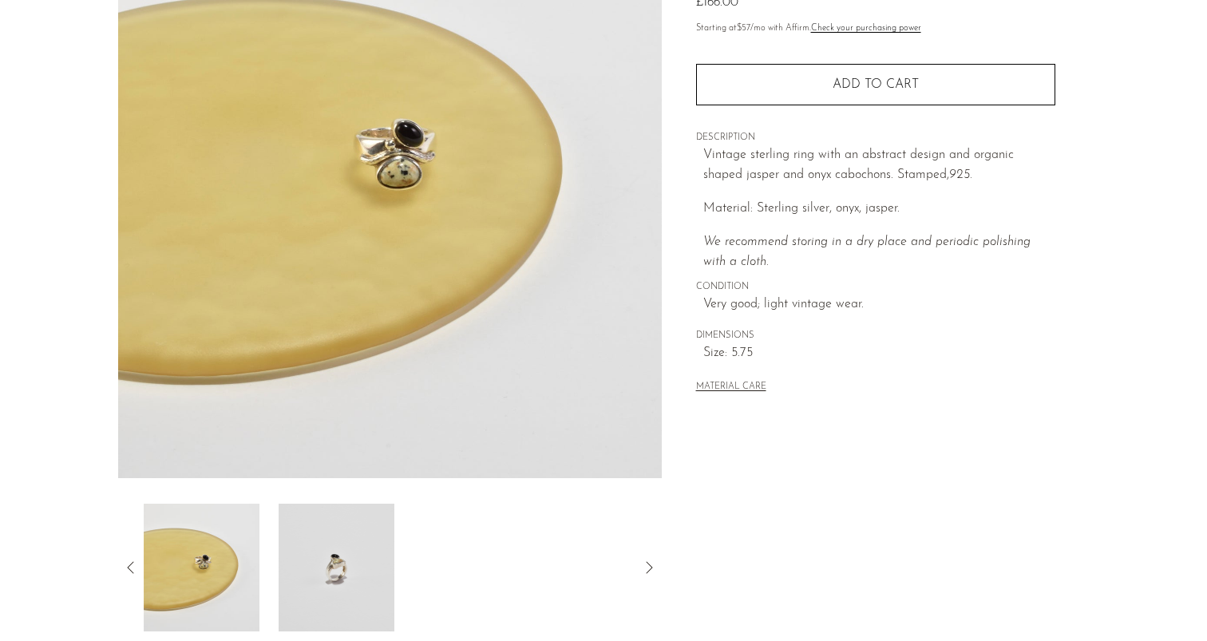
click at [353, 563] on img at bounding box center [337, 568] width 116 height 128
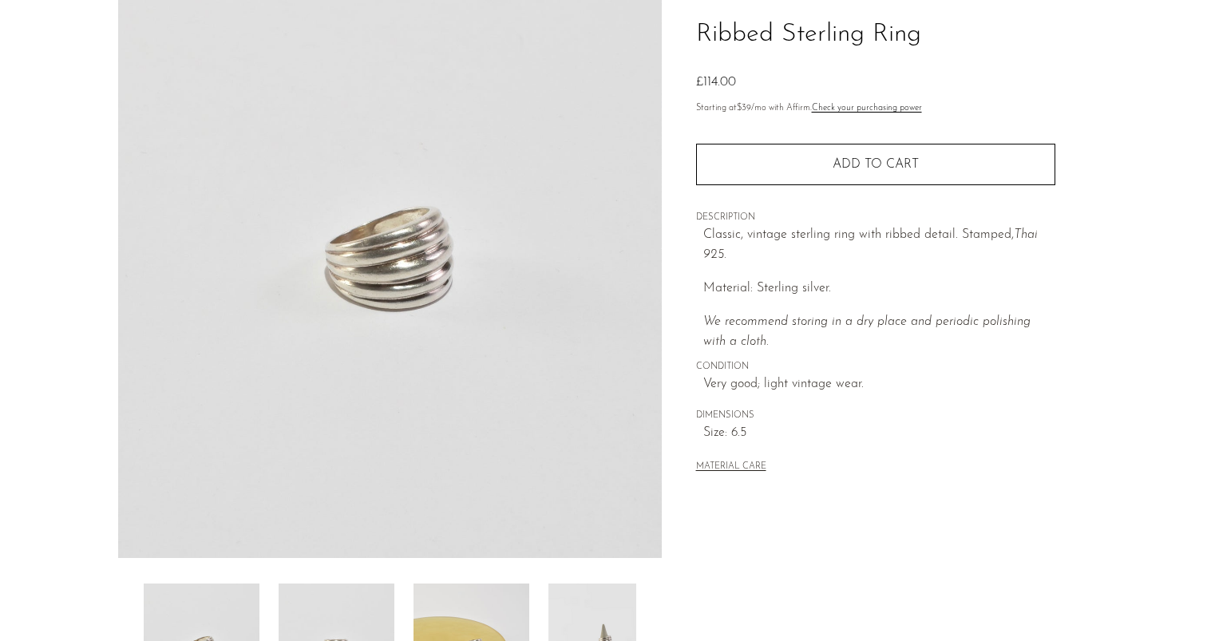
scroll to position [140, 0]
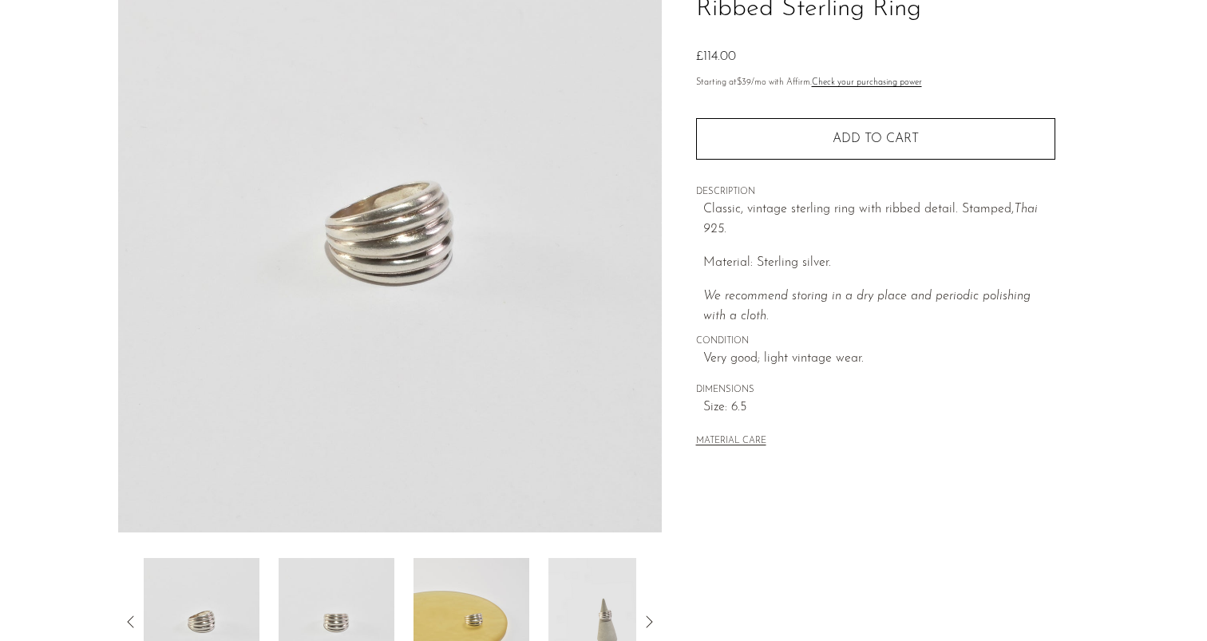
click at [330, 620] on img at bounding box center [337, 622] width 116 height 128
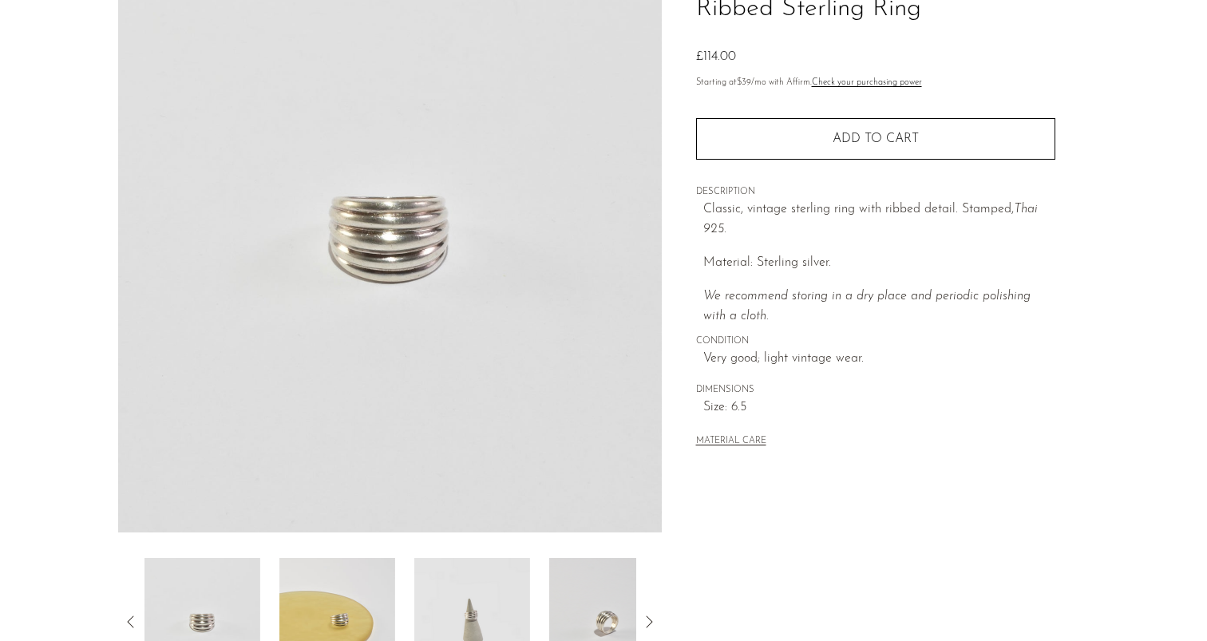
click at [337, 607] on img at bounding box center [337, 622] width 116 height 128
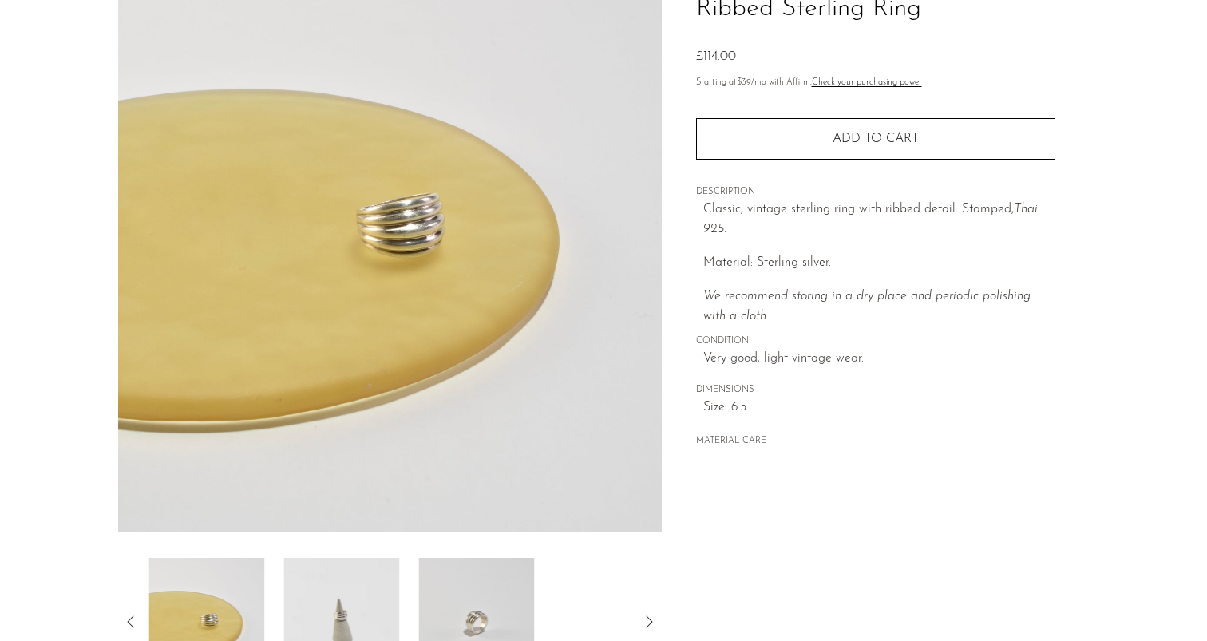
click at [337, 607] on img at bounding box center [341, 622] width 116 height 128
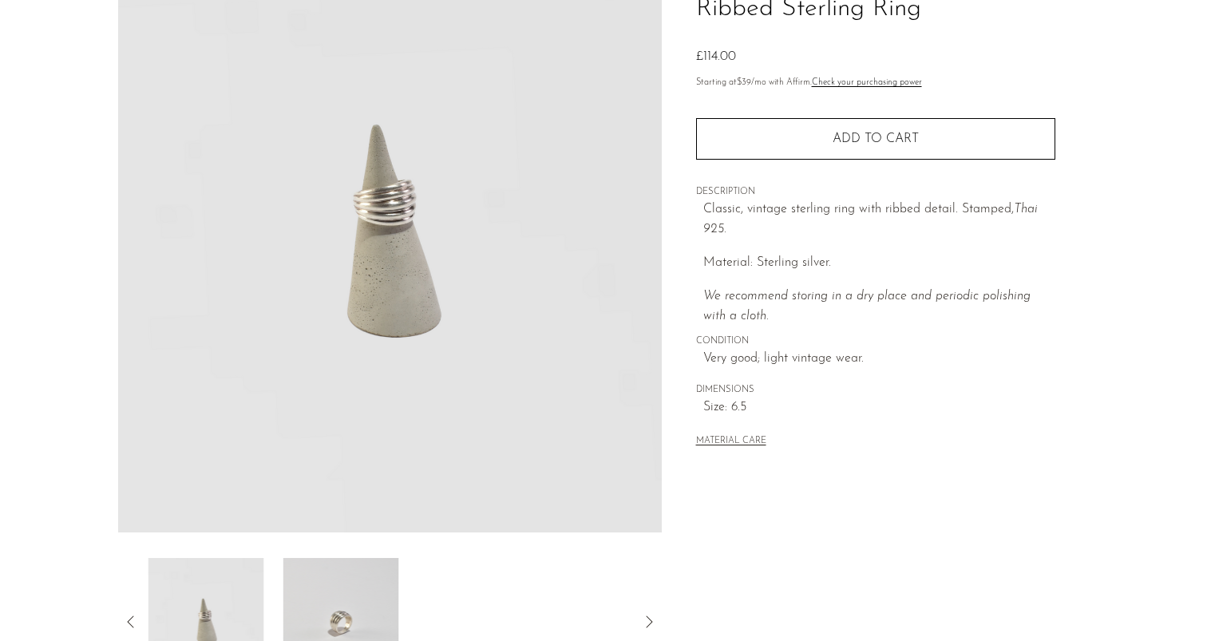
click at [346, 608] on img at bounding box center [341, 622] width 116 height 128
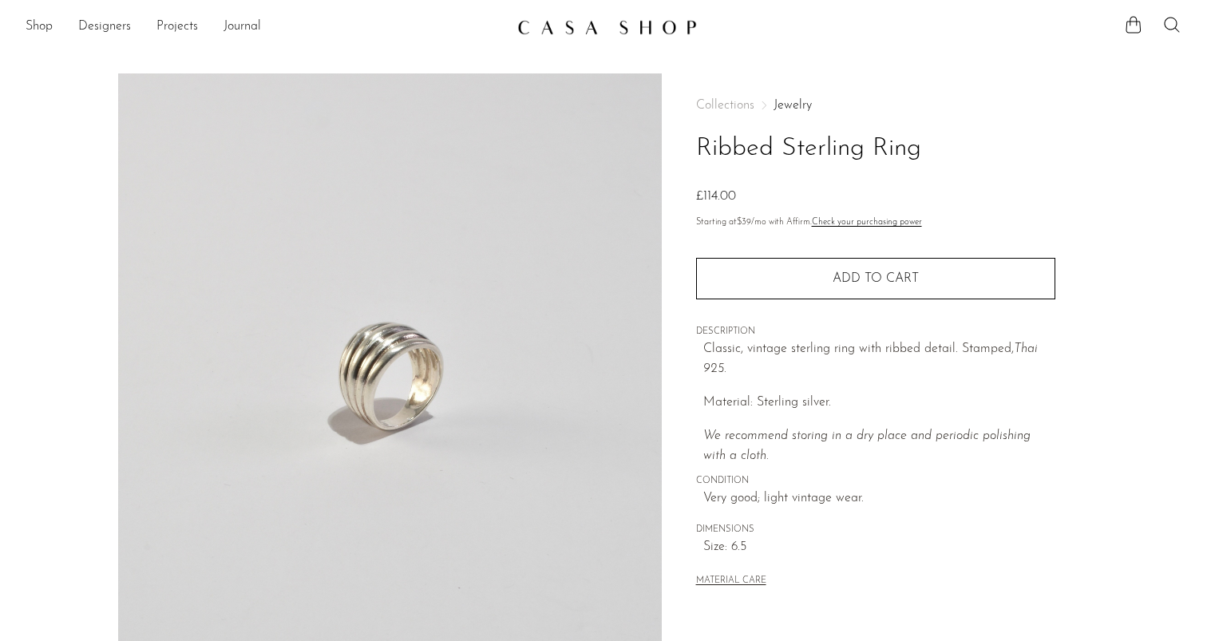
scroll to position [0, 0]
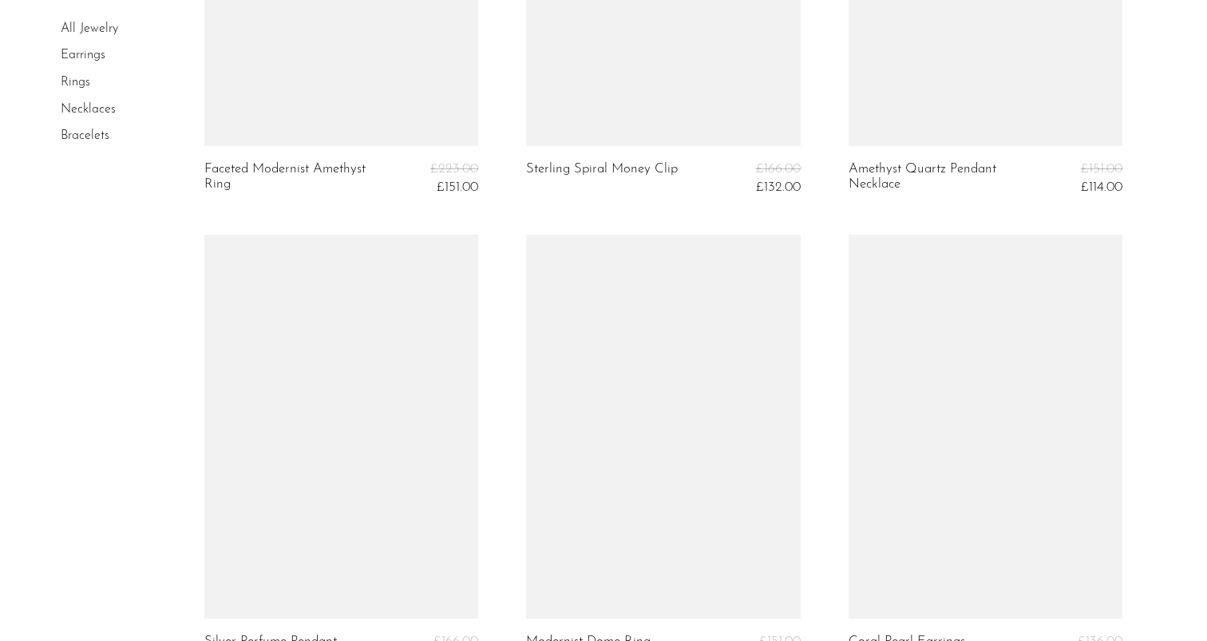
scroll to position [5209, 0]
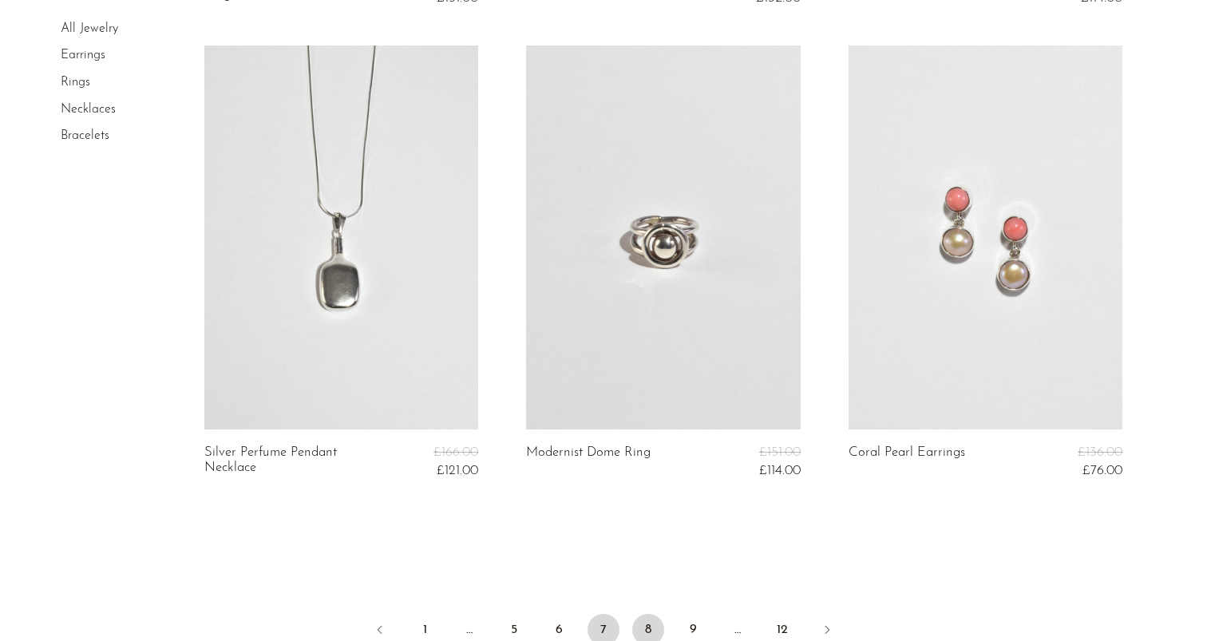
click at [651, 621] on link "8" at bounding box center [648, 630] width 32 height 32
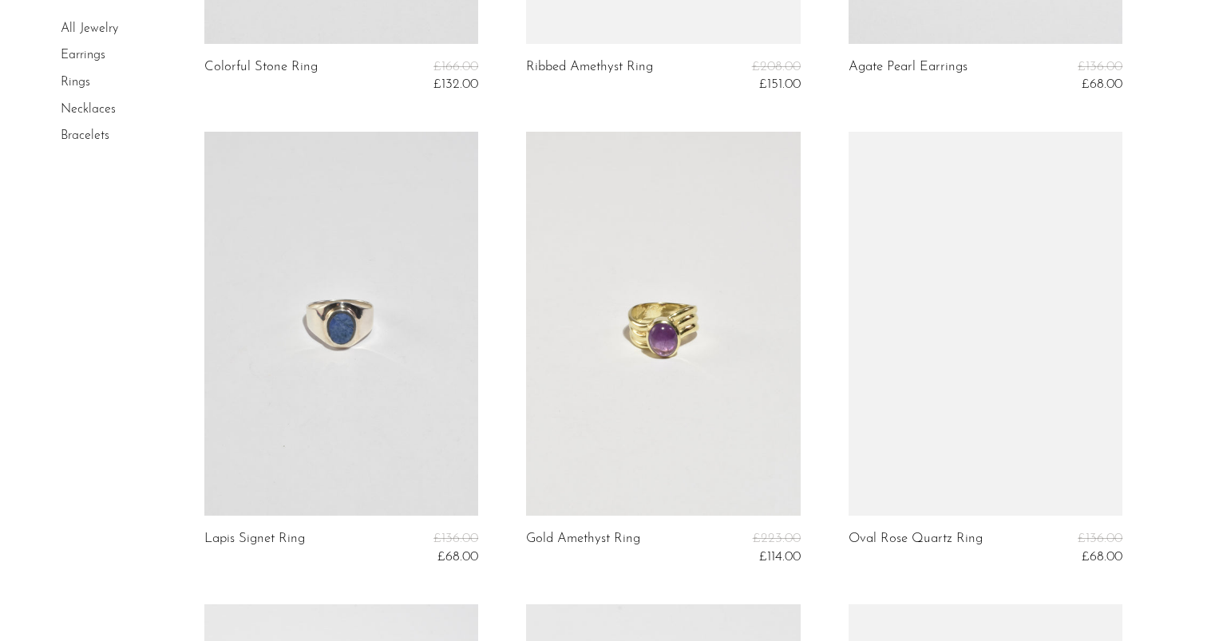
scroll to position [1431, 0]
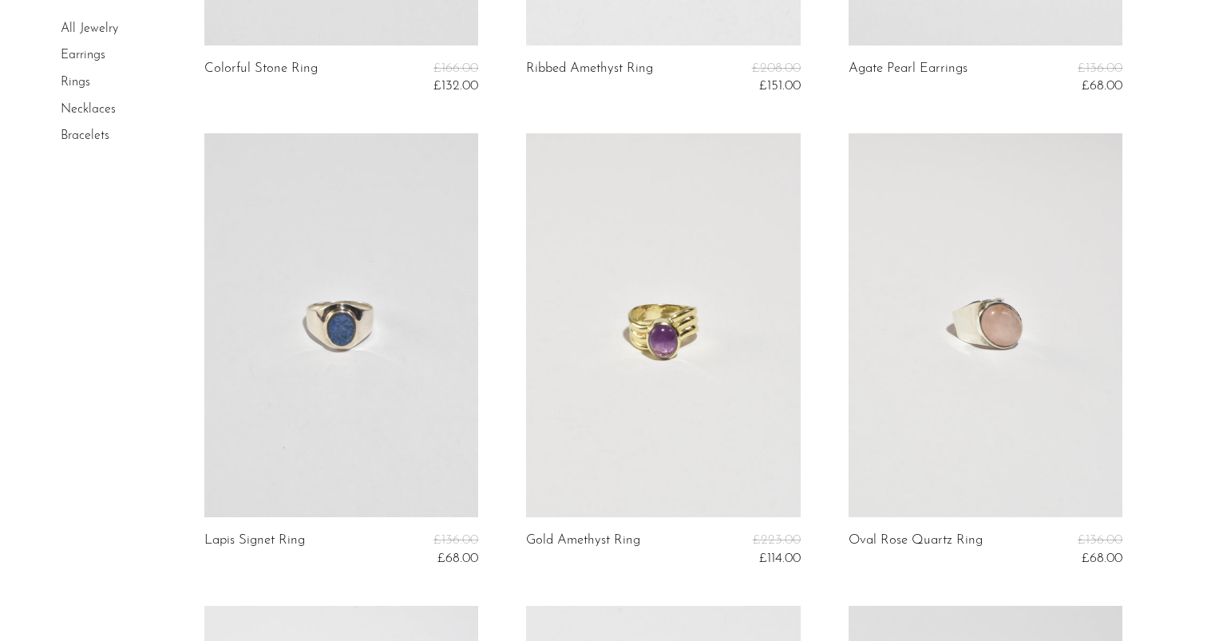
click at [361, 370] on link at bounding box center [341, 325] width 275 height 384
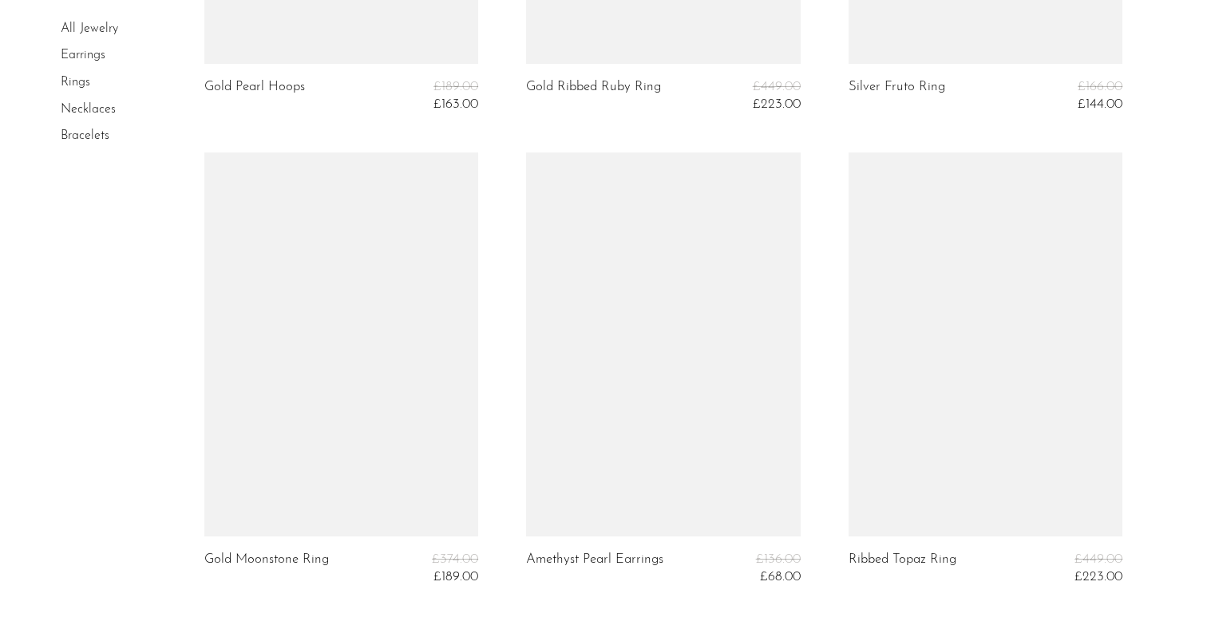
scroll to position [5394, 0]
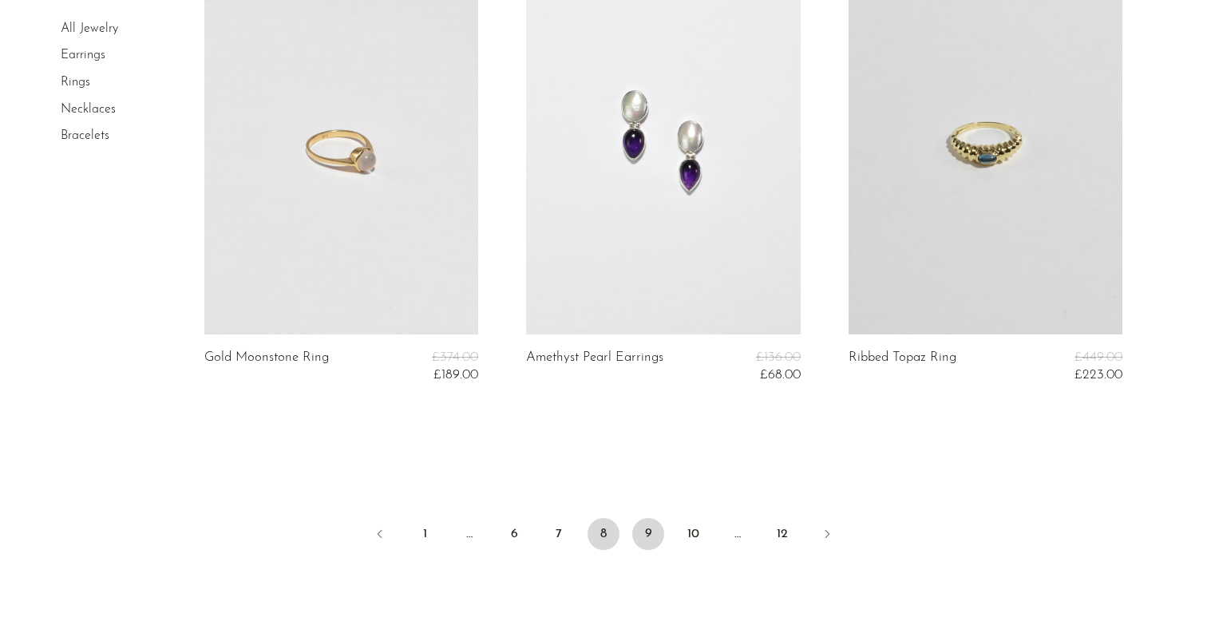
click at [648, 528] on link "9" at bounding box center [648, 534] width 32 height 32
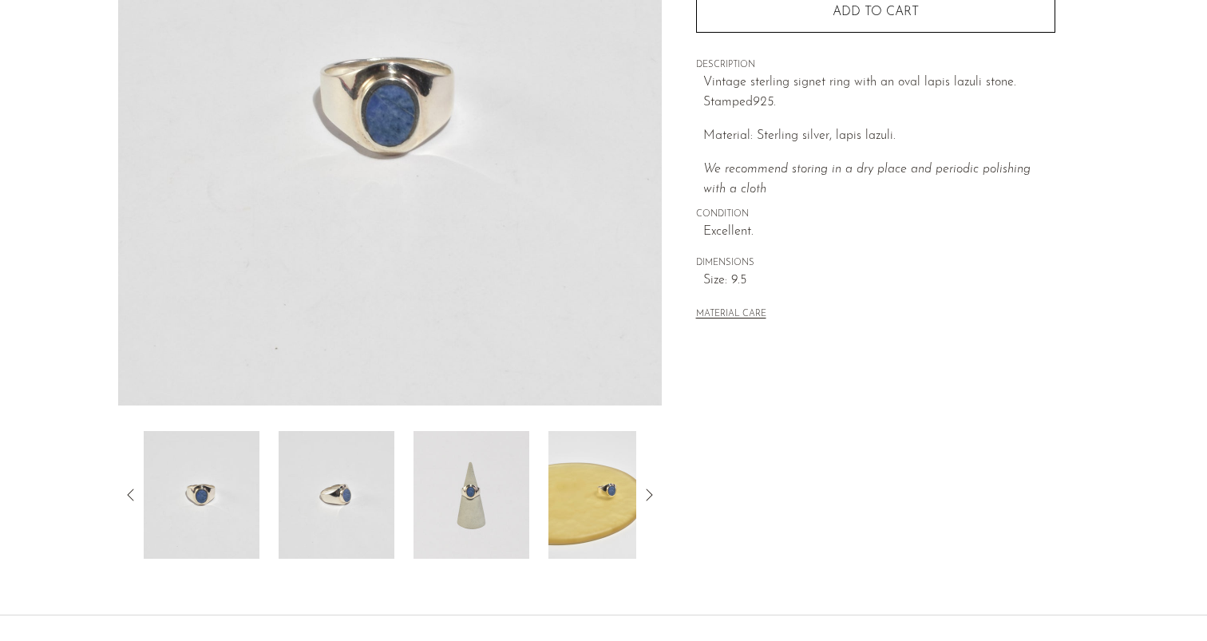
scroll to position [319, 0]
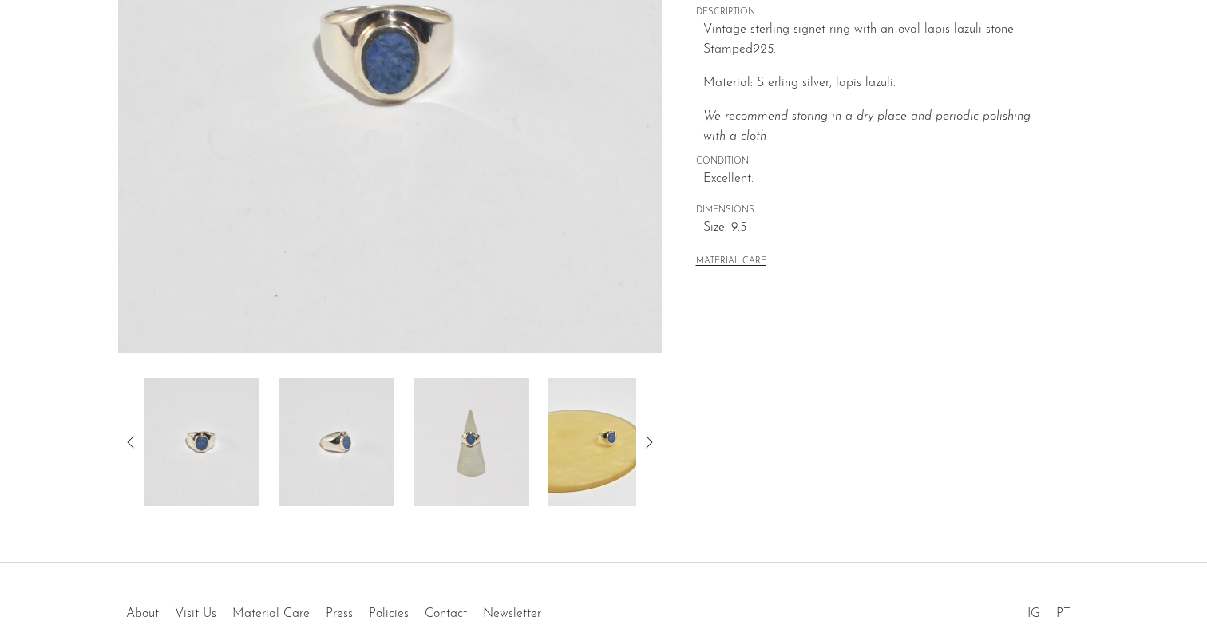
click at [350, 453] on img at bounding box center [337, 442] width 116 height 128
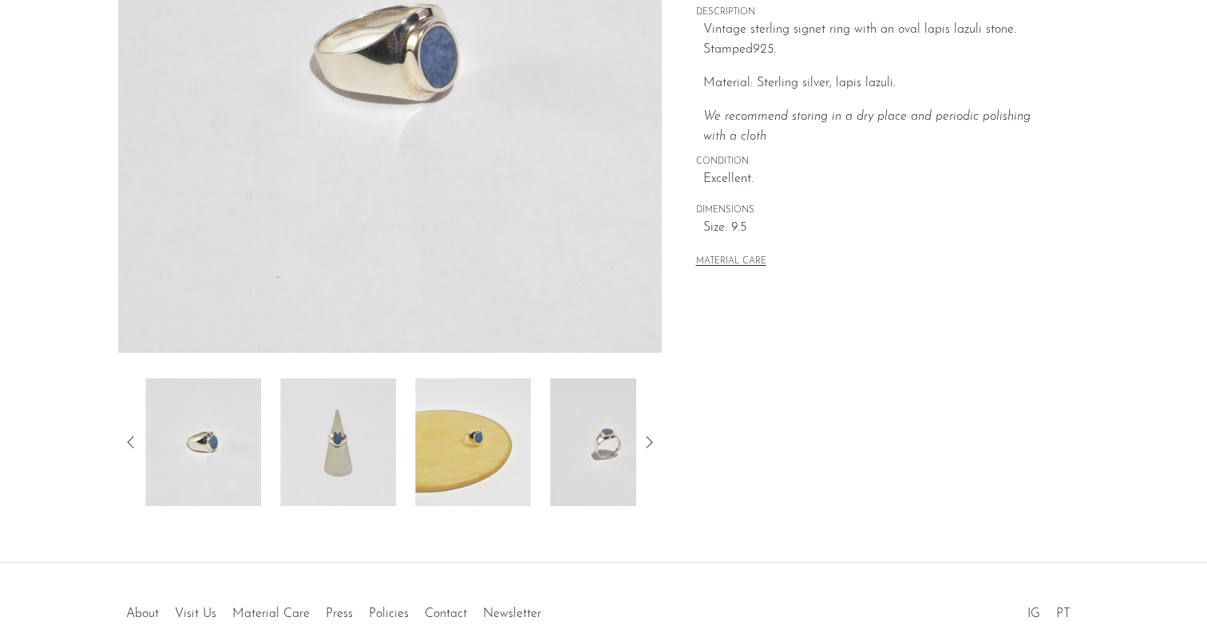
click at [374, 456] on img at bounding box center [338, 442] width 116 height 128
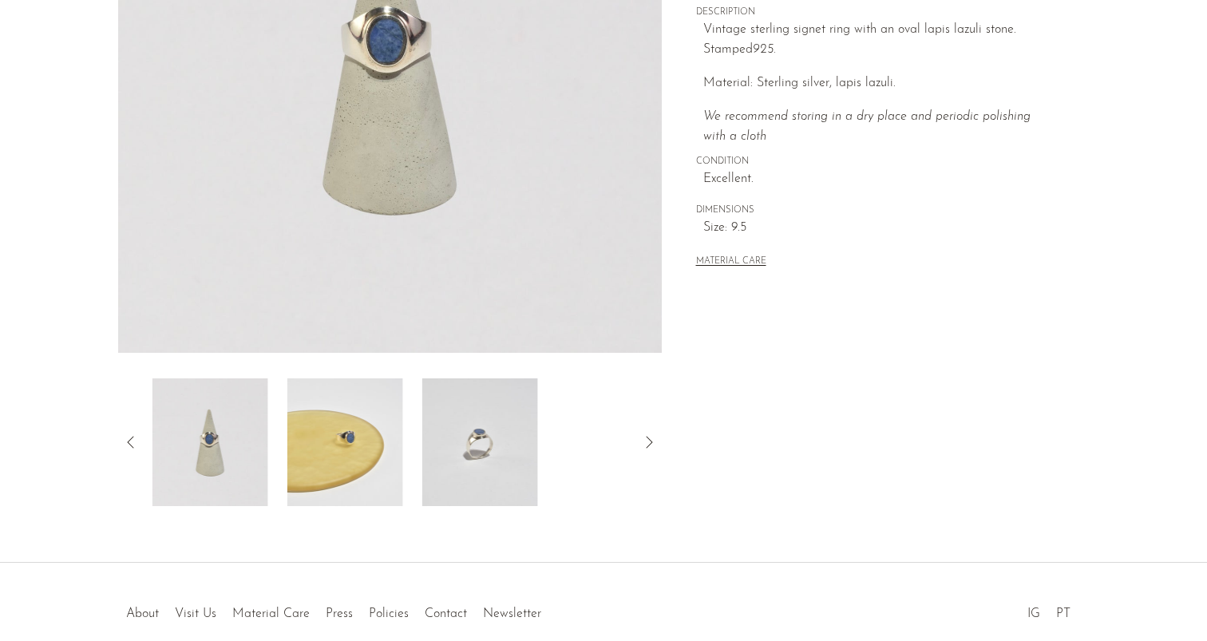
click at [374, 456] on img at bounding box center [345, 442] width 116 height 128
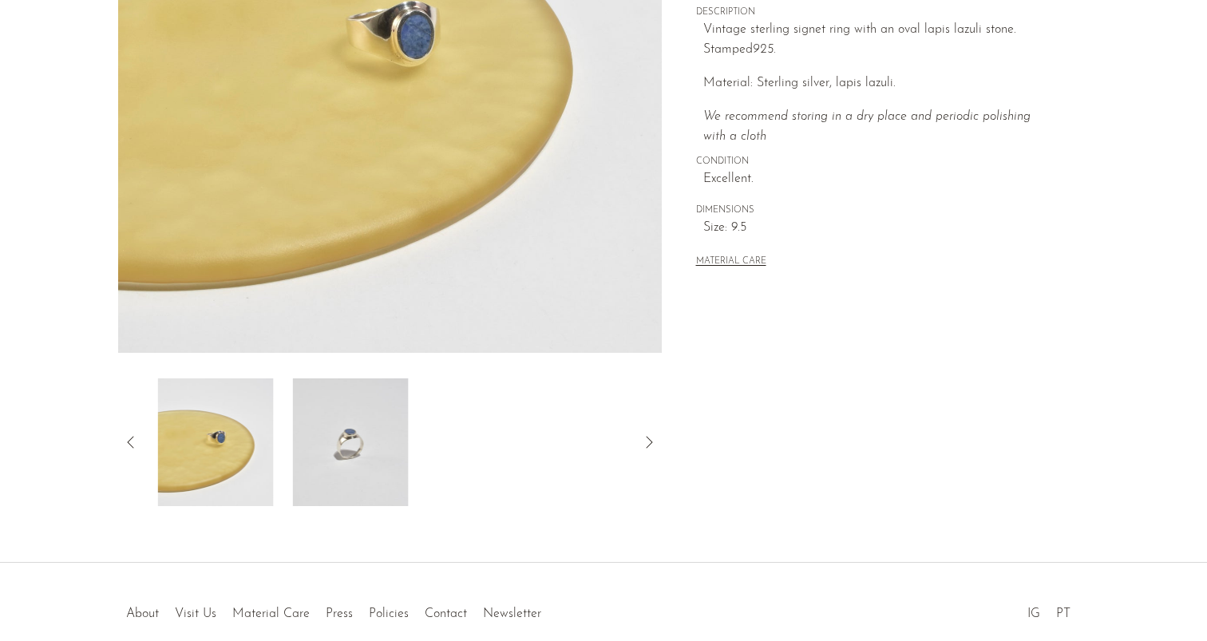
click at [374, 456] on img at bounding box center [351, 442] width 116 height 128
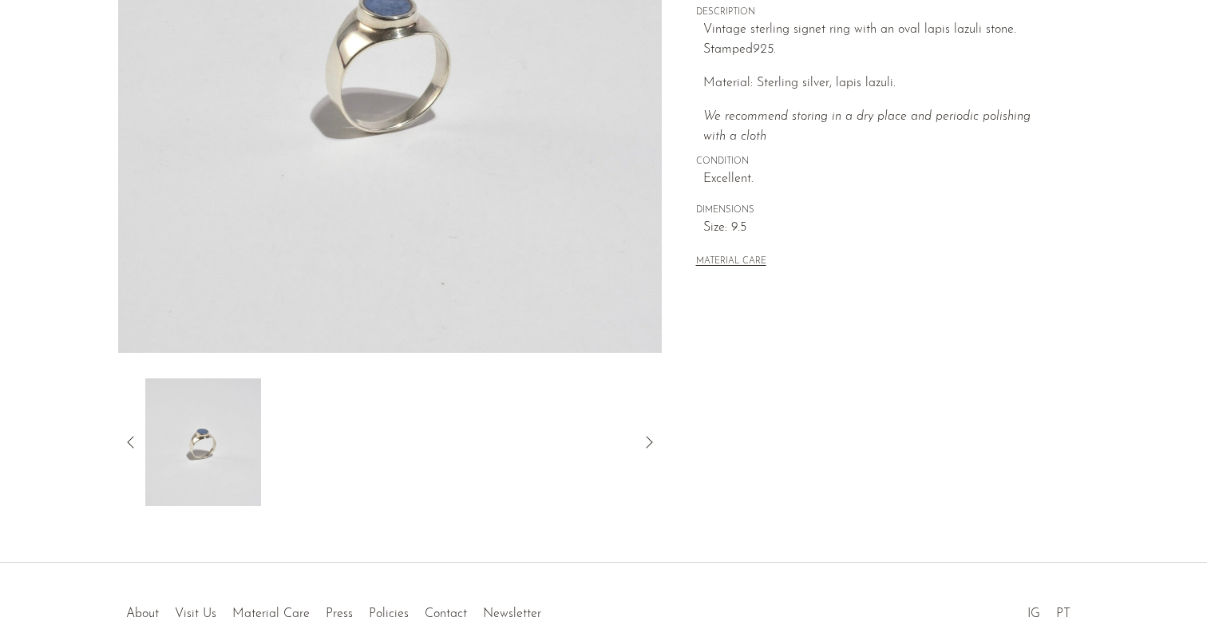
scroll to position [137, 0]
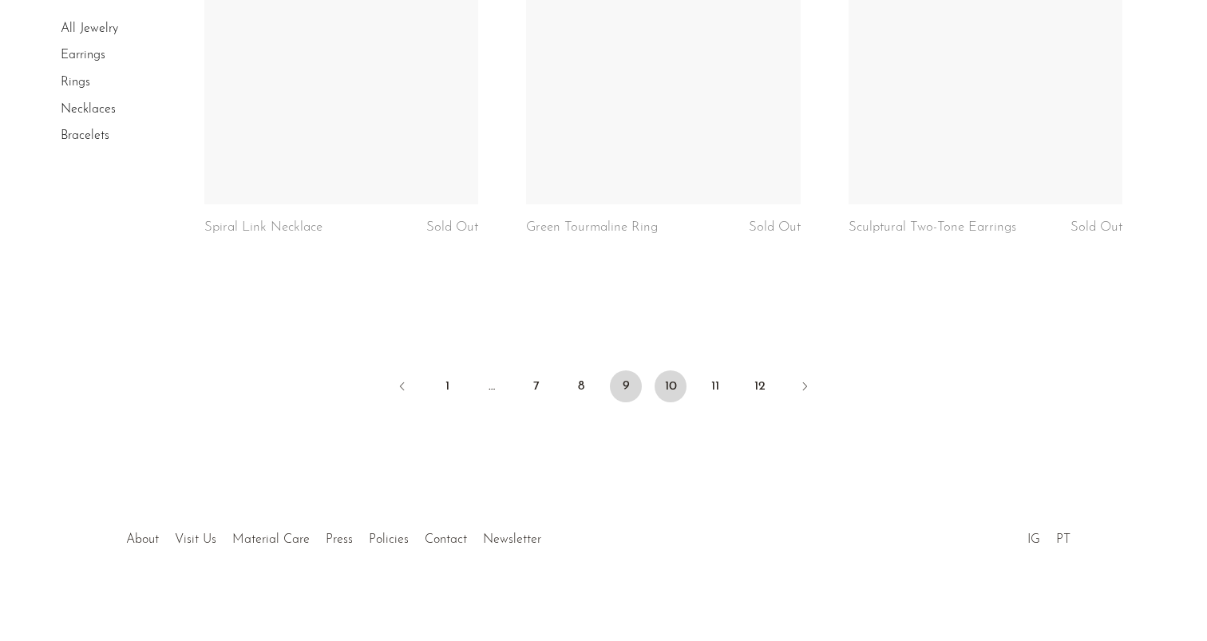
scroll to position [5373, 0]
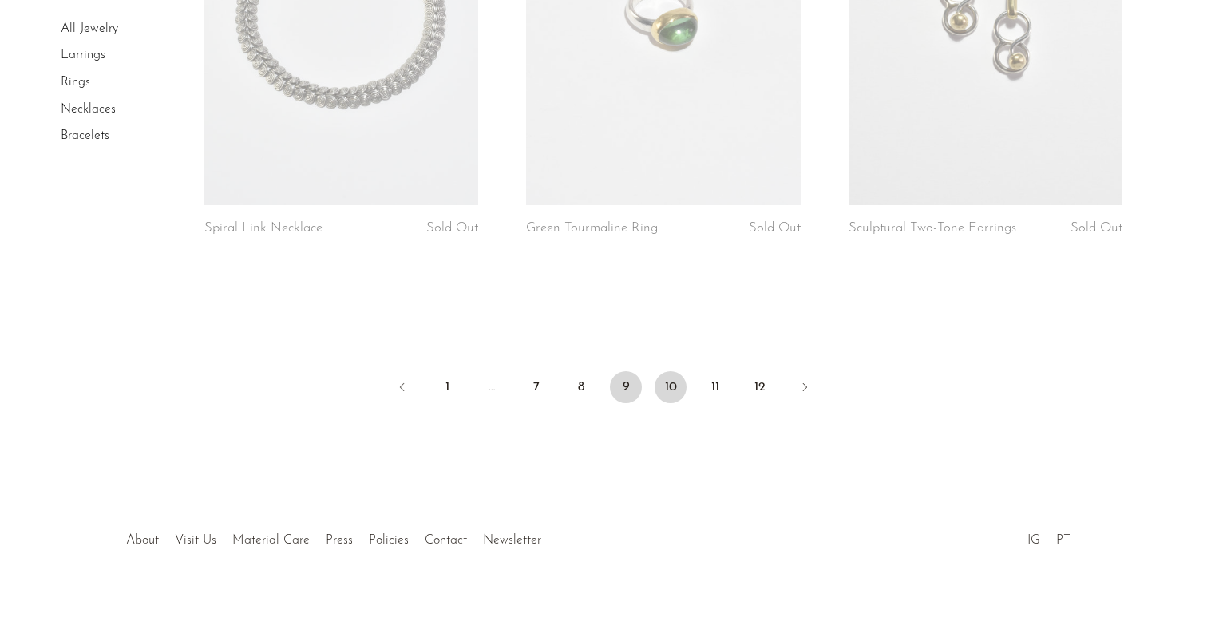
click at [668, 388] on link "10" at bounding box center [671, 387] width 32 height 32
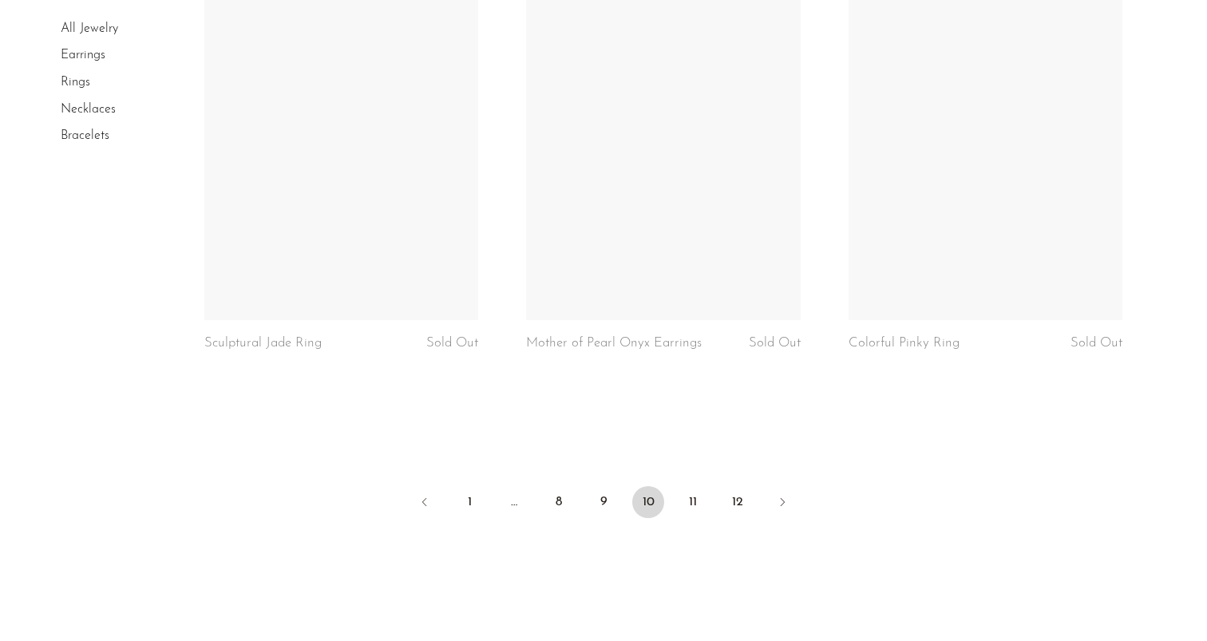
scroll to position [5326, 0]
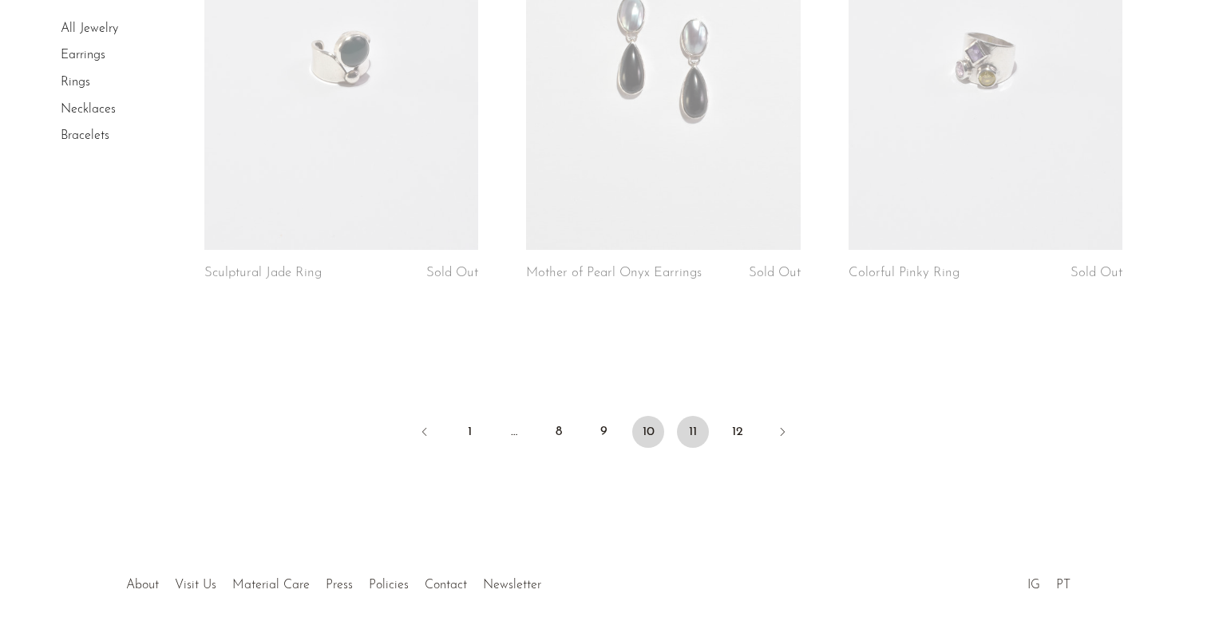
click at [685, 416] on link "11" at bounding box center [693, 432] width 32 height 32
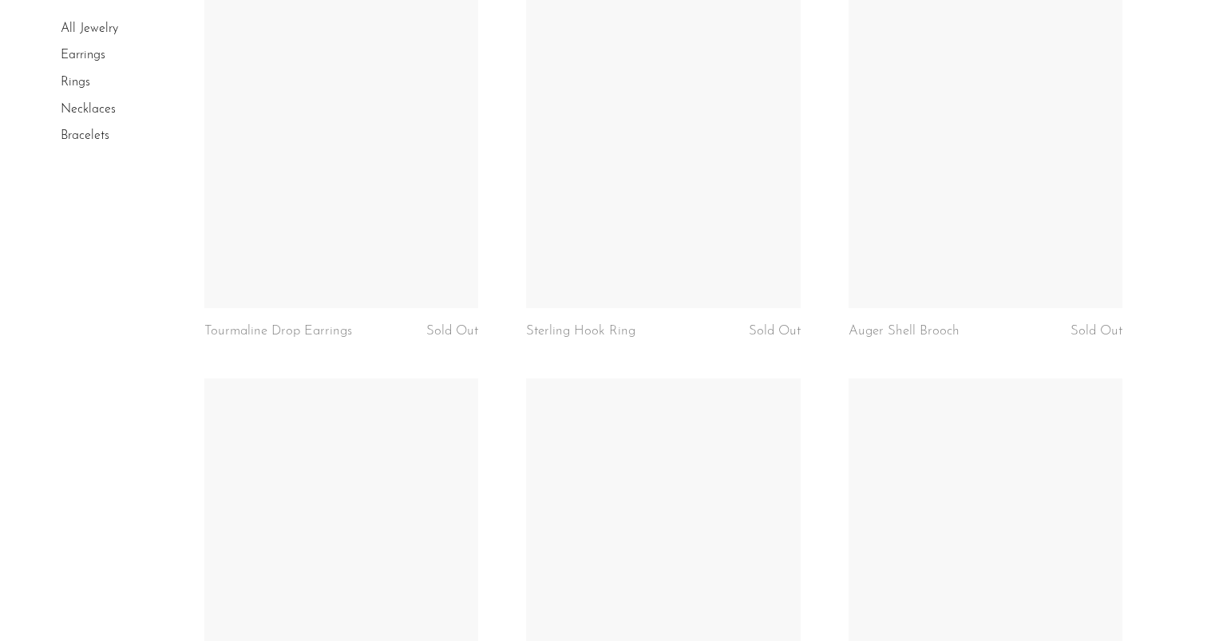
scroll to position [4800, 0]
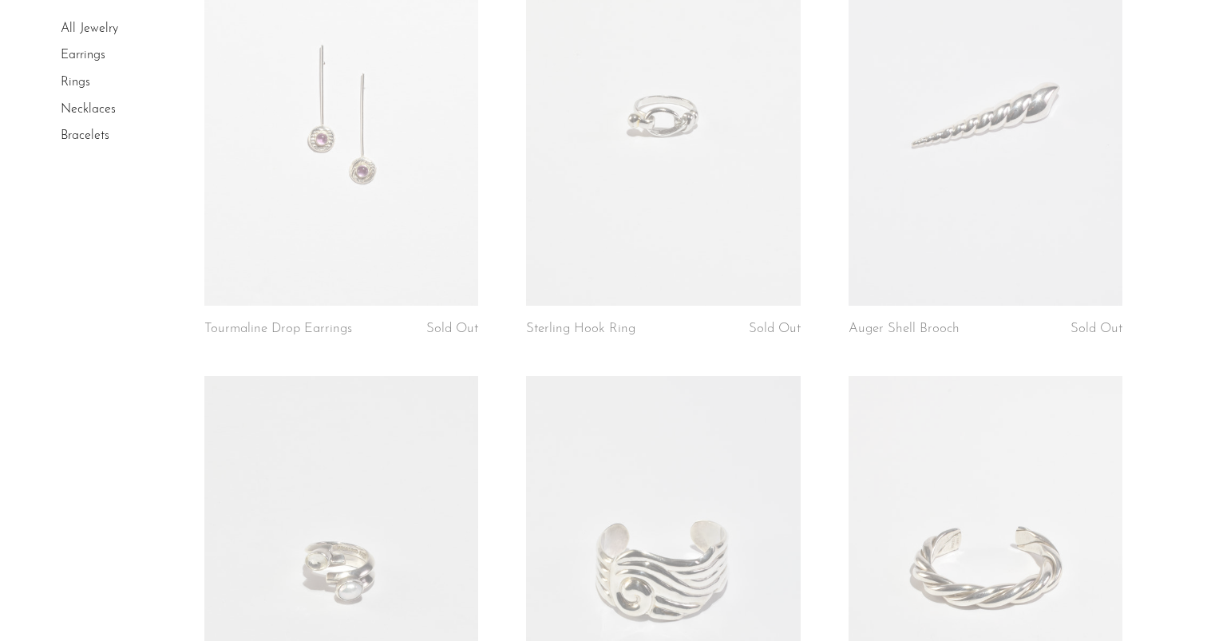
click at [667, 215] on link at bounding box center [663, 114] width 275 height 384
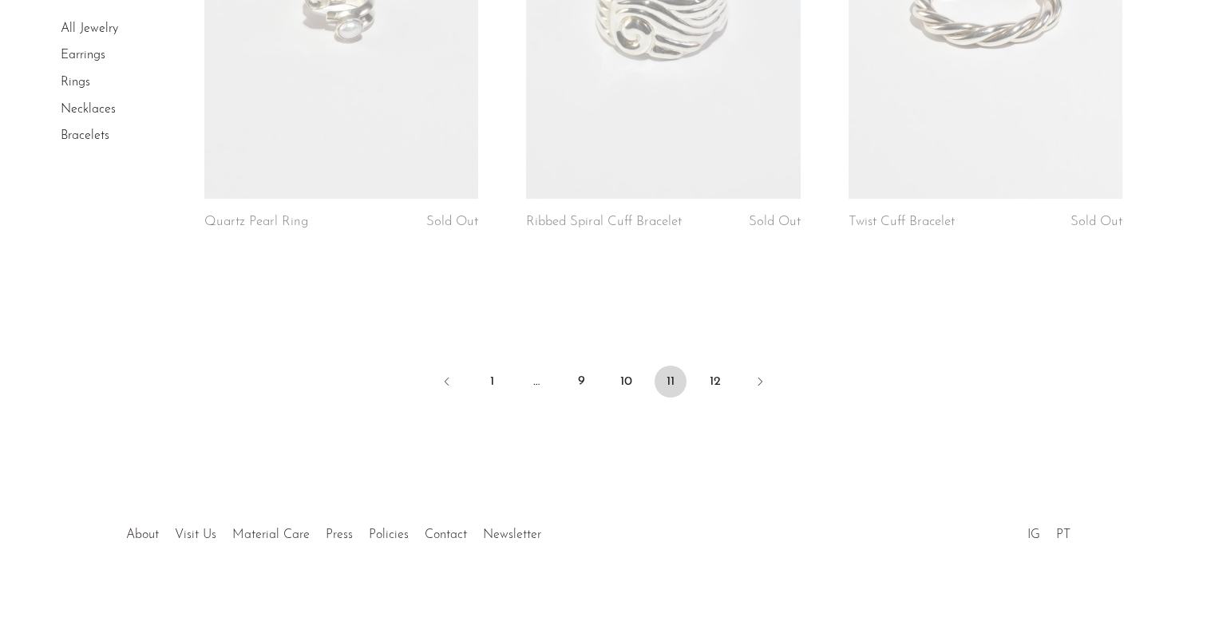
scroll to position [5370, 0]
click at [715, 380] on link "12" at bounding box center [715, 382] width 32 height 32
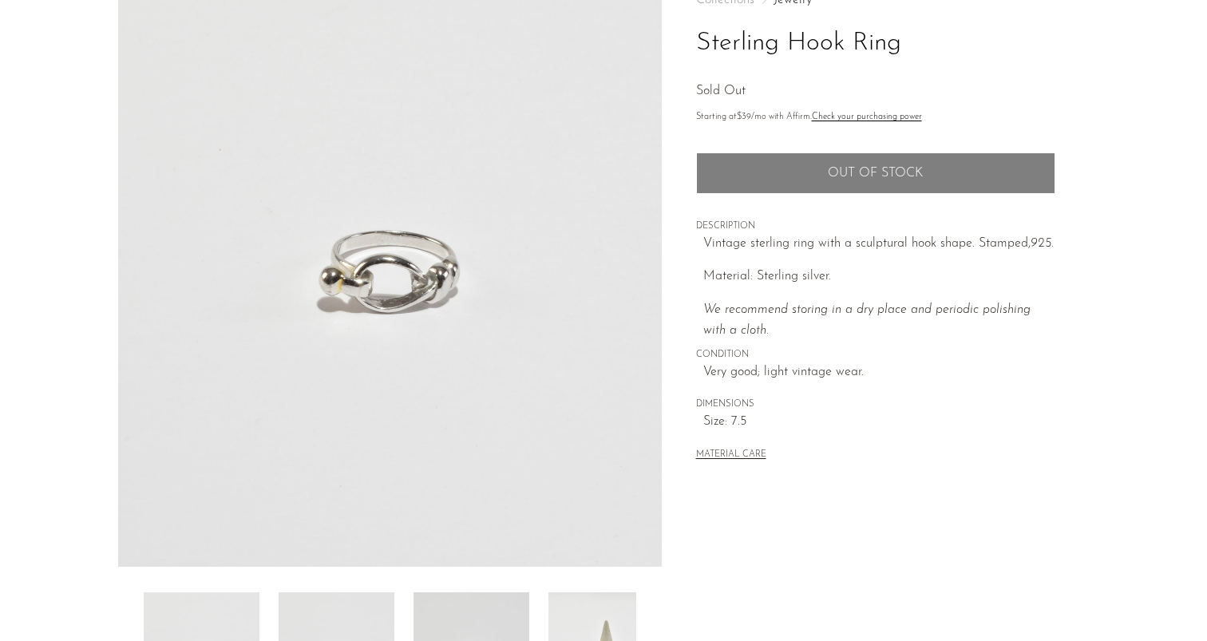
scroll to position [238, 0]
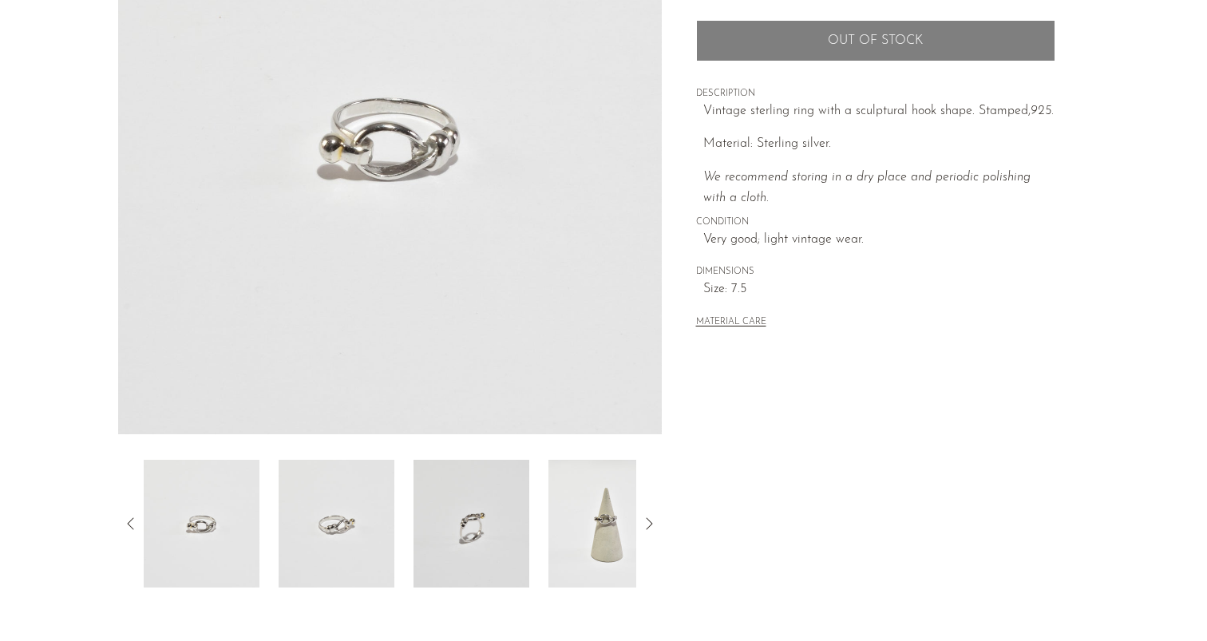
click at [337, 517] on img at bounding box center [337, 524] width 116 height 128
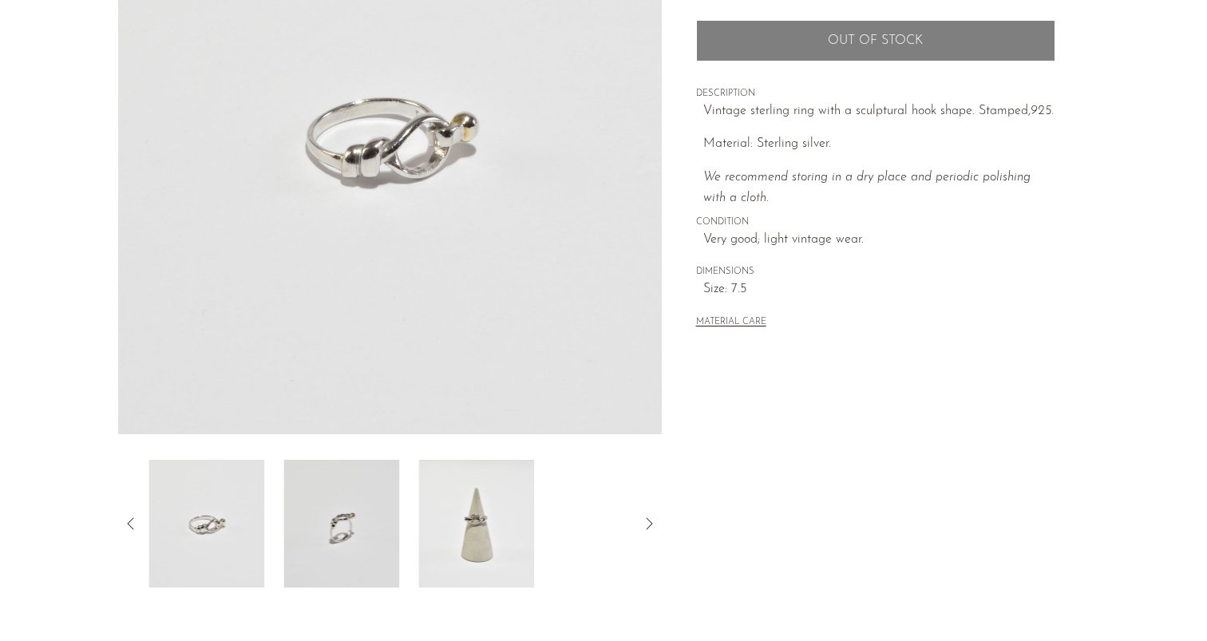
click at [346, 536] on img at bounding box center [341, 524] width 116 height 128
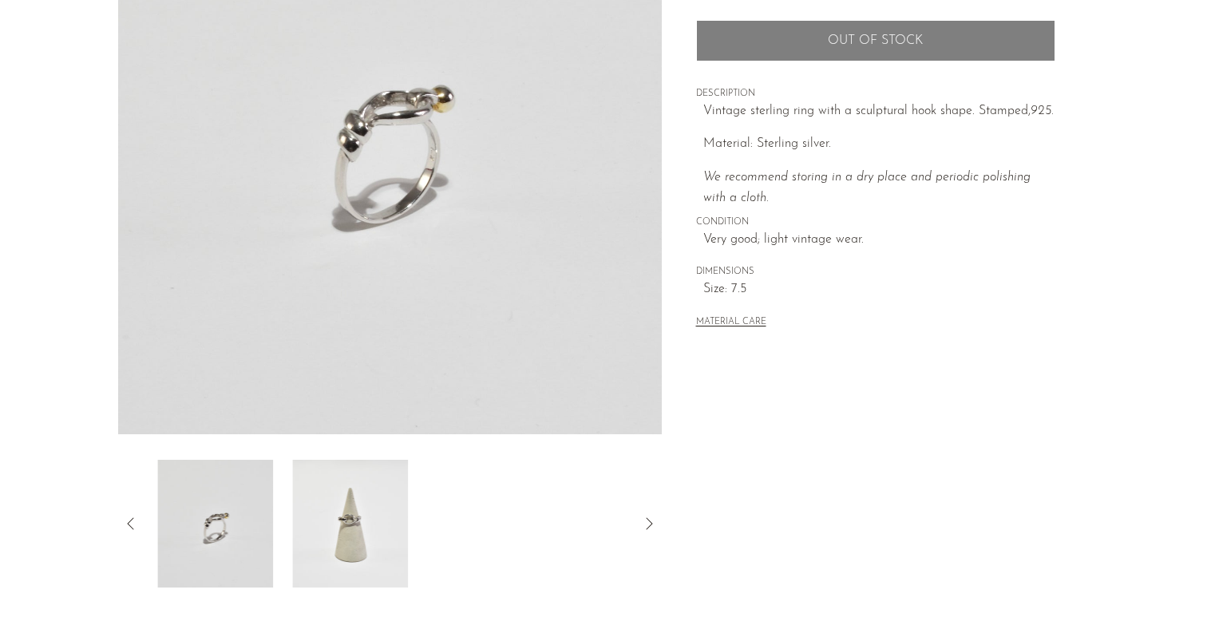
click at [350, 538] on img at bounding box center [350, 524] width 116 height 128
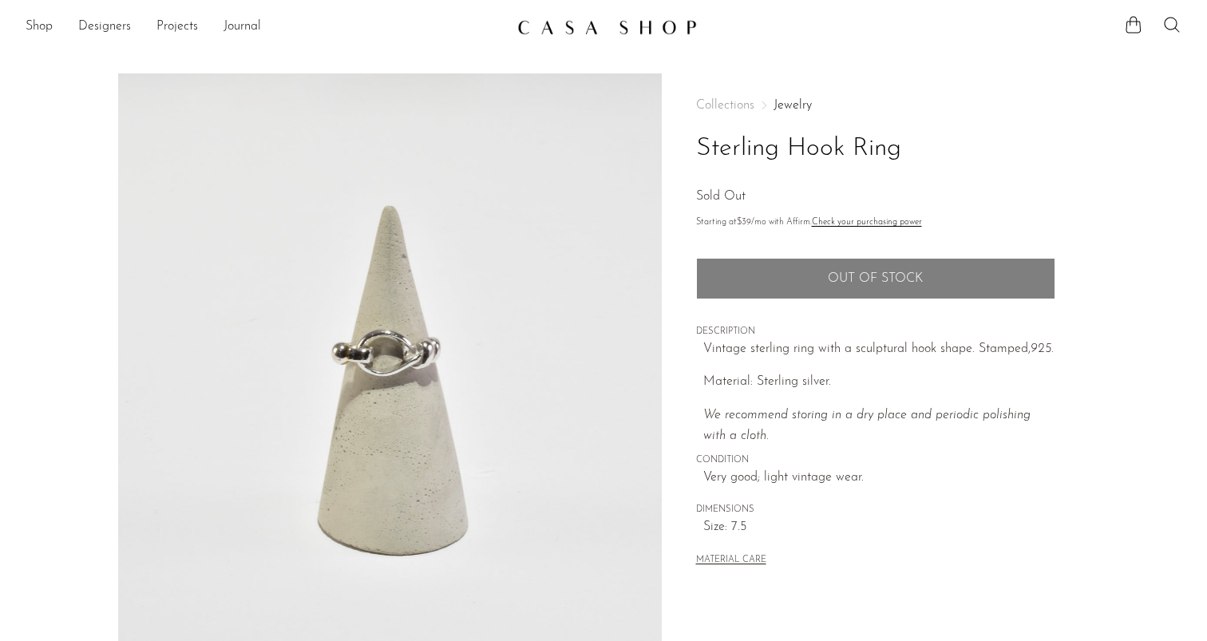
scroll to position [-3, 0]
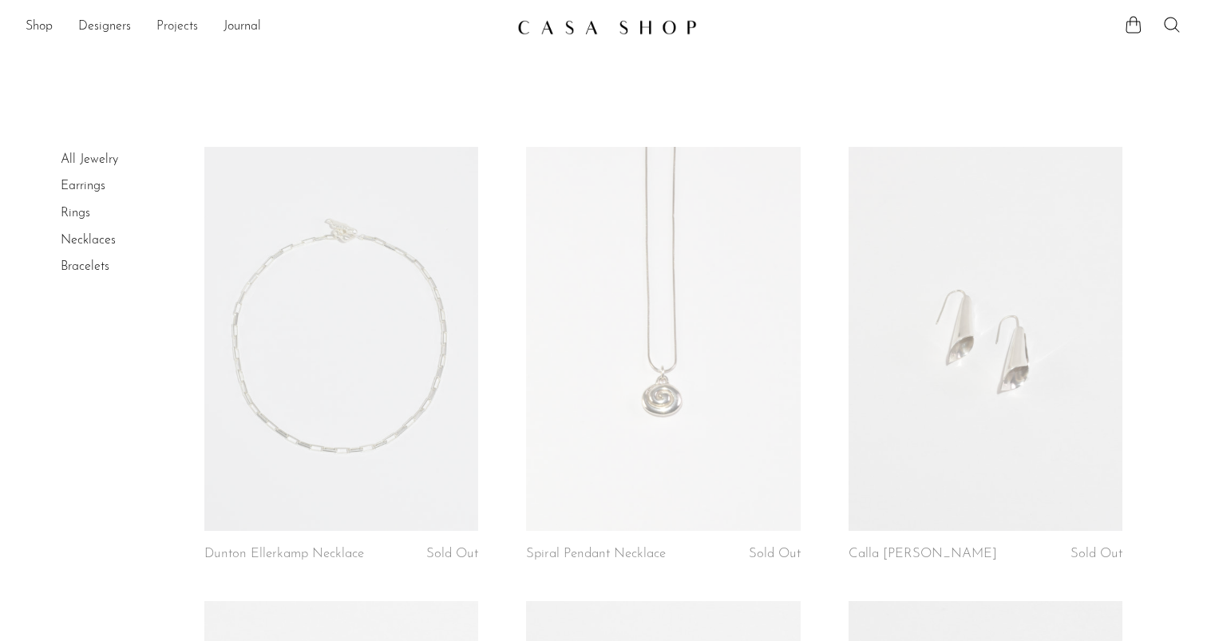
click at [181, 29] on link "Projects" at bounding box center [177, 27] width 42 height 21
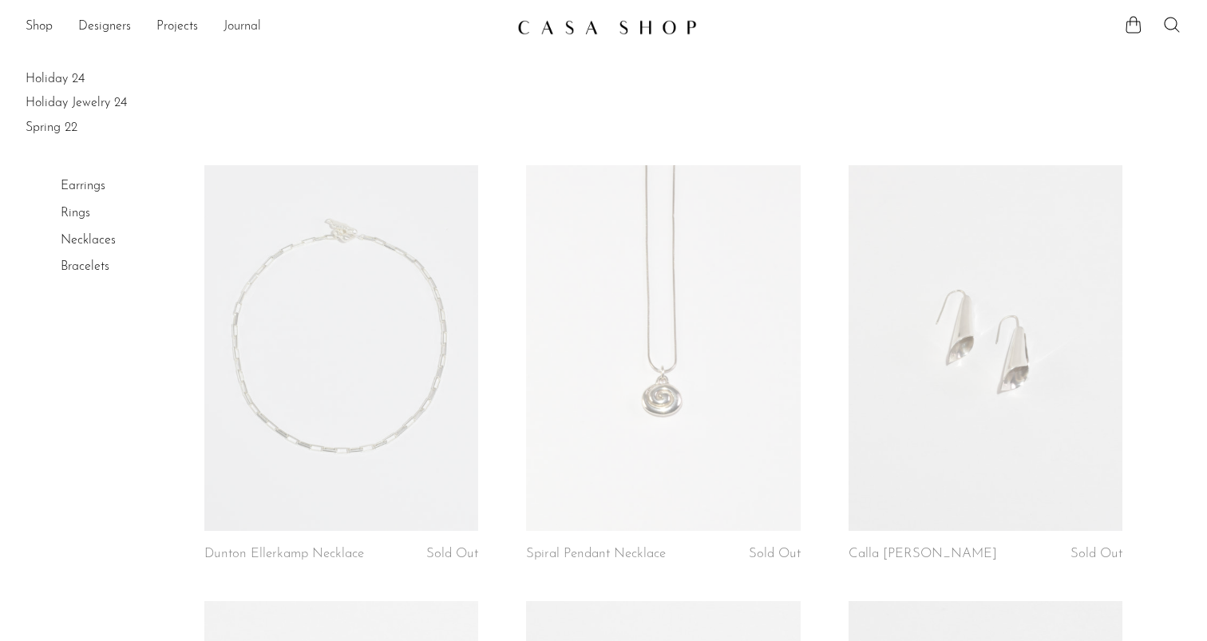
click at [245, 28] on link "Journal" at bounding box center [243, 27] width 38 height 21
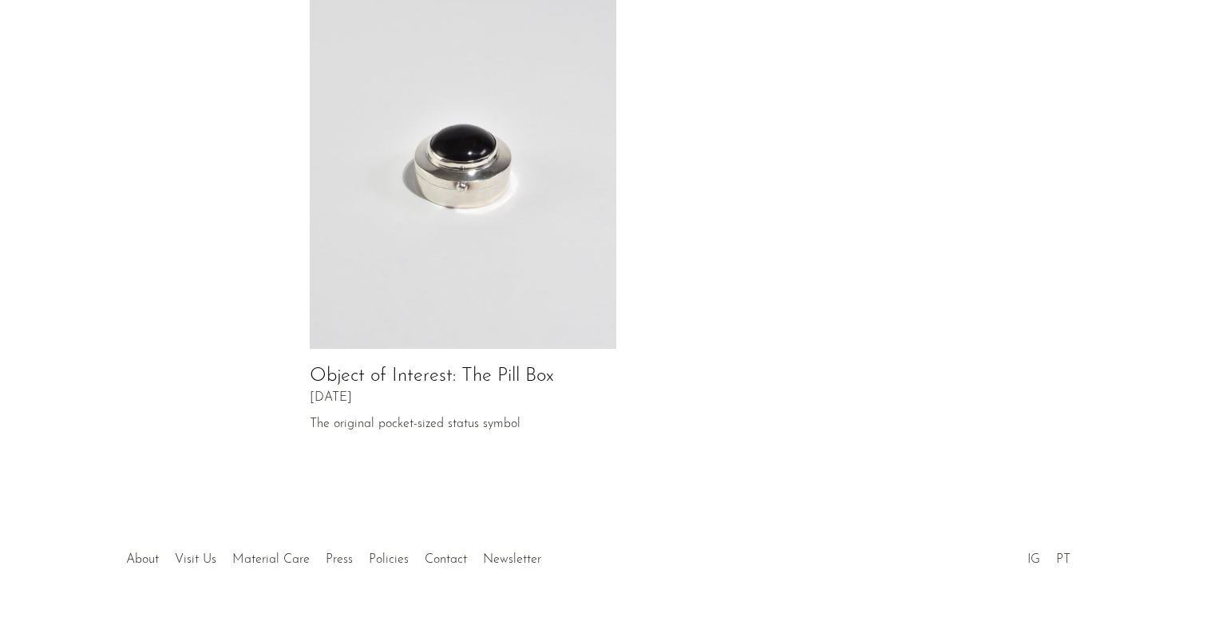
scroll to position [833, 0]
